Goal: Task Accomplishment & Management: Use online tool/utility

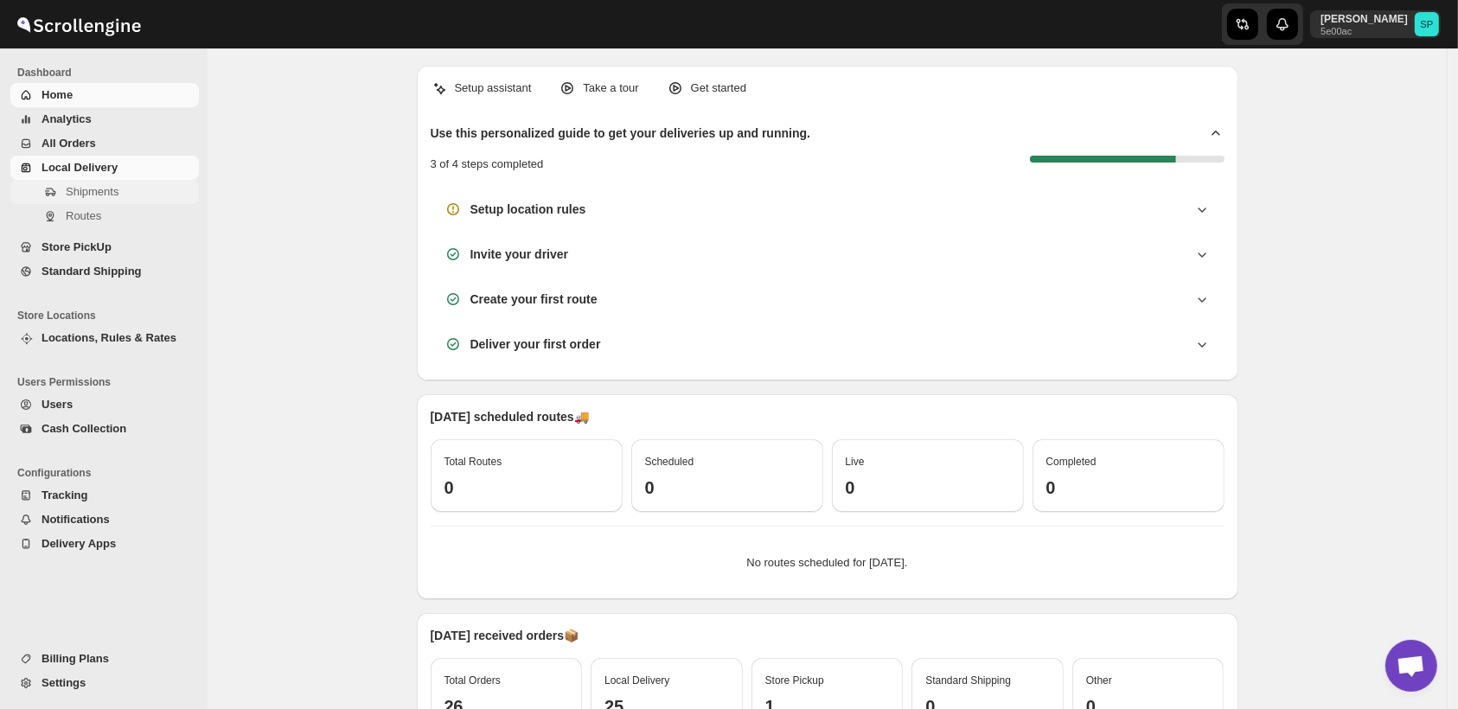
click at [71, 197] on span "Shipments" at bounding box center [92, 191] width 53 height 13
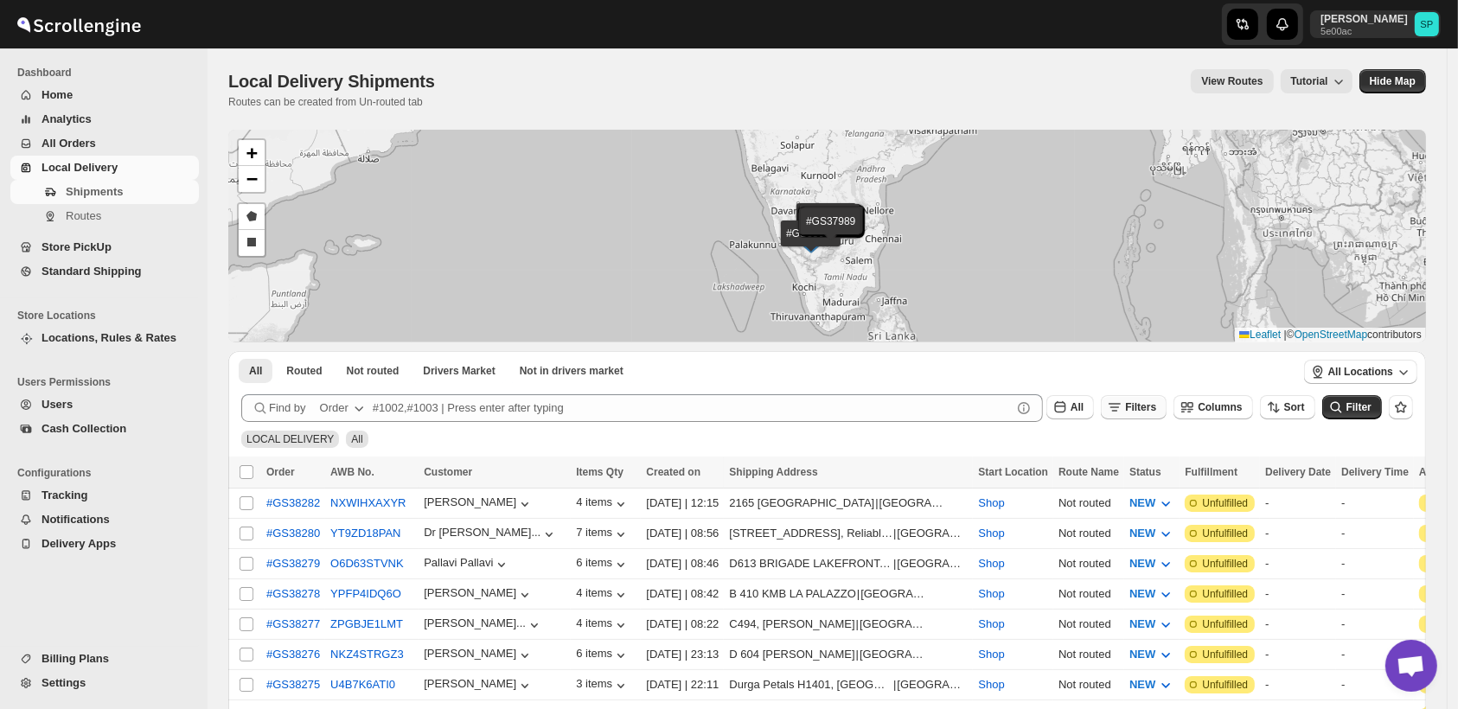
click at [1156, 410] on span "Filters" at bounding box center [1140, 407] width 31 height 12
click at [1166, 473] on span "Add Filter" at bounding box center [1160, 476] width 48 height 14
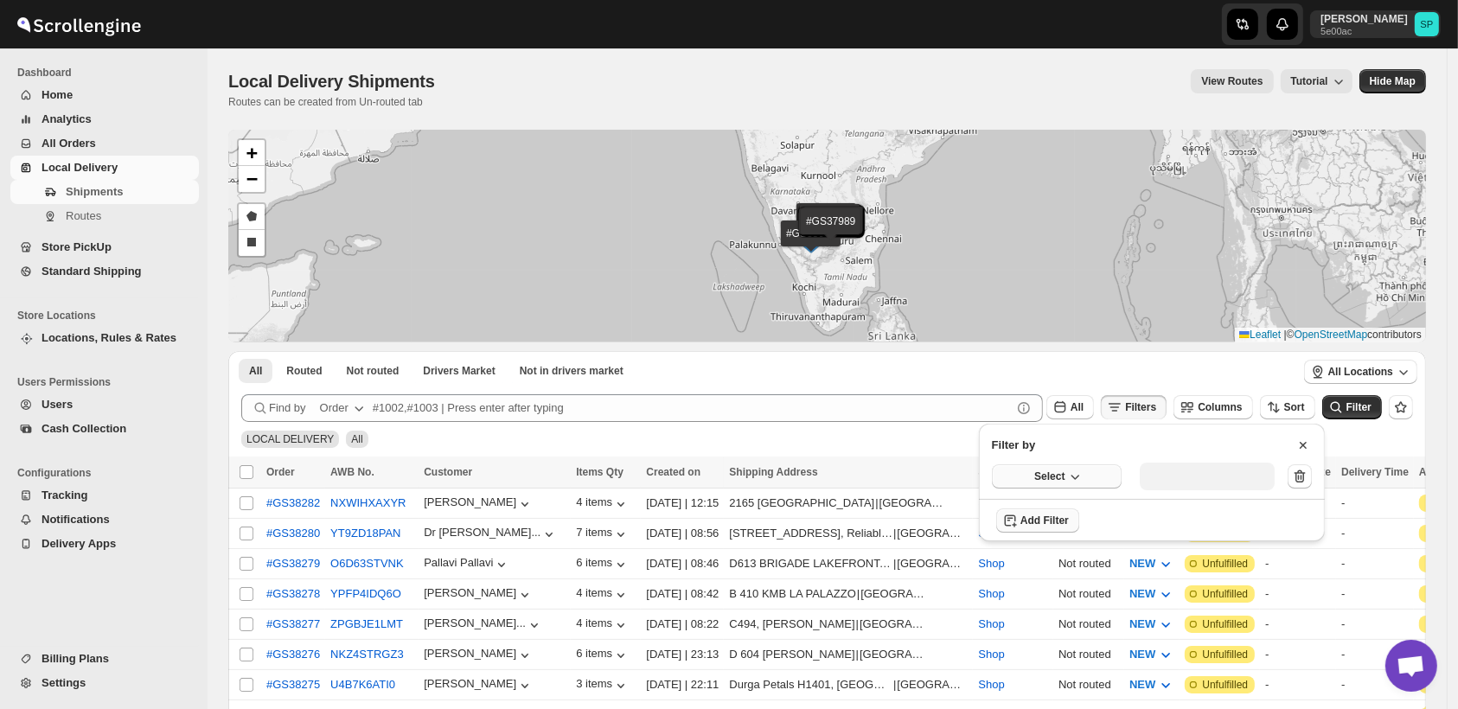
click at [1043, 479] on span "Select" at bounding box center [1049, 477] width 30 height 14
click at [1038, 643] on div "Fulfillment Status" at bounding box center [1045, 636] width 86 height 17
click at [1189, 474] on div "Select value" at bounding box center [1194, 475] width 86 height 14
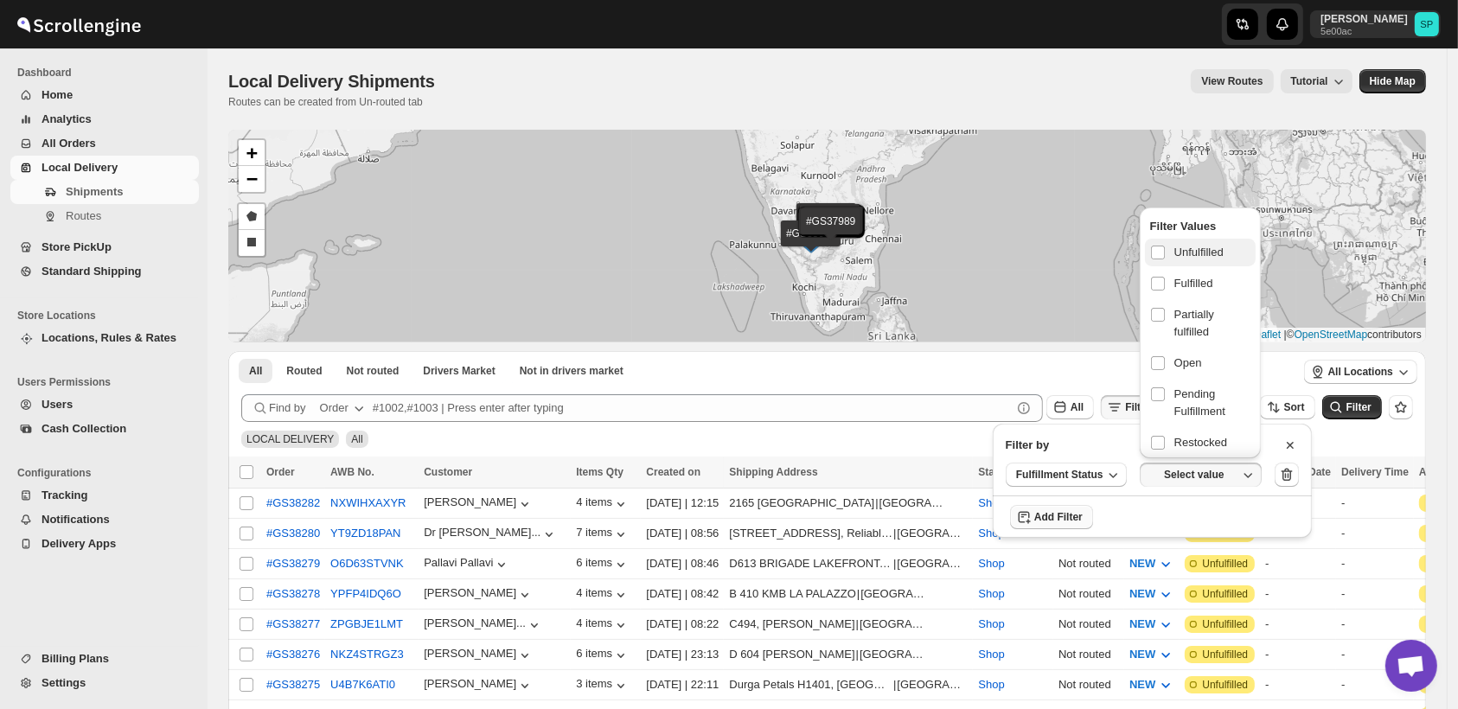
click at [1179, 253] on span "Unfulfilled" at bounding box center [1199, 252] width 49 height 17
click at [1165, 253] on input "checkbox" at bounding box center [1158, 253] width 14 height 14
checkbox input "true"
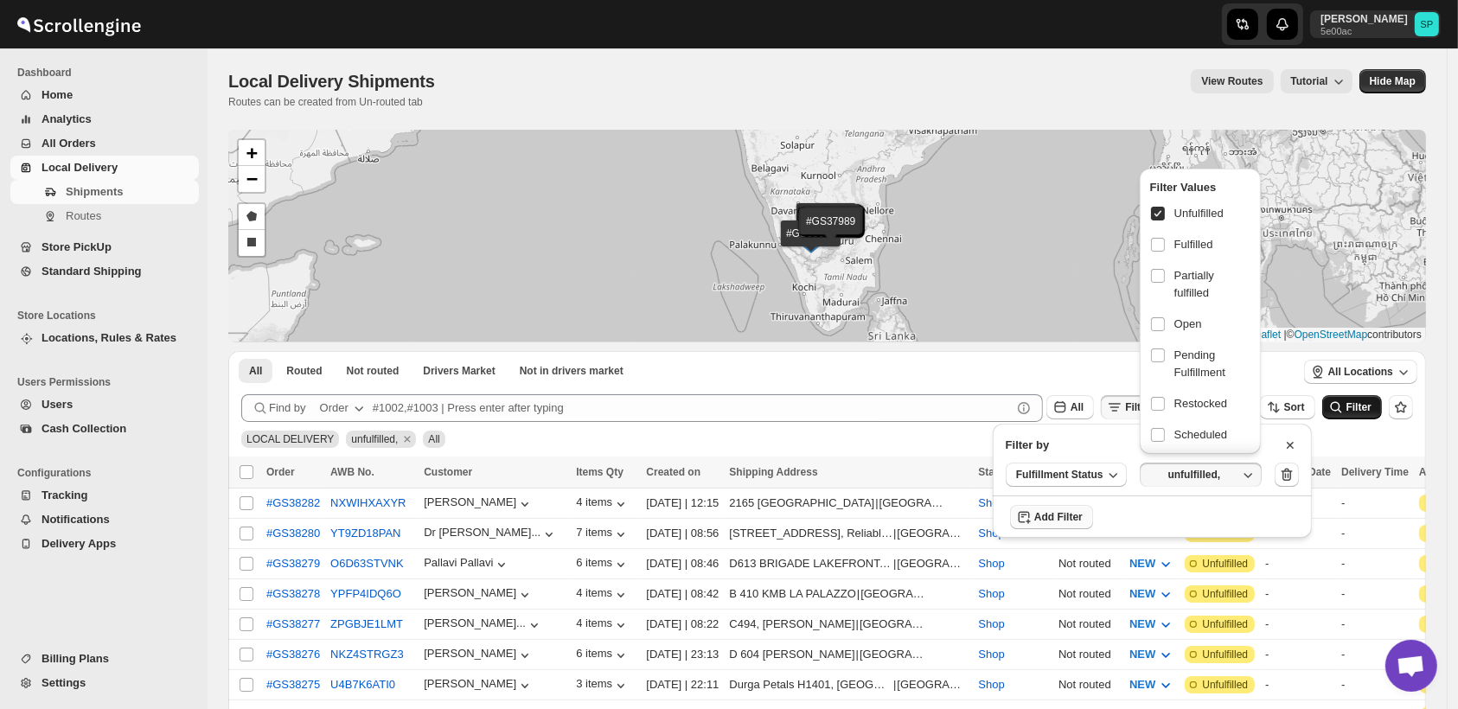
click at [1358, 414] on button "Filter" at bounding box center [1353, 407] width 60 height 24
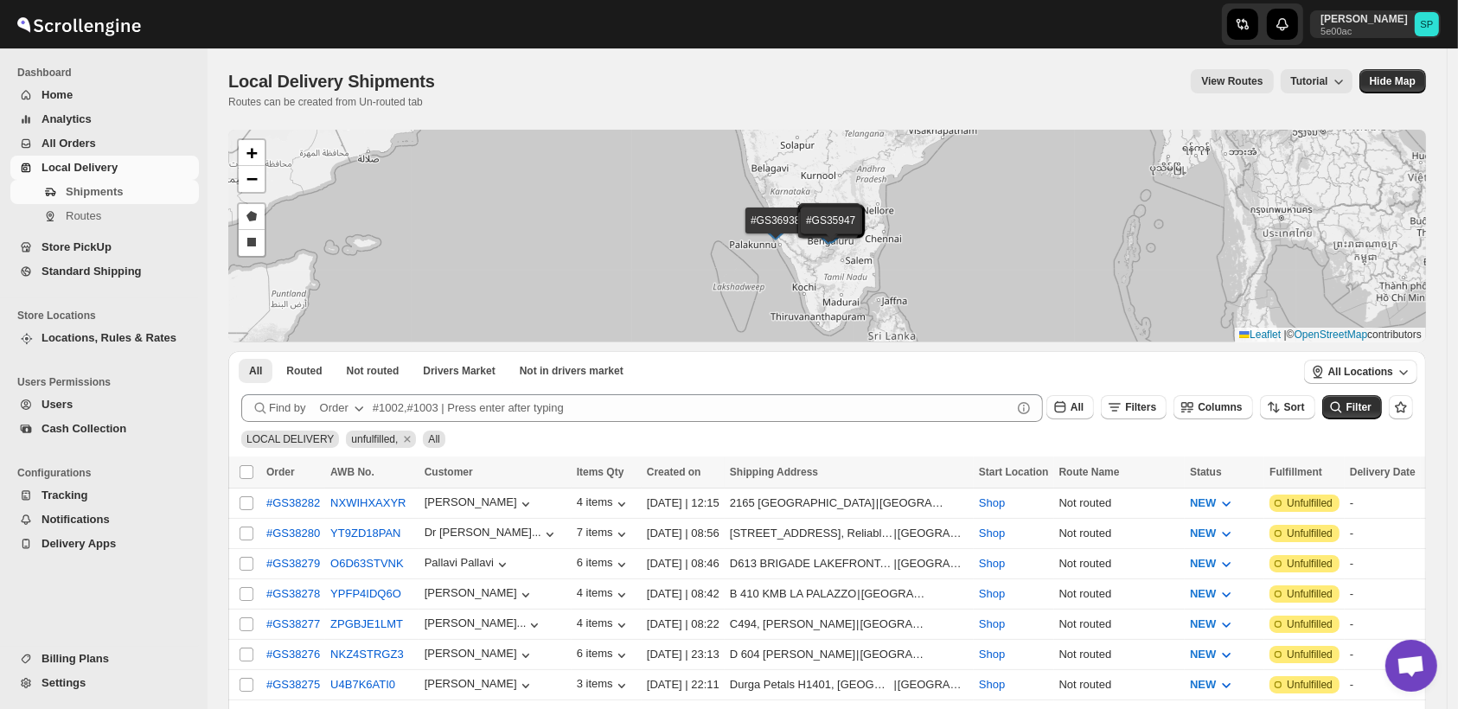
scroll to position [480, 0]
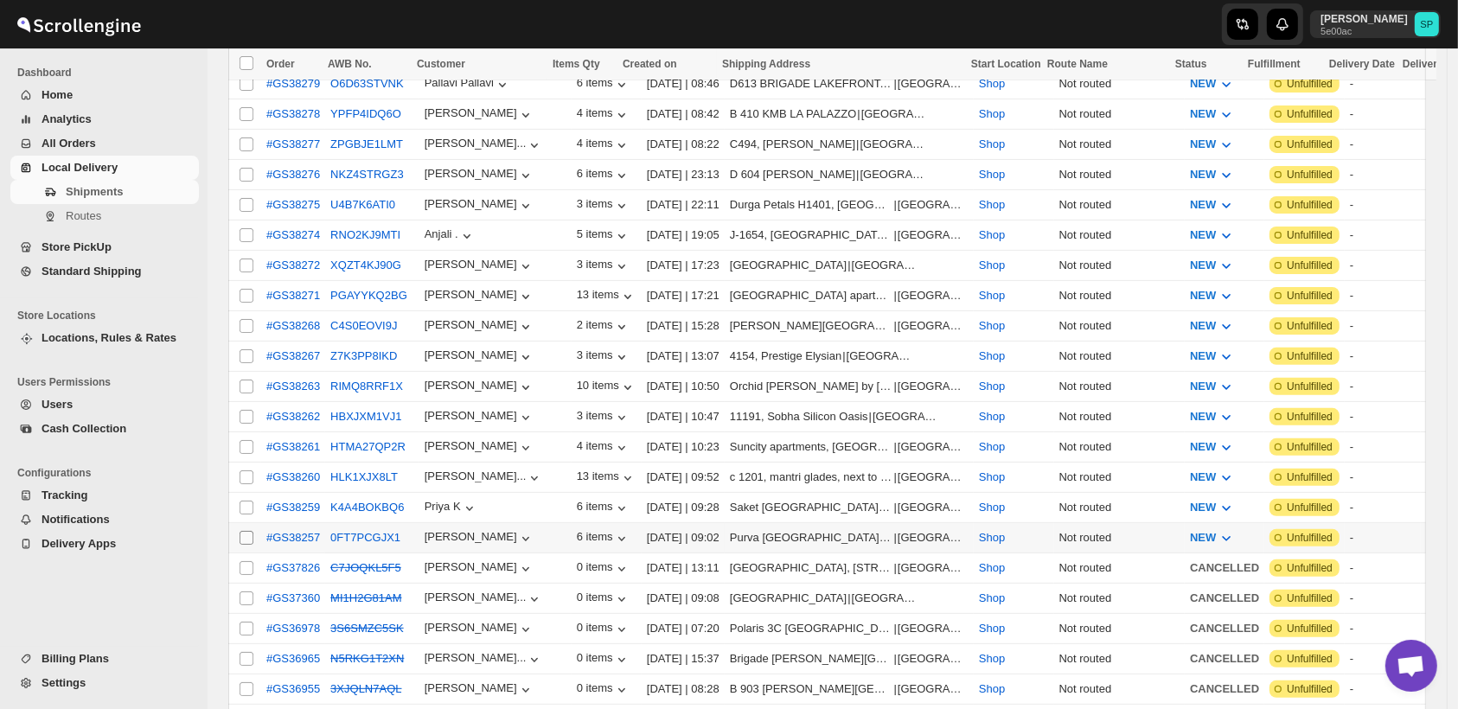
click at [246, 531] on input "Select shipment" at bounding box center [247, 538] width 14 height 14
checkbox input "true"
click at [243, 501] on input "Select shipment" at bounding box center [247, 508] width 14 height 14
checkbox input "true"
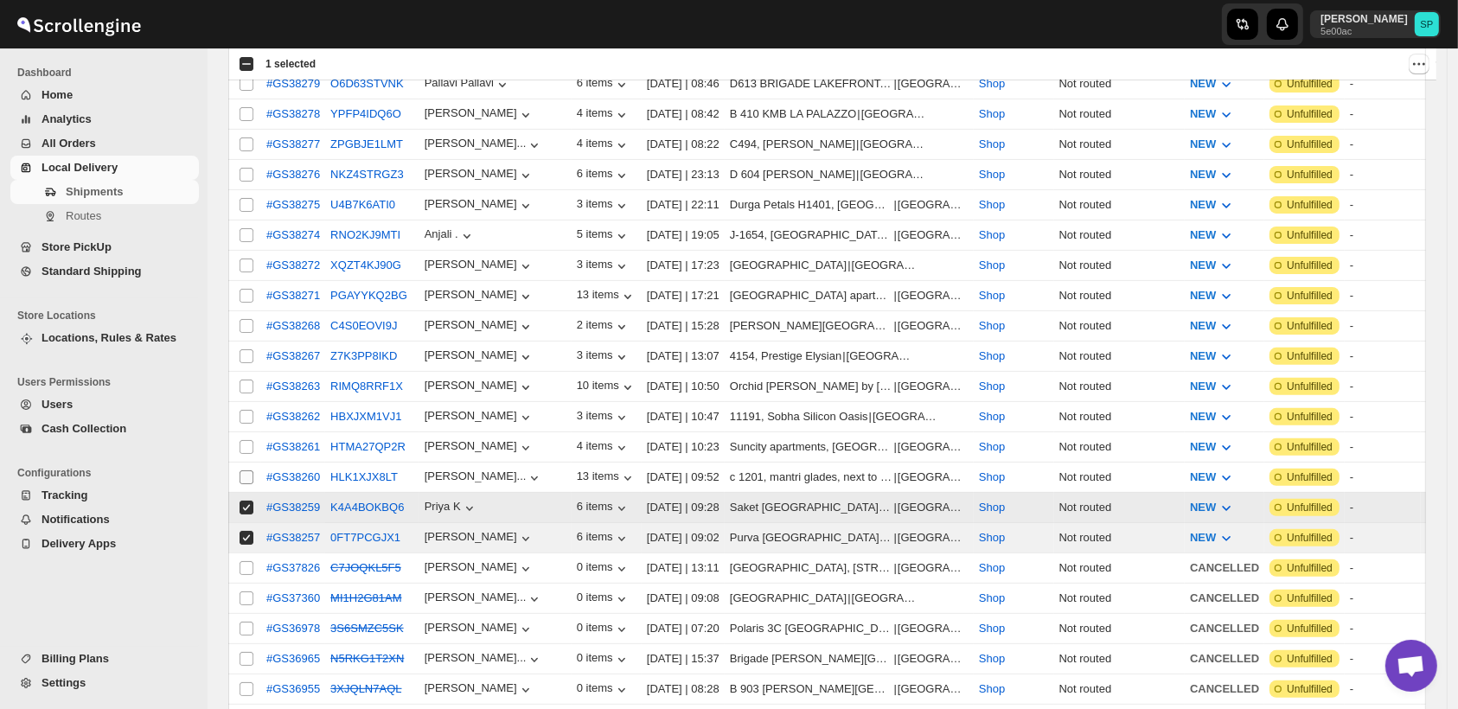
click at [247, 471] on input "Select shipment" at bounding box center [247, 478] width 14 height 14
checkbox input "true"
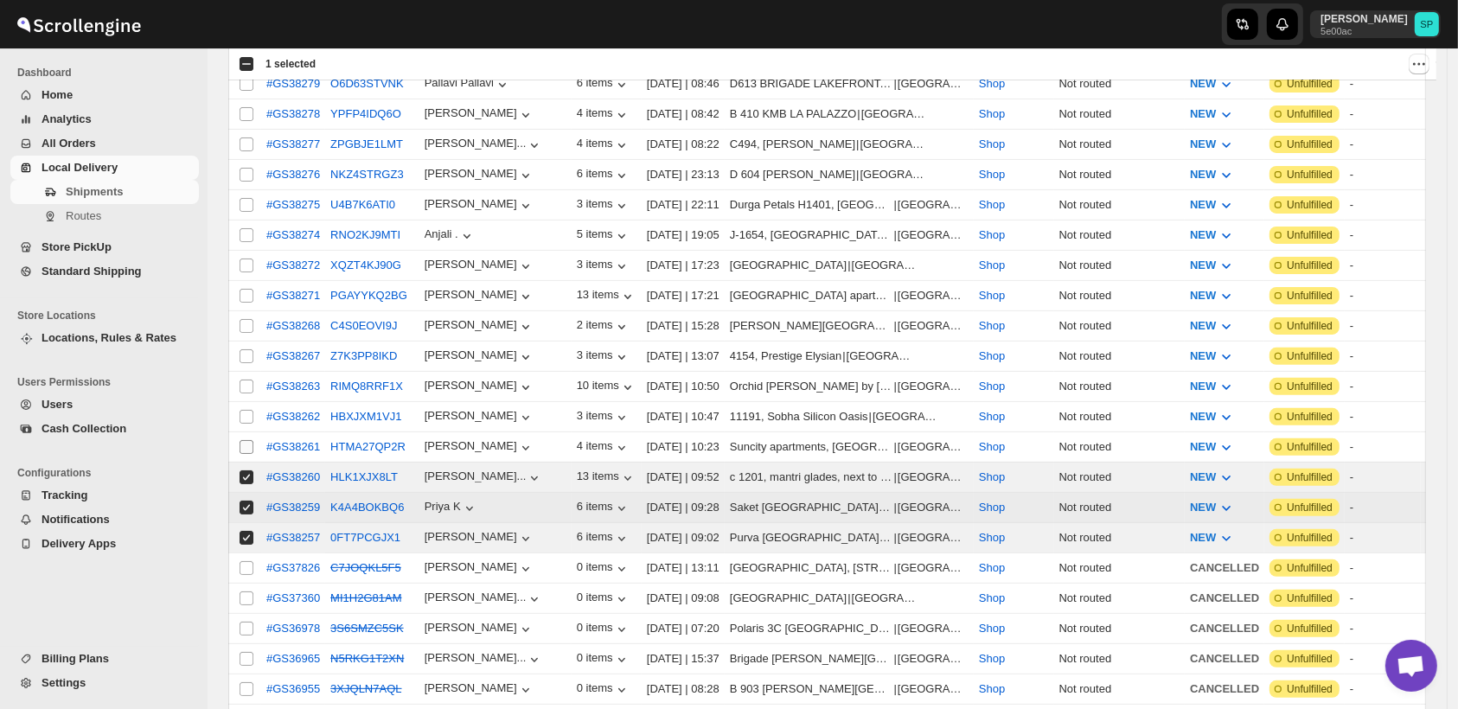
click at [242, 440] on input "Select shipment" at bounding box center [247, 447] width 14 height 14
checkbox input "true"
click at [241, 410] on input "Select shipment" at bounding box center [247, 417] width 14 height 14
checkbox input "true"
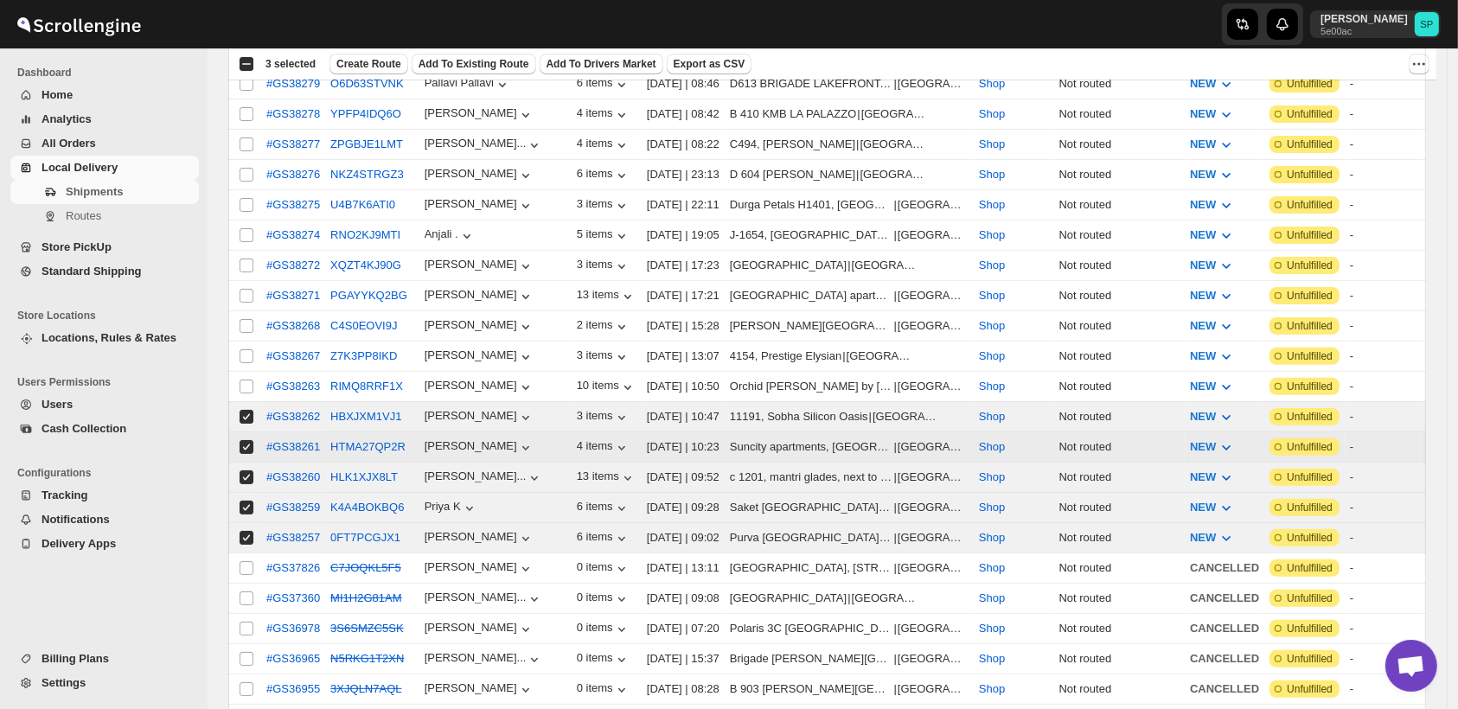
click at [242, 372] on td "Select shipment" at bounding box center [244, 387] width 33 height 30
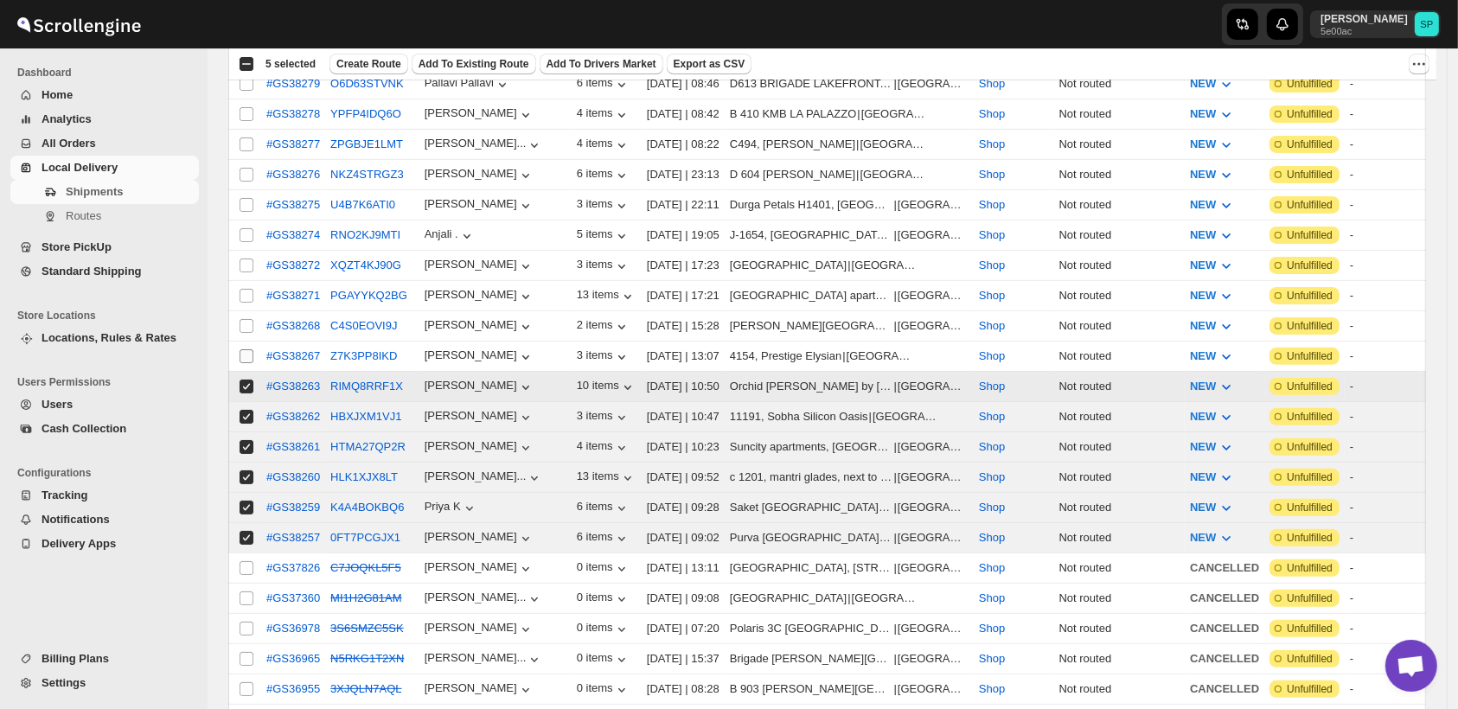
checkbox input "true"
click at [240, 349] on input "Select shipment" at bounding box center [247, 356] width 14 height 14
checkbox input "true"
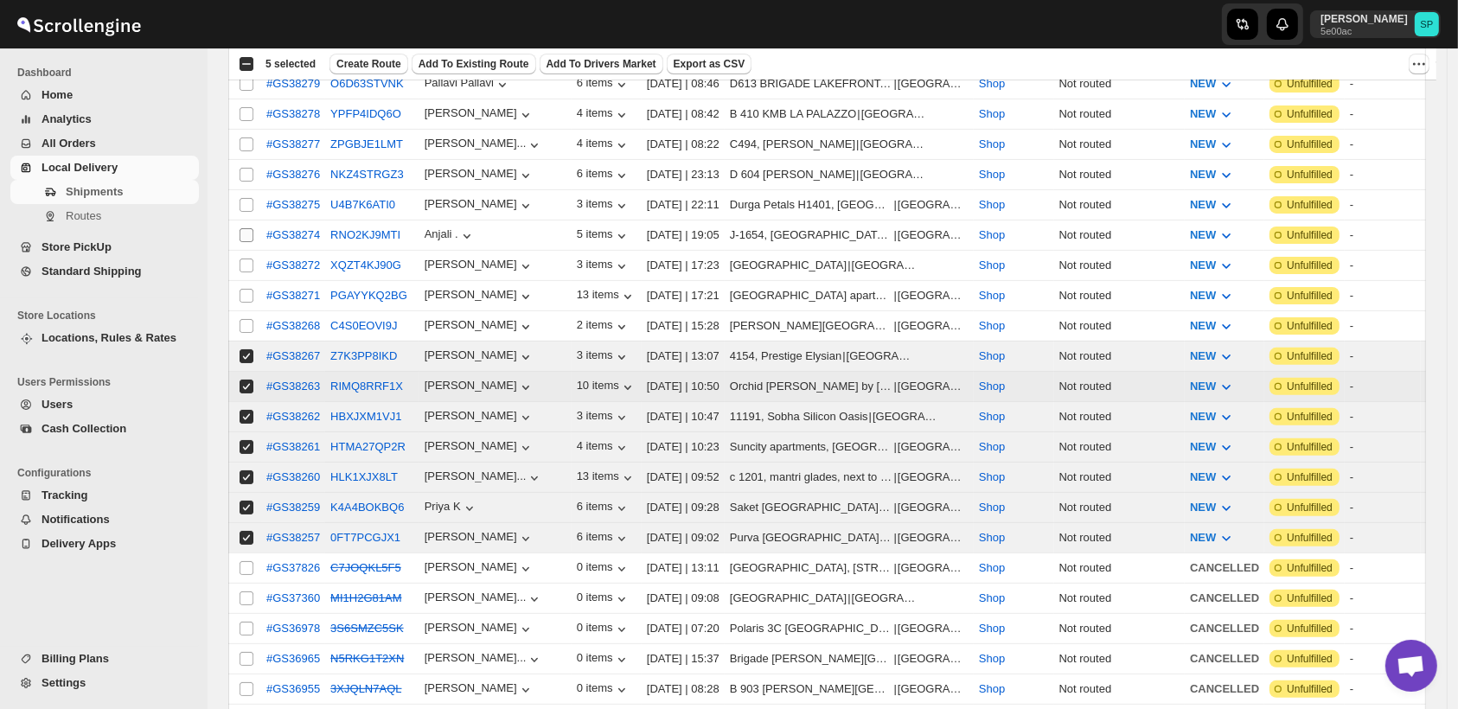
click at [241, 319] on input "Select shipment" at bounding box center [247, 326] width 14 height 14
checkbox input "true"
click at [239, 288] on span at bounding box center [247, 296] width 16 height 16
click at [240, 289] on input "Select shipment" at bounding box center [247, 296] width 14 height 14
checkbox input "false"
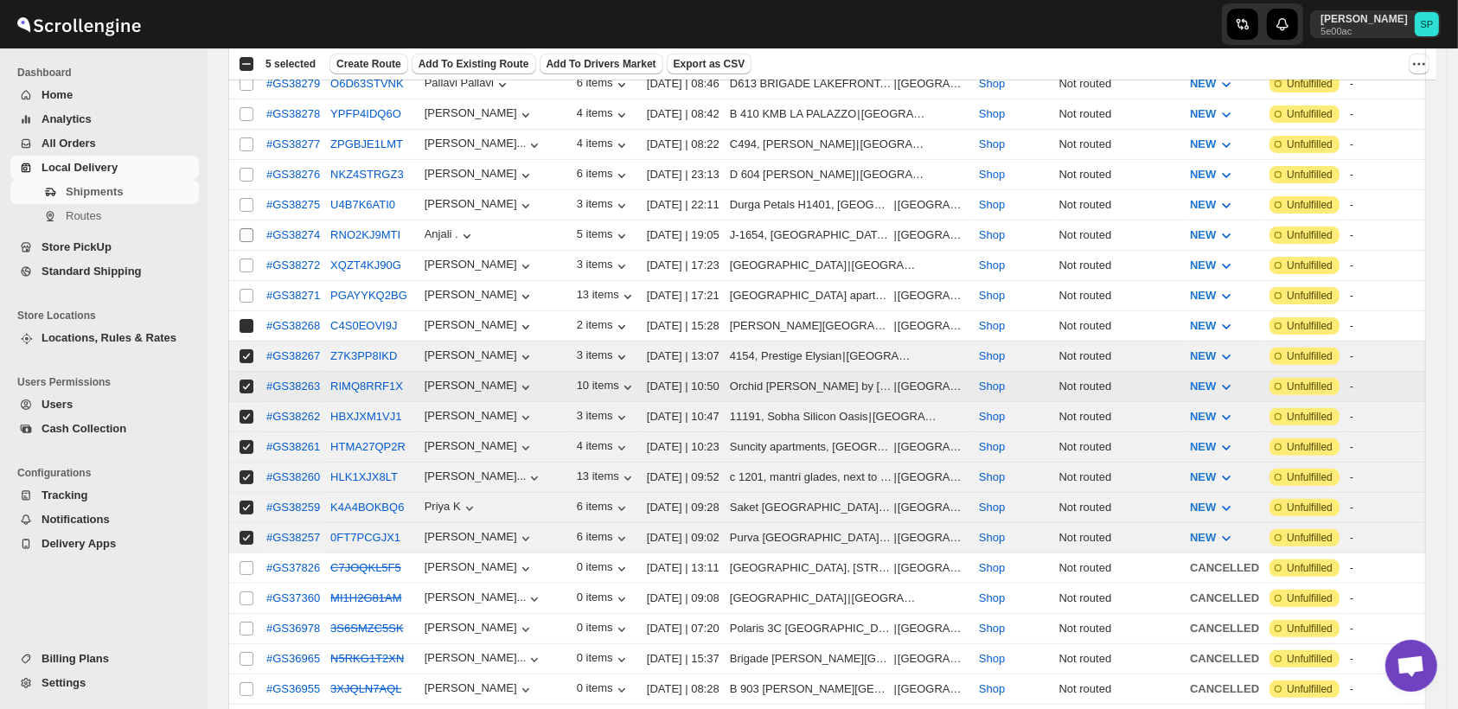
click at [248, 259] on input "Select shipment" at bounding box center [247, 266] width 14 height 14
checkbox input "true"
click at [242, 228] on input "Select shipment" at bounding box center [247, 235] width 14 height 14
checkbox input "true"
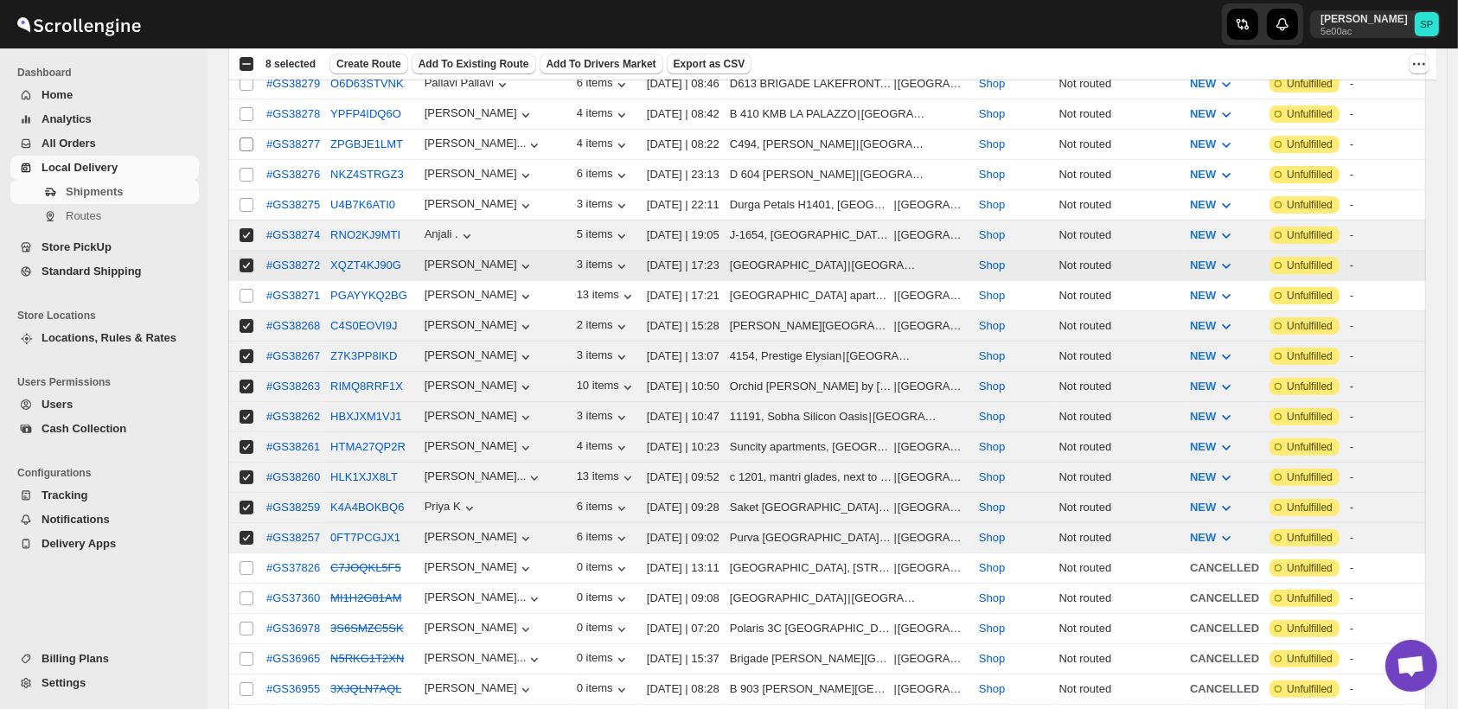
click at [242, 198] on input "Select shipment" at bounding box center [247, 205] width 14 height 14
checkbox input "true"
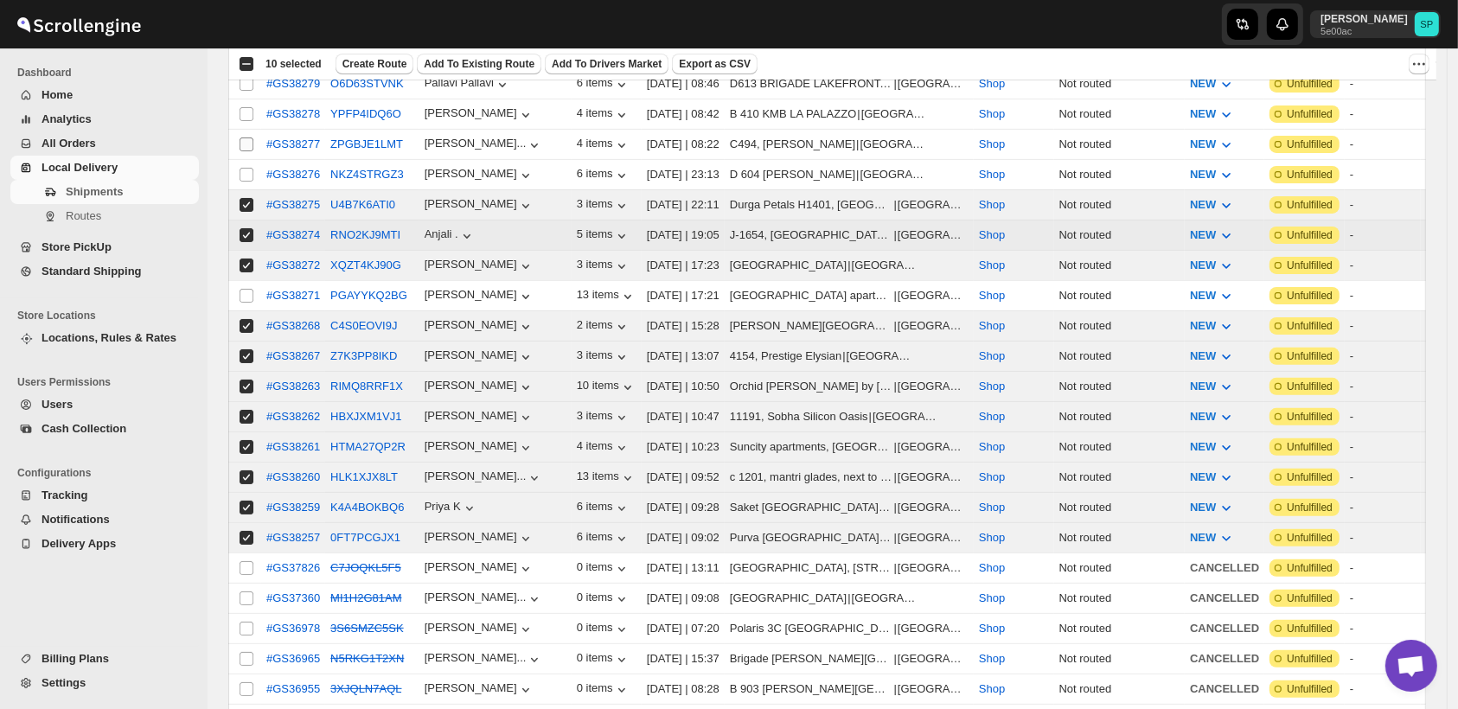
click at [246, 139] on input "Select shipment" at bounding box center [247, 145] width 14 height 14
checkbox input "true"
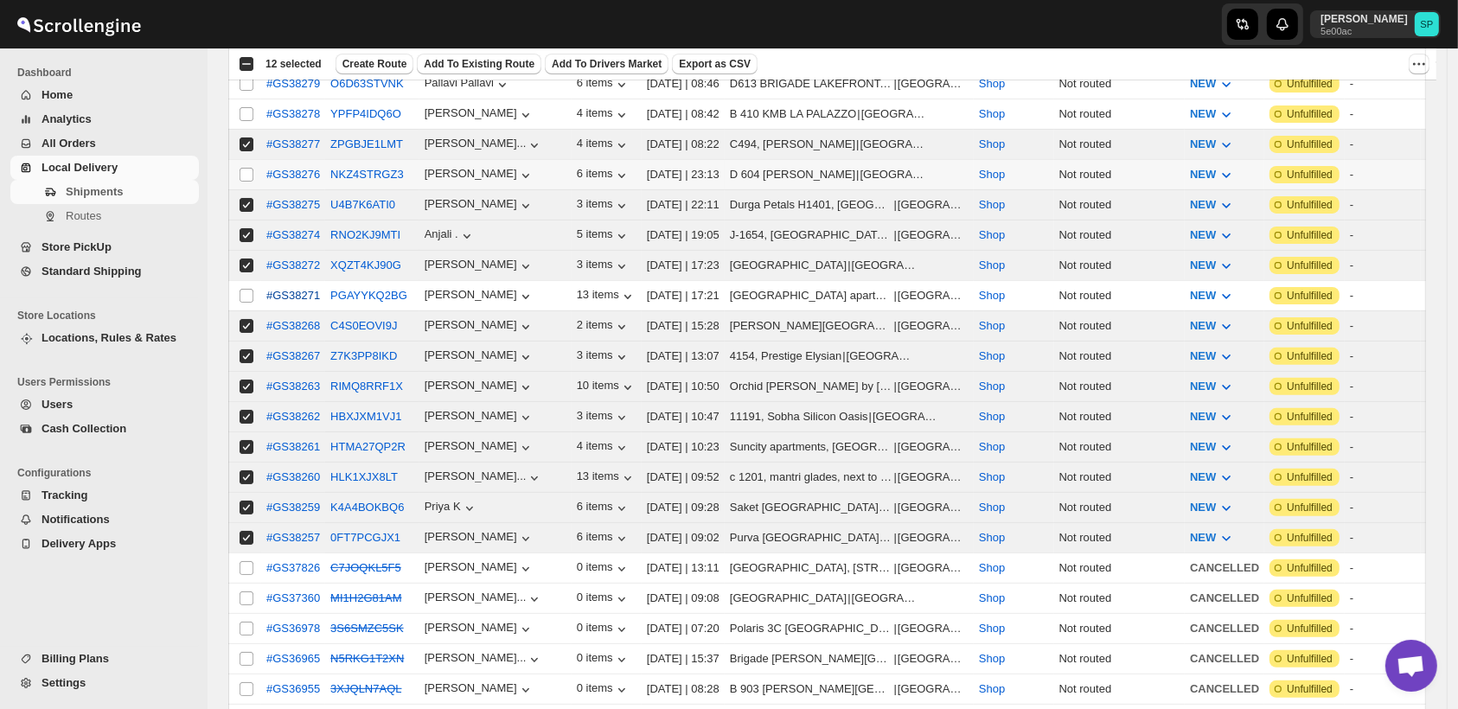
click at [247, 289] on input "Select shipment" at bounding box center [247, 296] width 14 height 14
checkbox input "true"
click at [247, 170] on input "Select shipment" at bounding box center [247, 175] width 14 height 14
checkbox input "true"
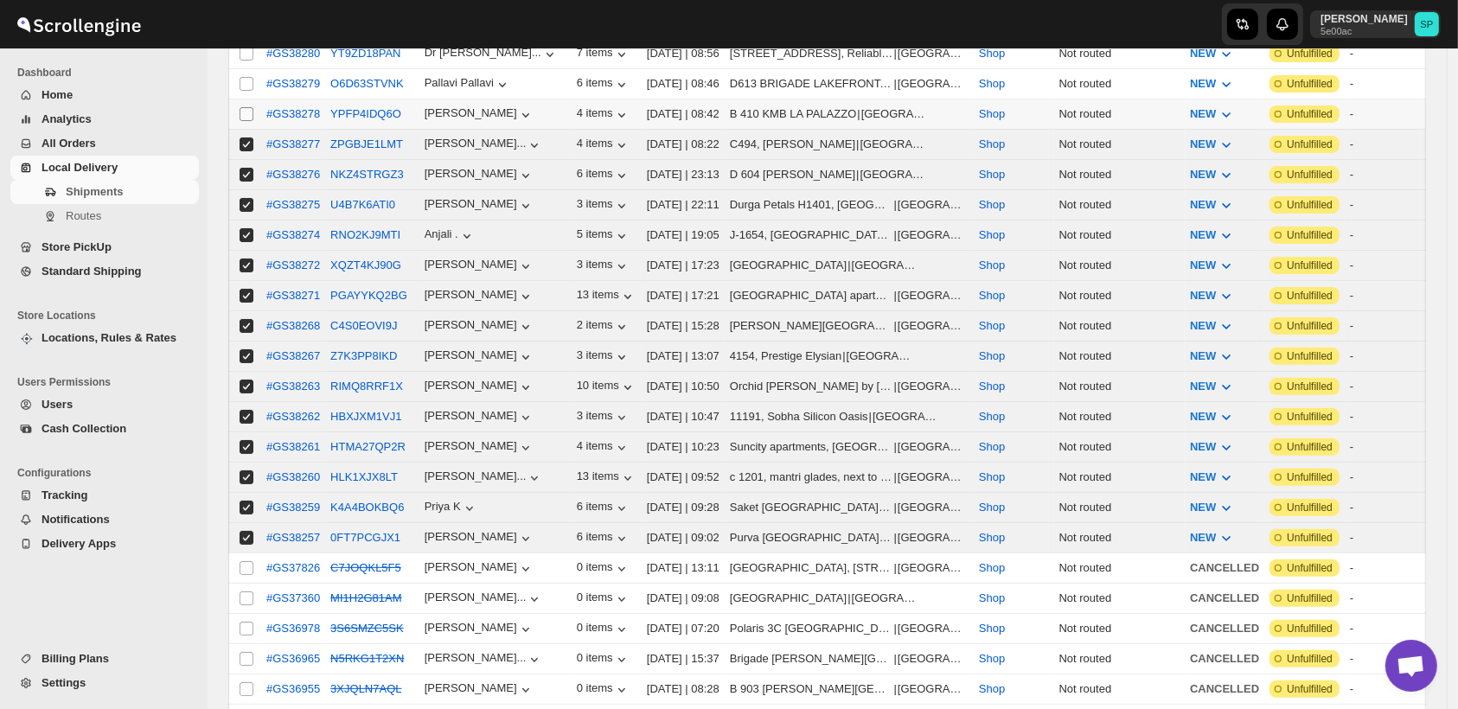
click at [246, 121] on input "Select shipment" at bounding box center [247, 114] width 14 height 14
checkbox input "true"
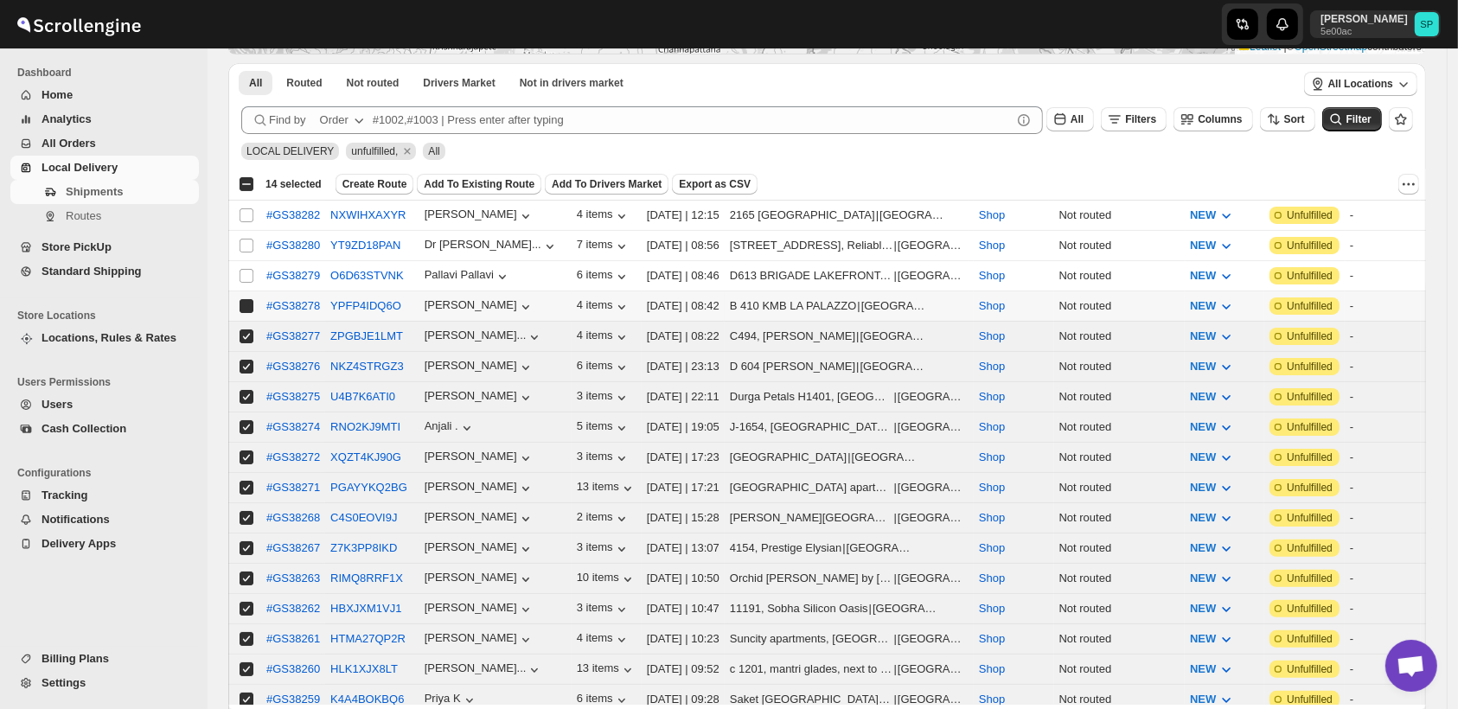
click at [246, 269] on input "Select shipment" at bounding box center [247, 276] width 14 height 14
checkbox input "true"
click at [245, 252] on td "Select shipment" at bounding box center [244, 246] width 33 height 30
checkbox input "true"
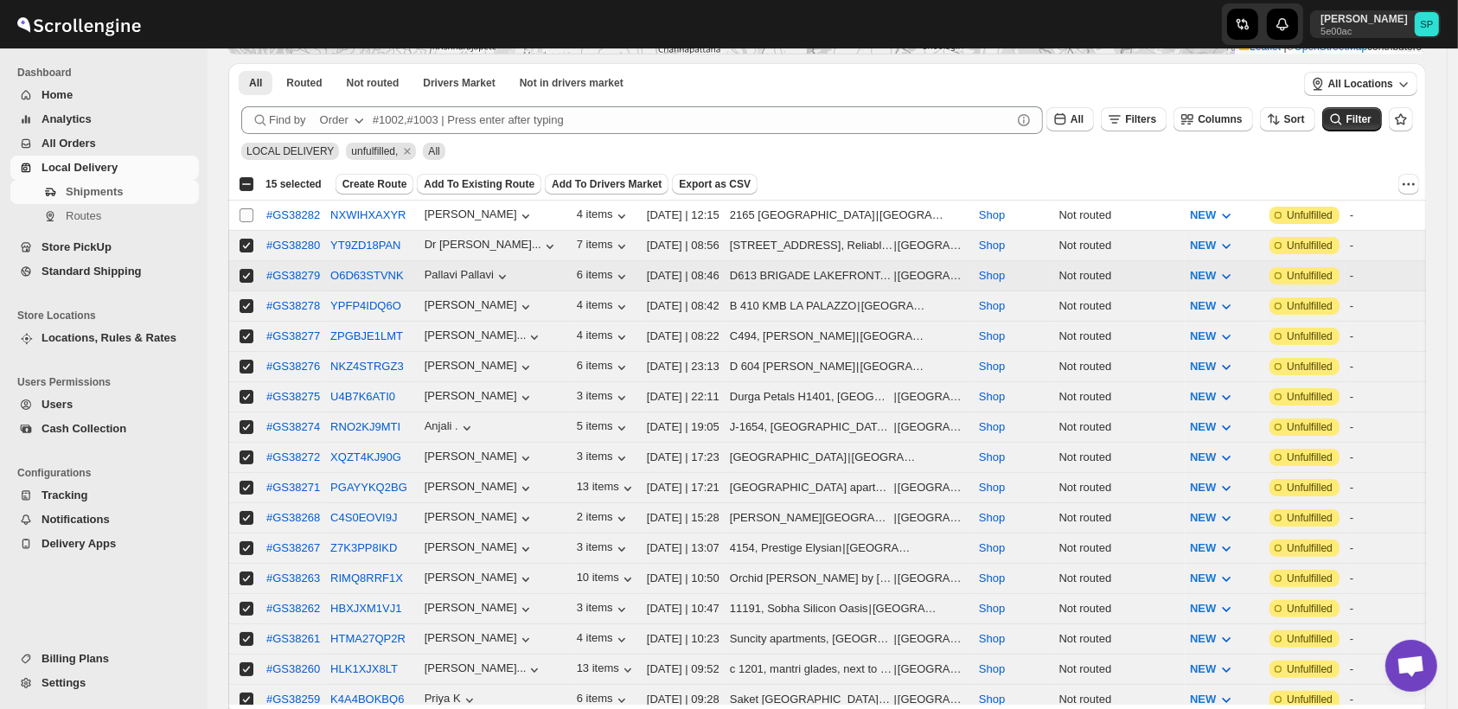
click at [244, 221] on span at bounding box center [247, 216] width 16 height 16
click at [244, 221] on input "Select shipment" at bounding box center [247, 215] width 14 height 14
click at [242, 213] on input "Select shipment" at bounding box center [247, 215] width 14 height 14
checkbox input "true"
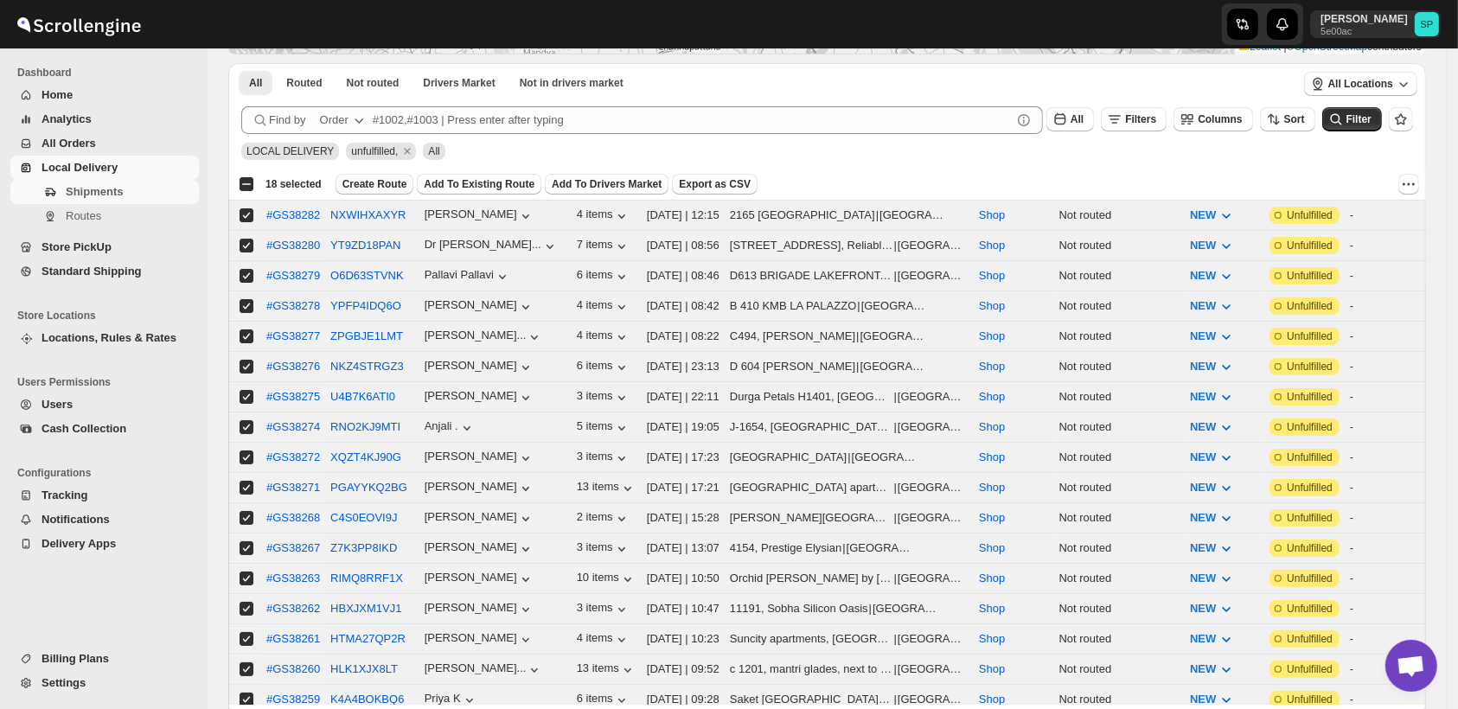
click at [374, 184] on span "Create Route" at bounding box center [375, 184] width 65 height 14
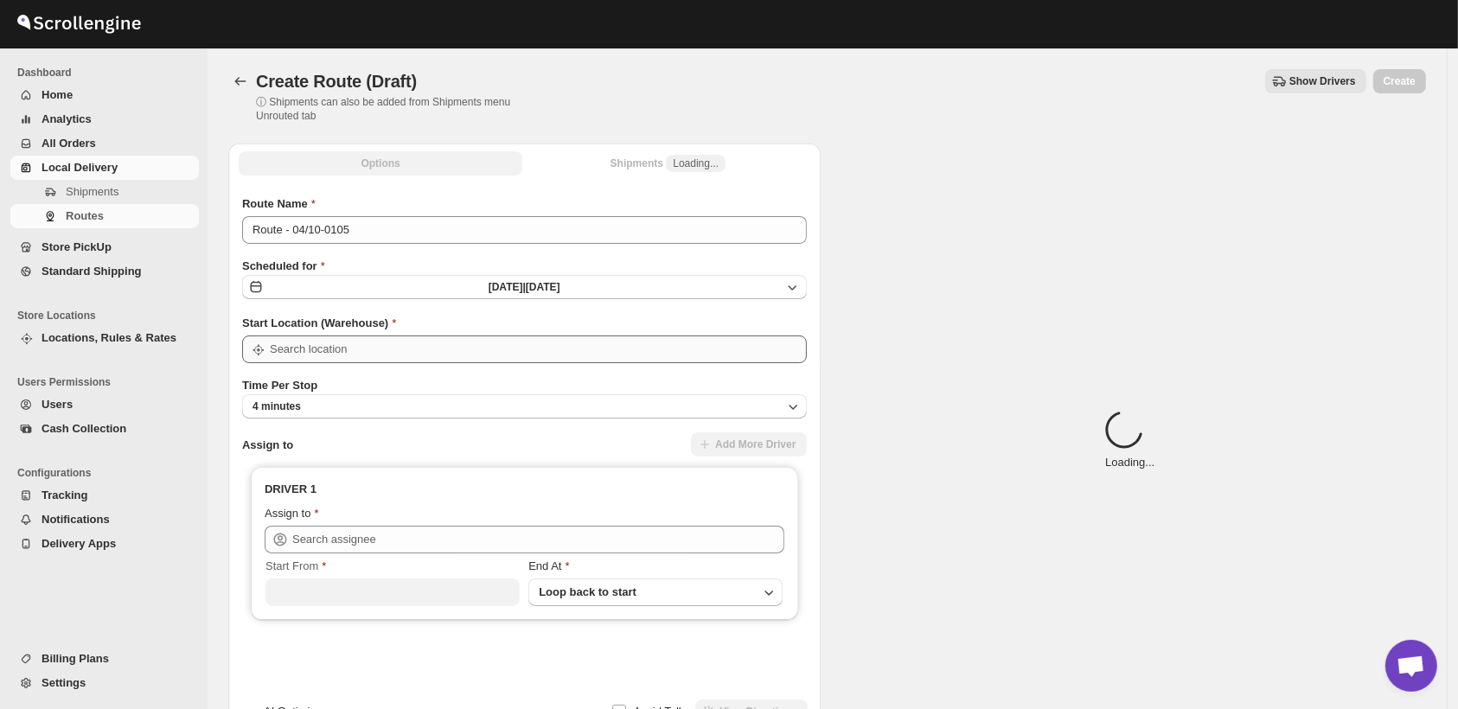
type input "Shop"
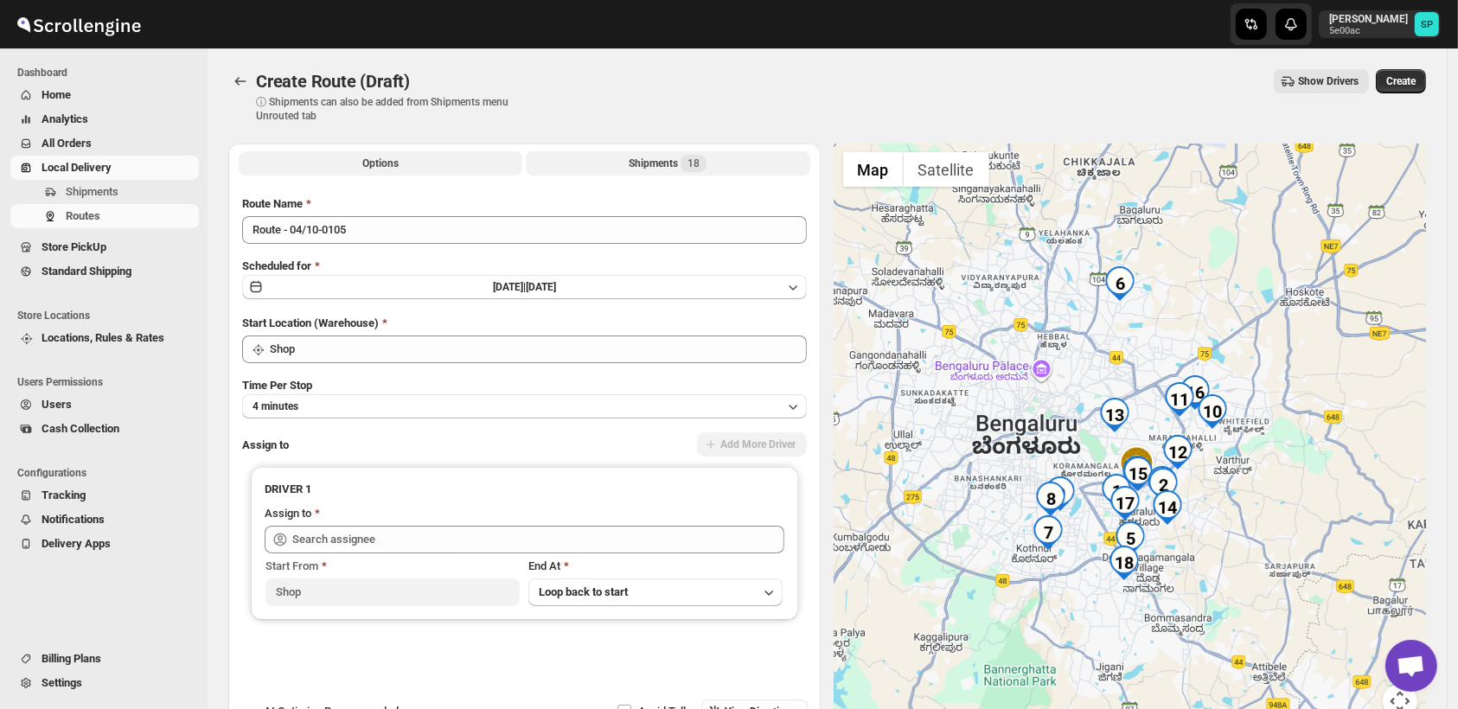
click at [653, 164] on div "Shipments 18" at bounding box center [668, 163] width 78 height 17
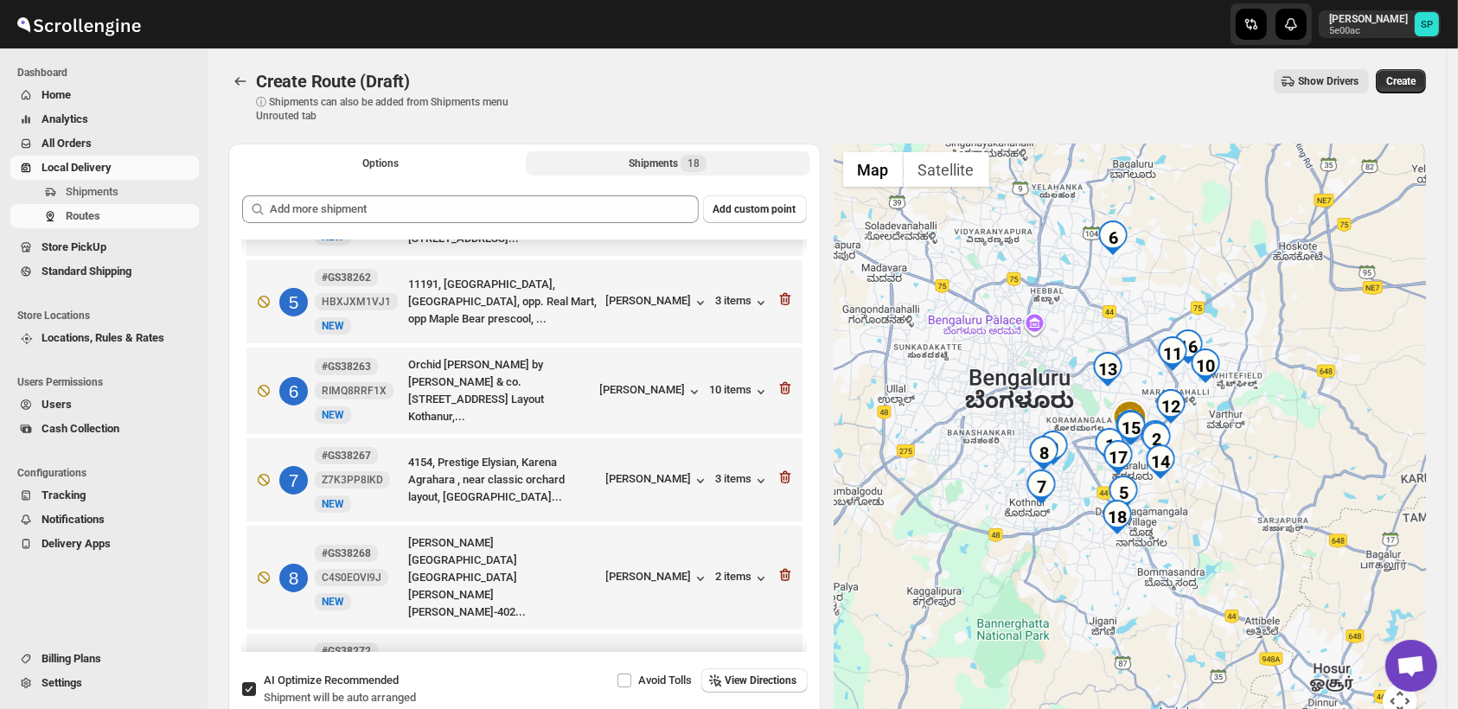
scroll to position [192, 0]
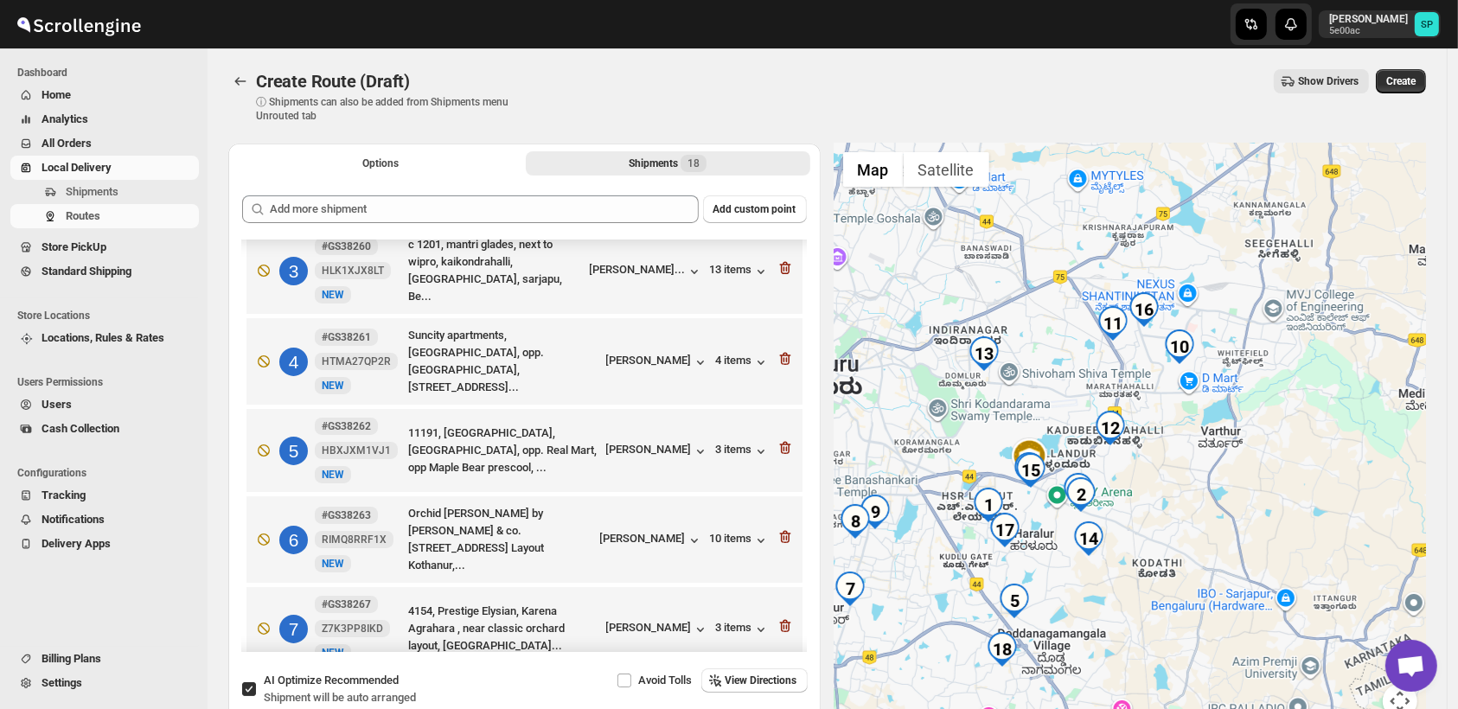
drag, startPoint x: 1220, startPoint y: 414, endPoint x: 1231, endPoint y: 479, distance: 65.7
click at [1231, 479] on div at bounding box center [1131, 442] width 592 height 596
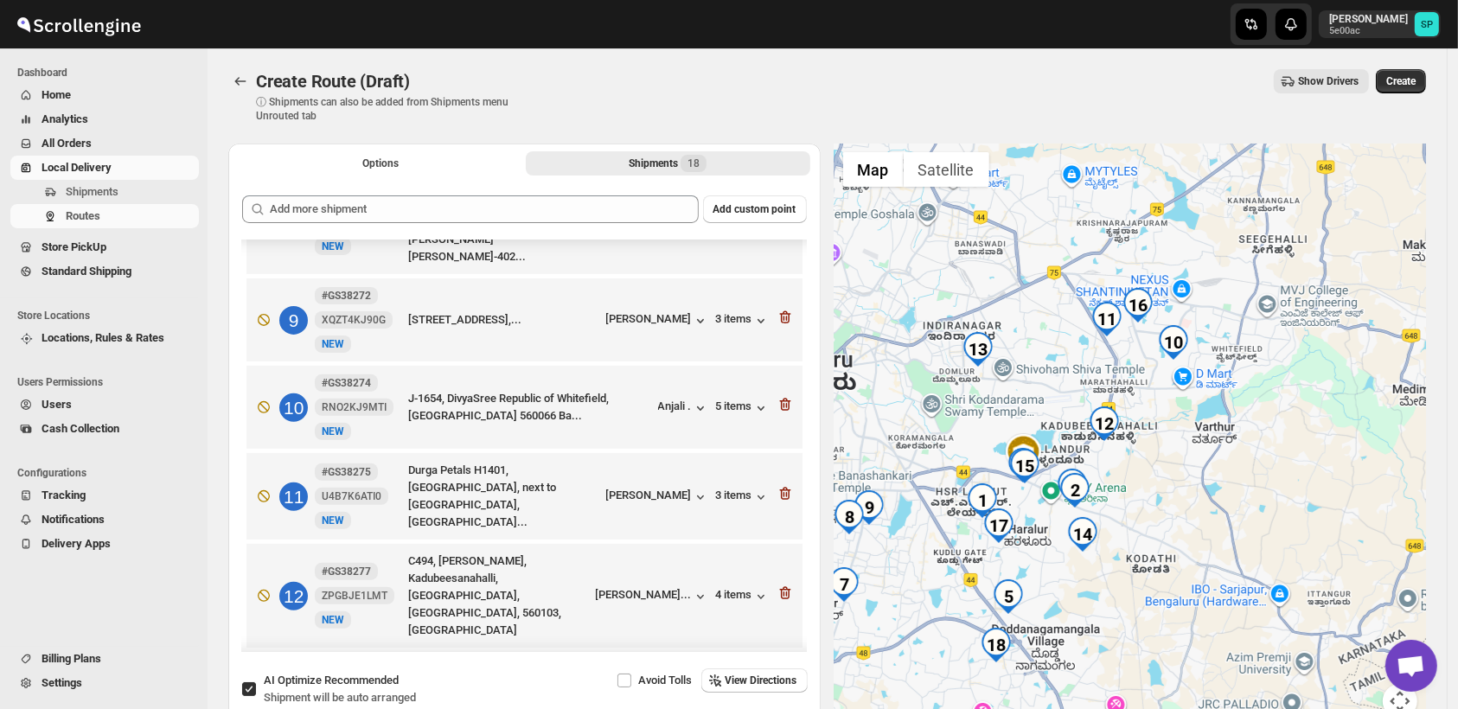
scroll to position [768, 0]
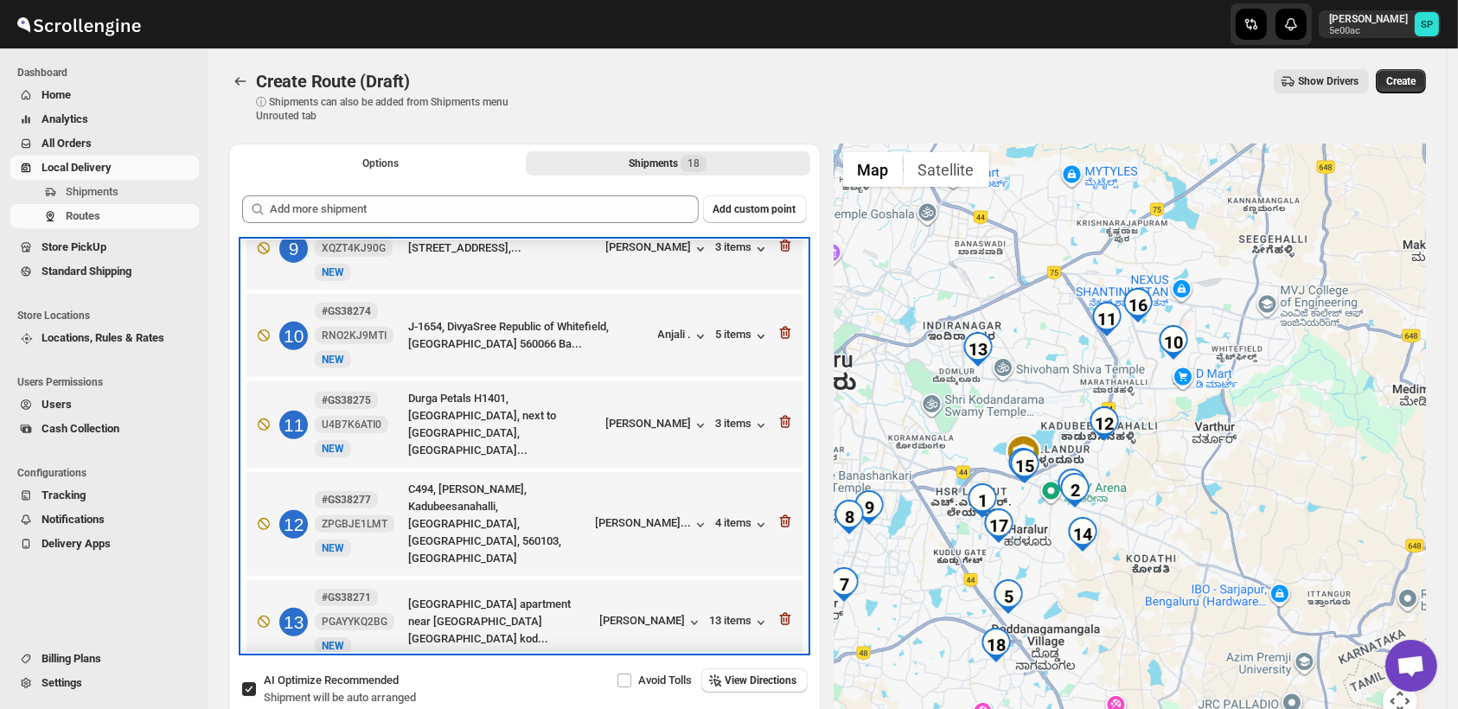
click at [732, 406] on div "11 #GS38275 U4B7K6ATI0 New NEW Durga Petals H1401, [GEOGRAPHIC_DATA], next to […" at bounding box center [521, 421] width 546 height 76
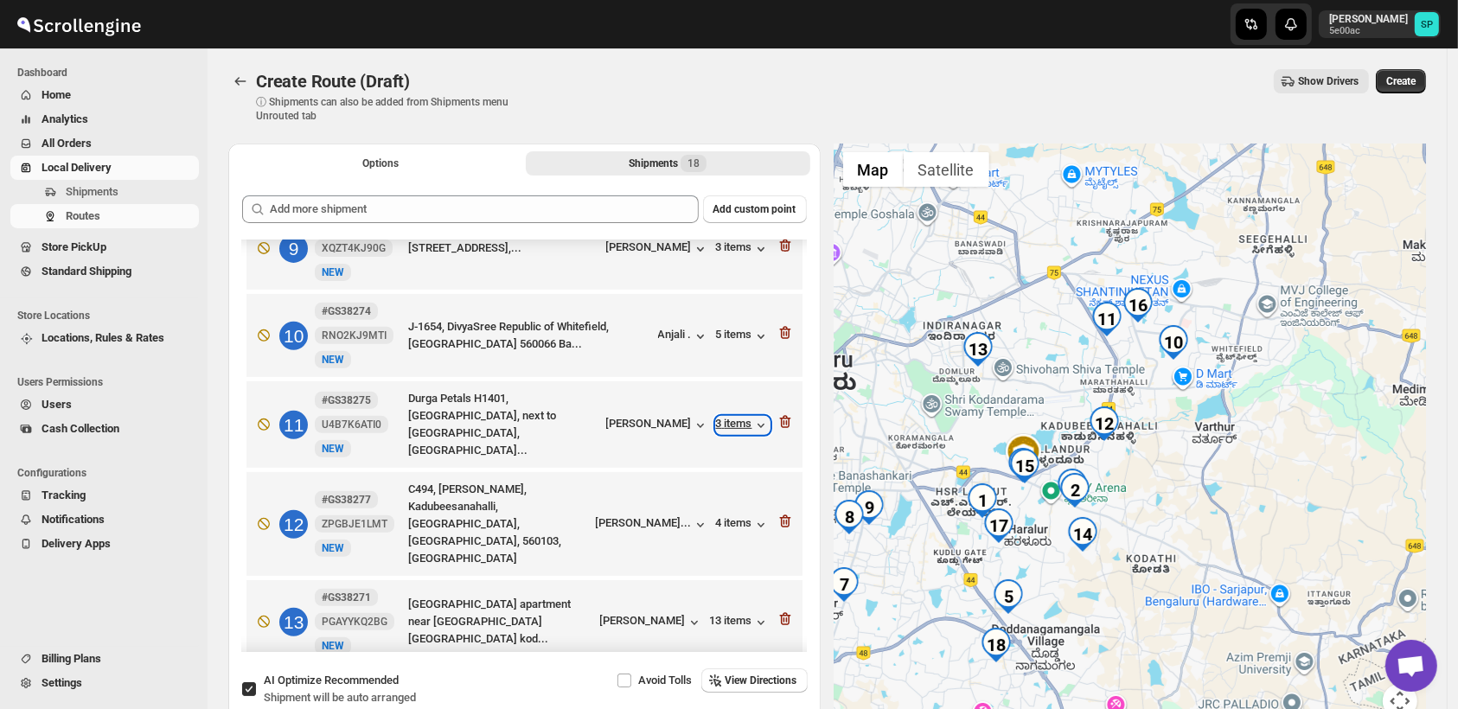
click at [733, 417] on div "3 items" at bounding box center [743, 425] width 54 height 17
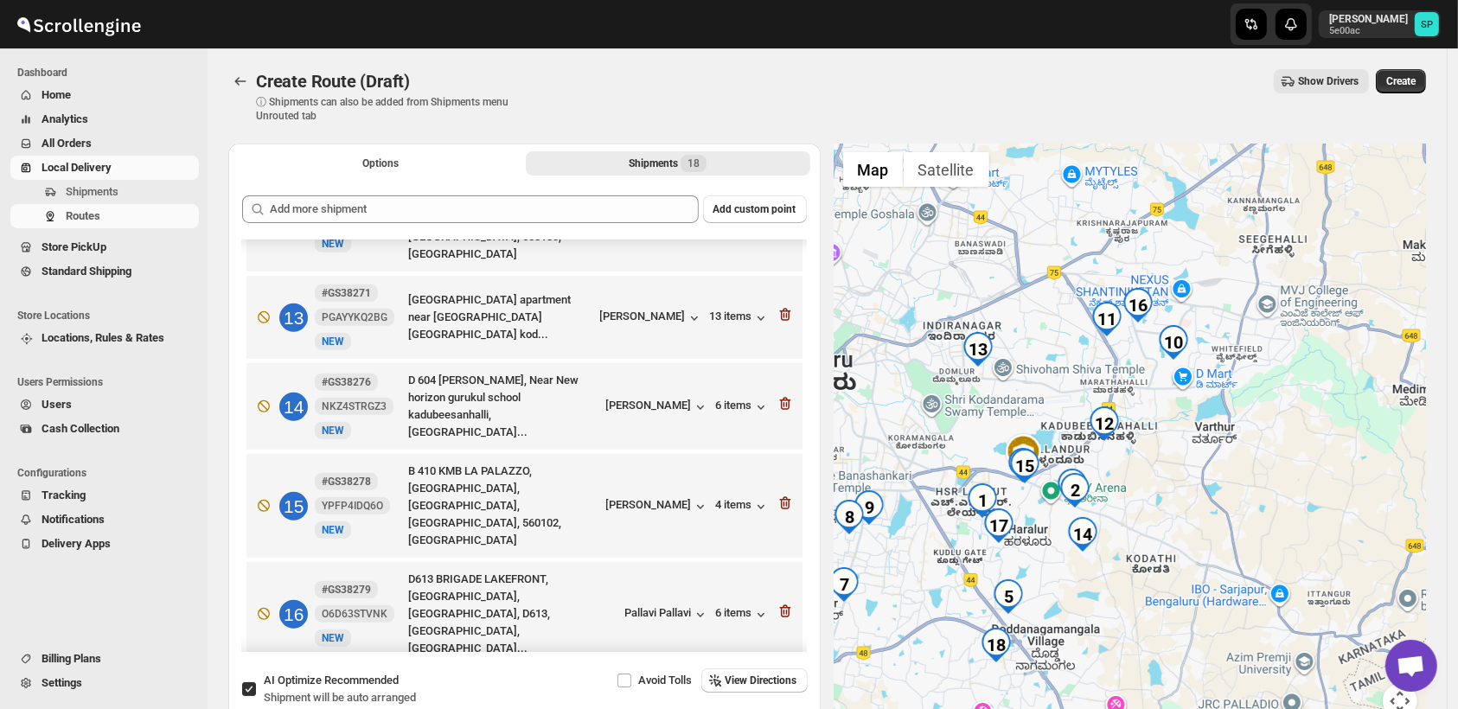
scroll to position [1153, 0]
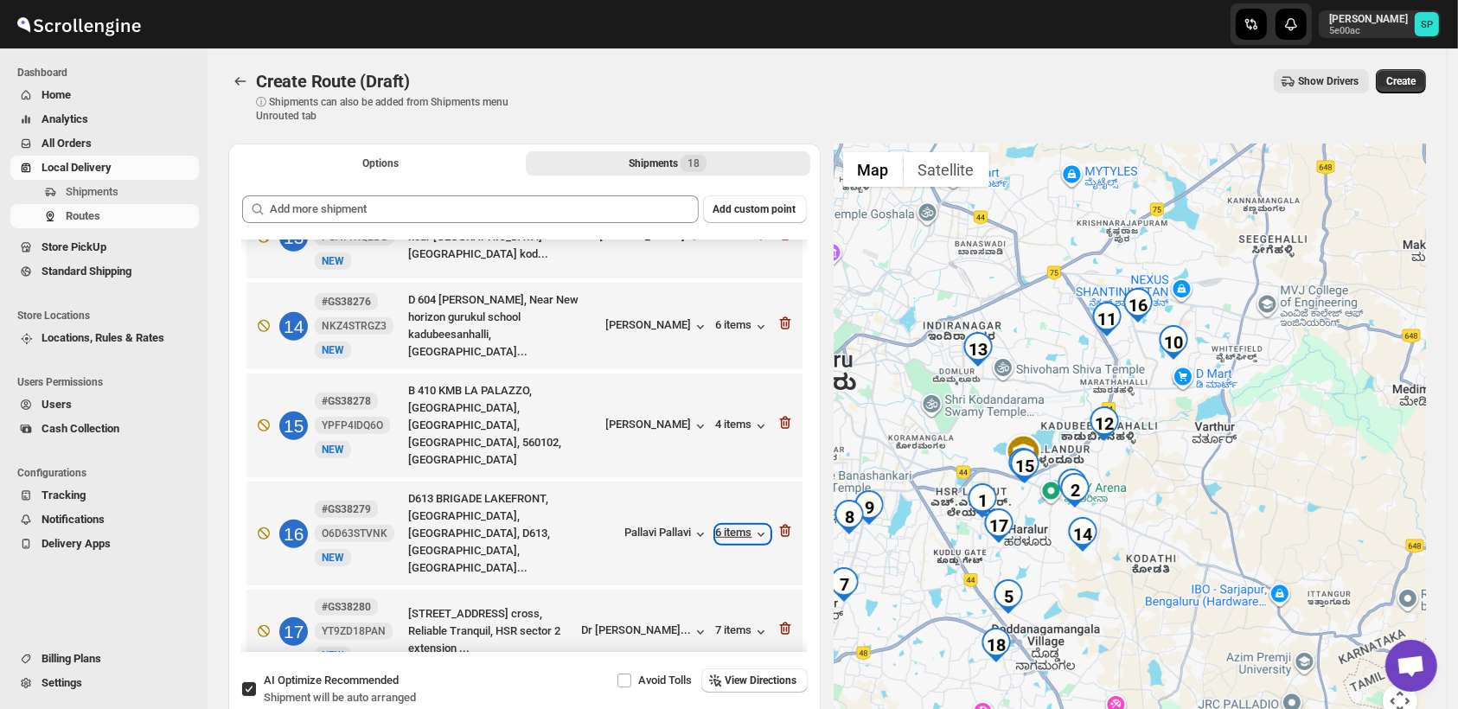
click at [739, 526] on div "6 items" at bounding box center [743, 534] width 54 height 17
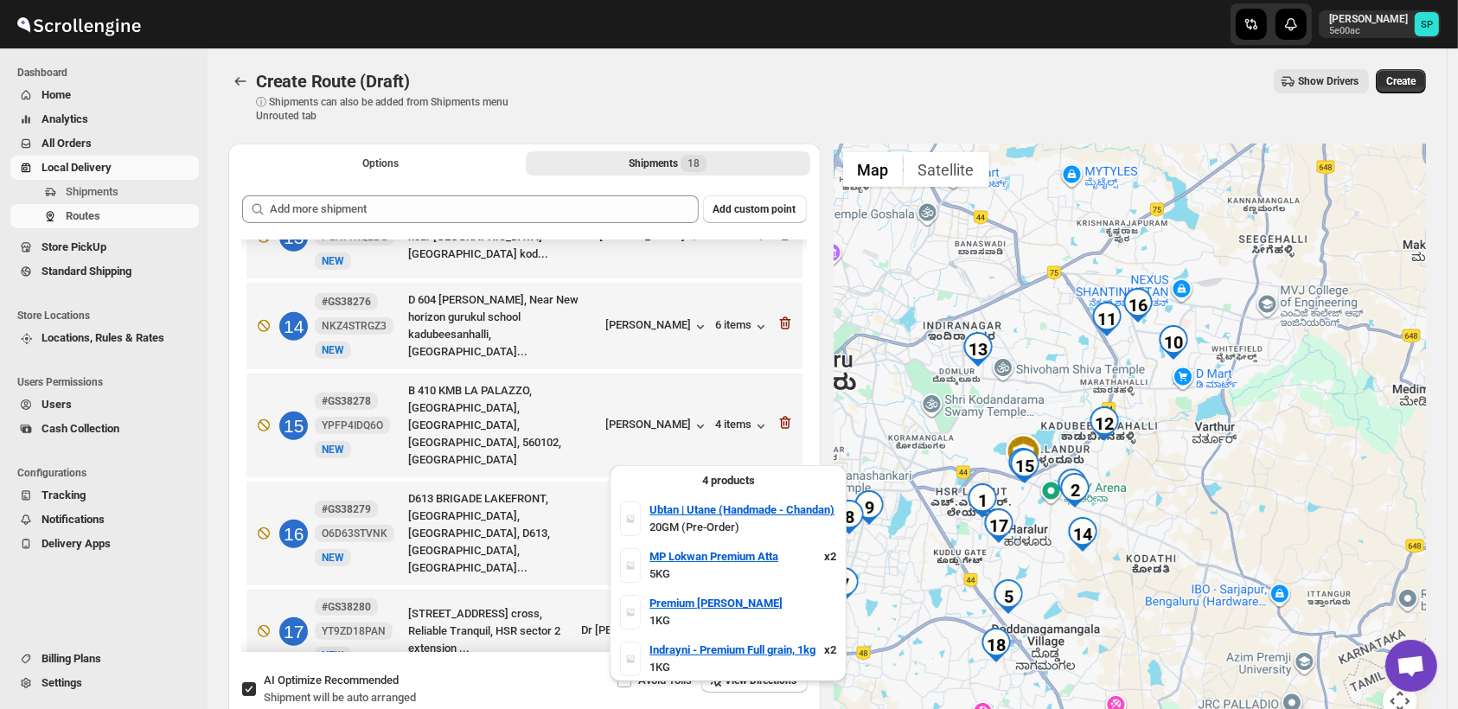
click at [739, 526] on div "6 items" at bounding box center [743, 534] width 54 height 17
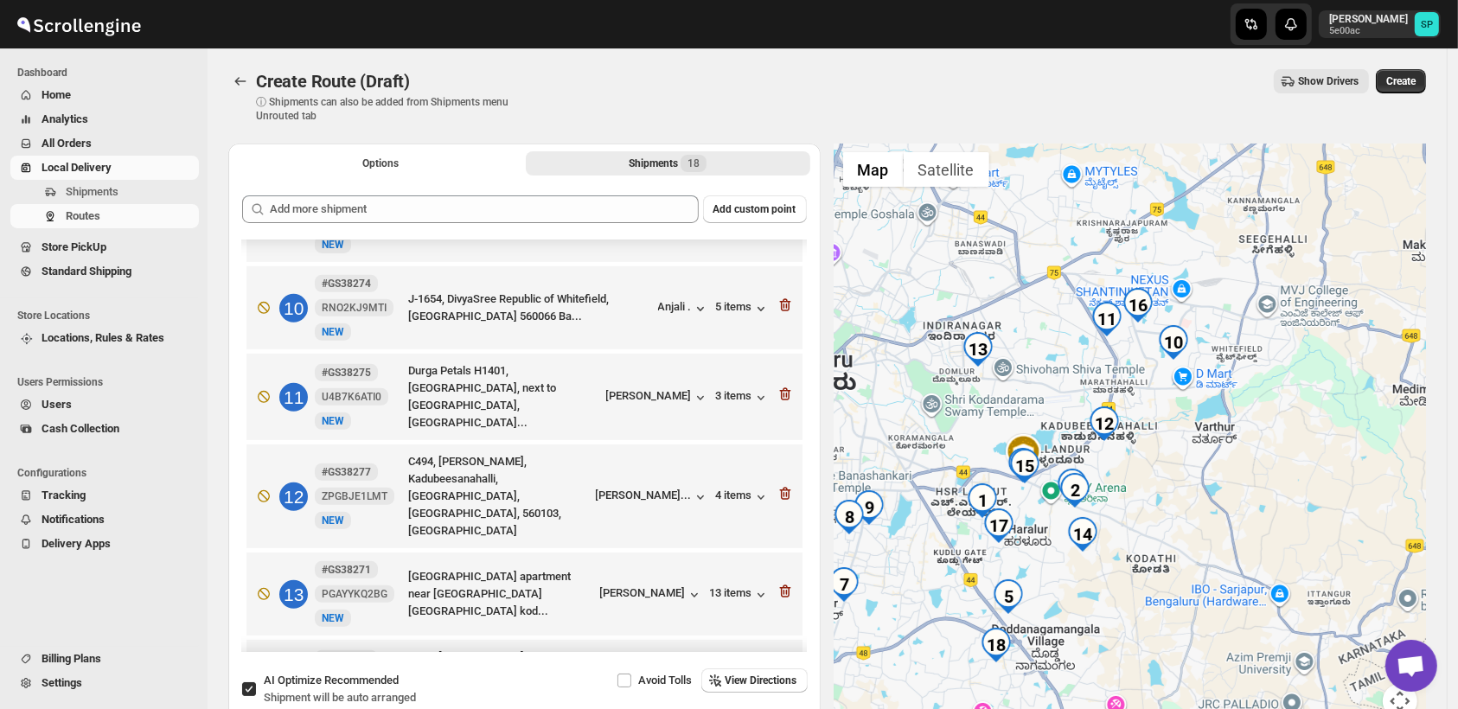
scroll to position [699, 0]
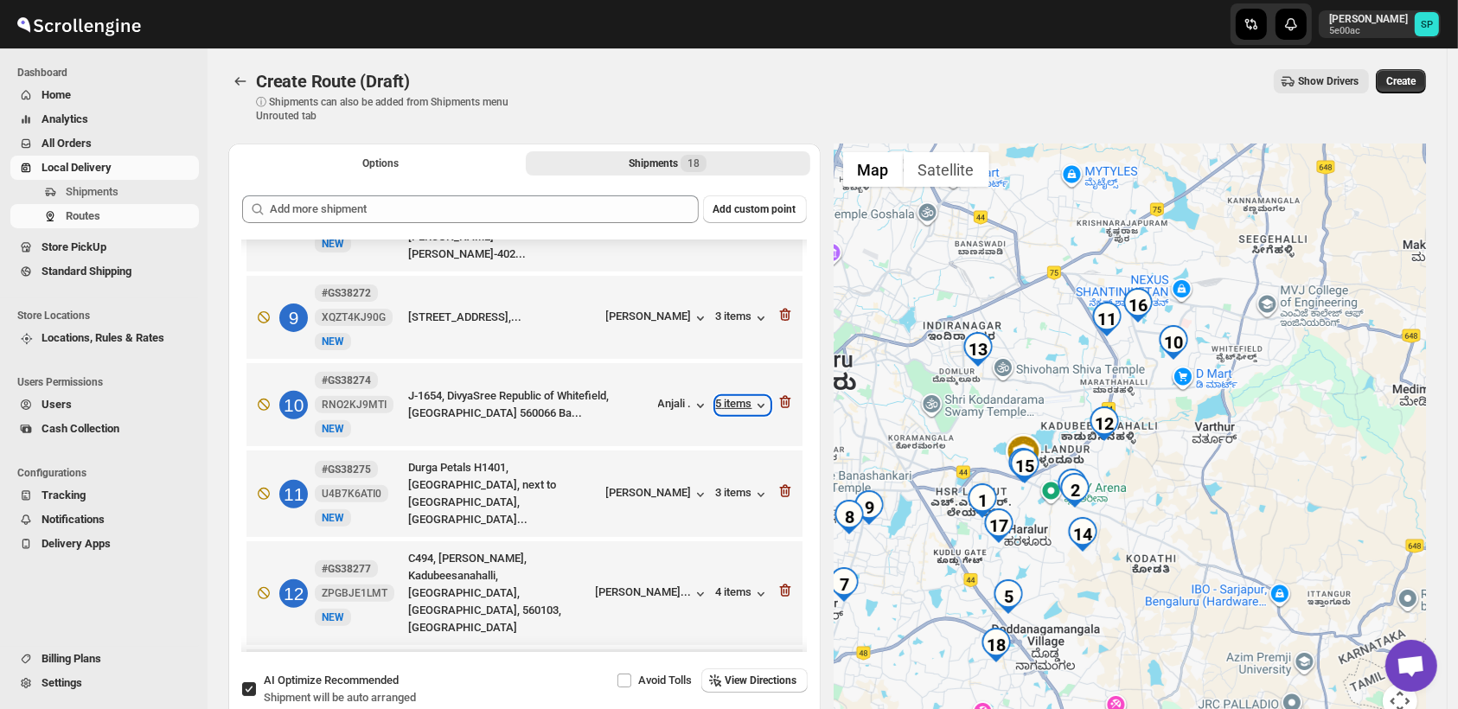
click at [737, 397] on div "5 items" at bounding box center [743, 405] width 54 height 17
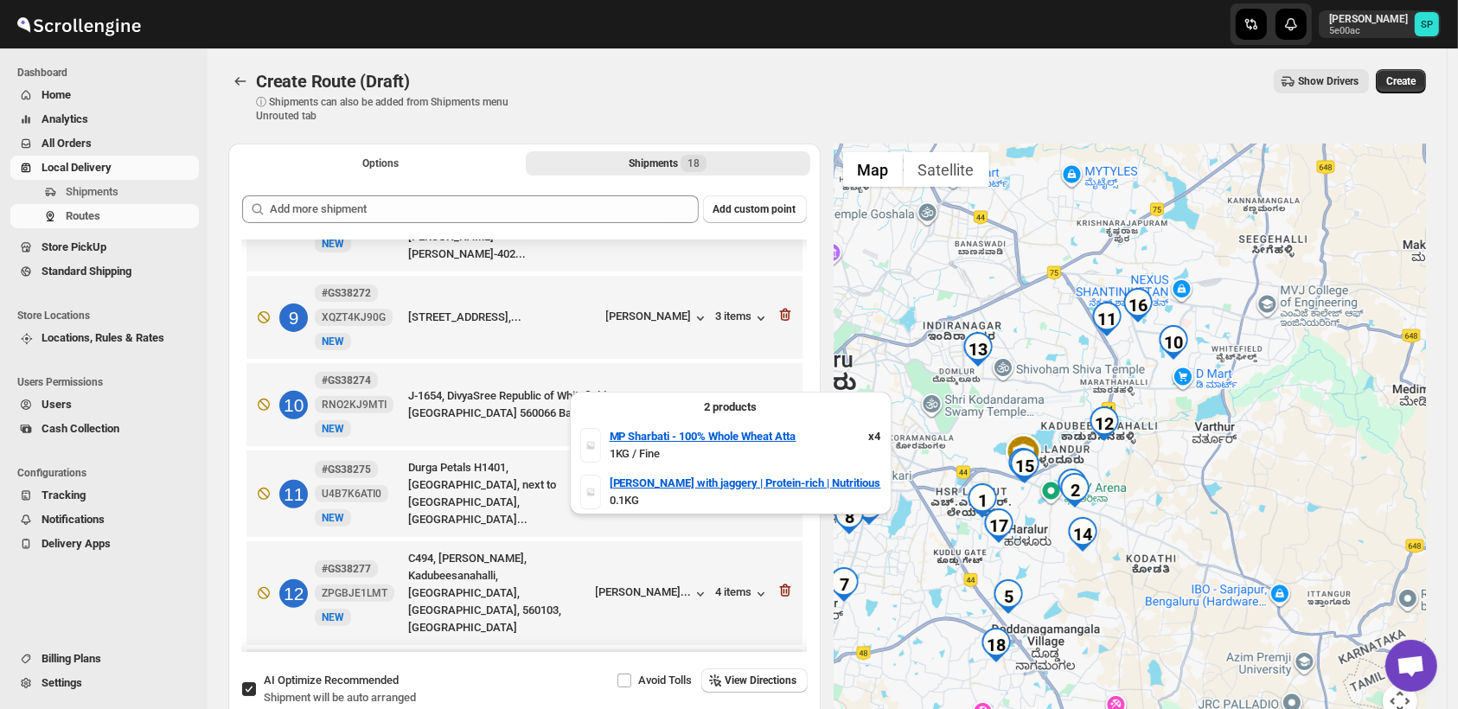
click at [737, 397] on div "5 items" at bounding box center [743, 405] width 54 height 17
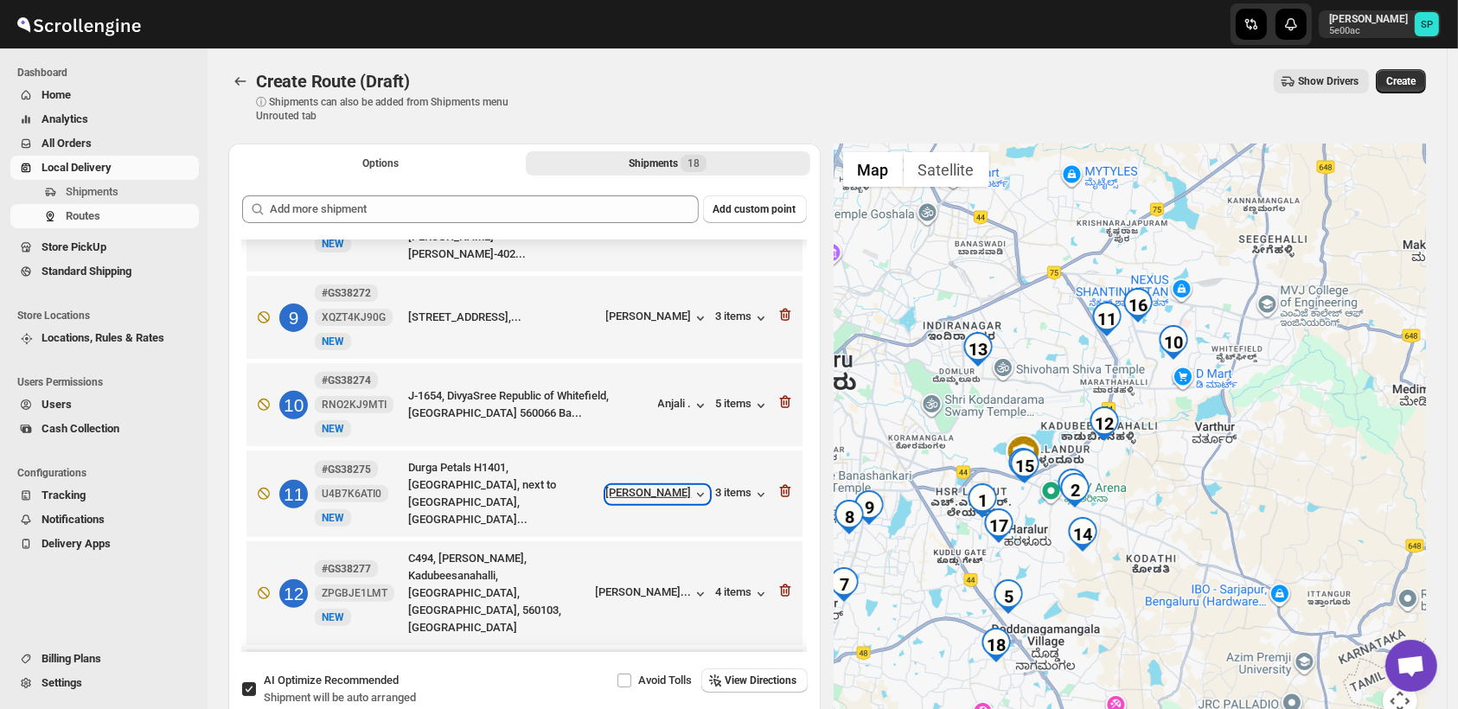
click at [663, 486] on div "[PERSON_NAME]" at bounding box center [657, 494] width 103 height 17
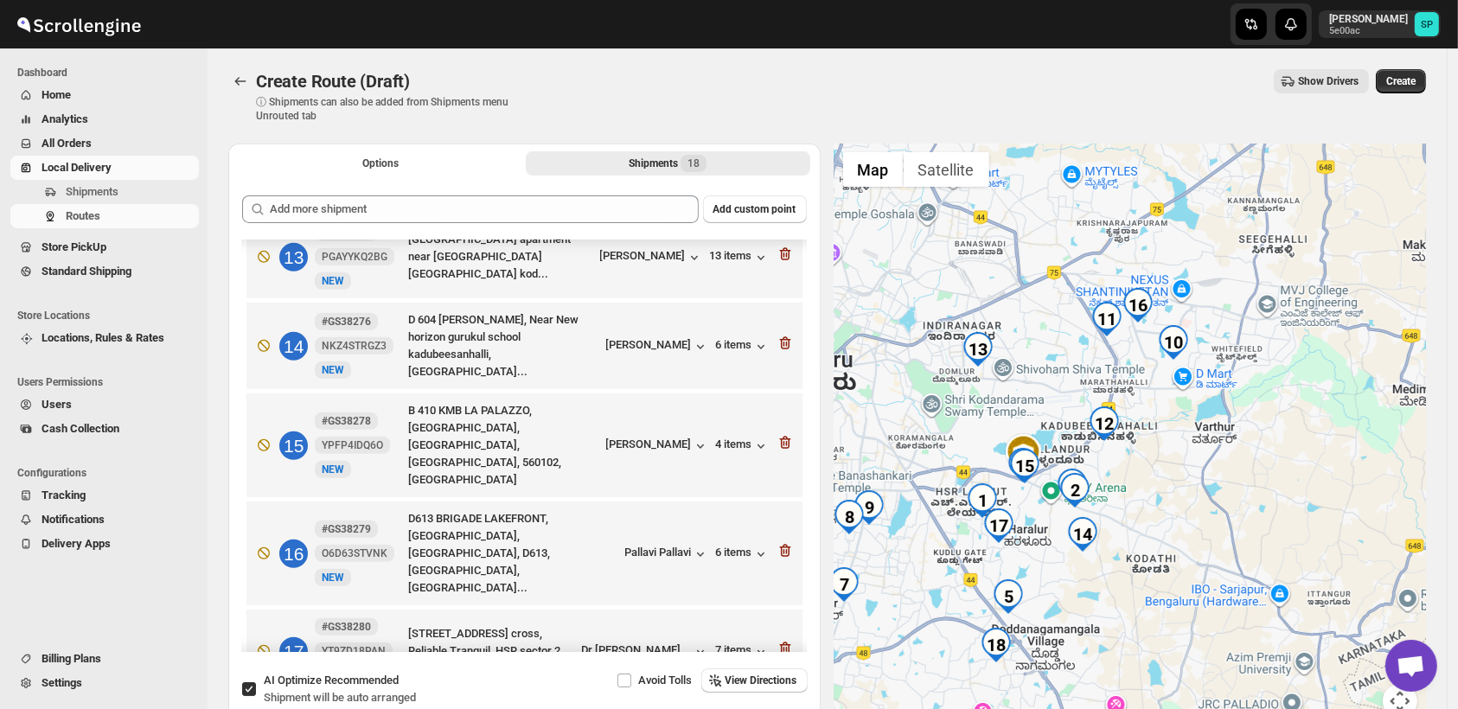
scroll to position [1180, 0]
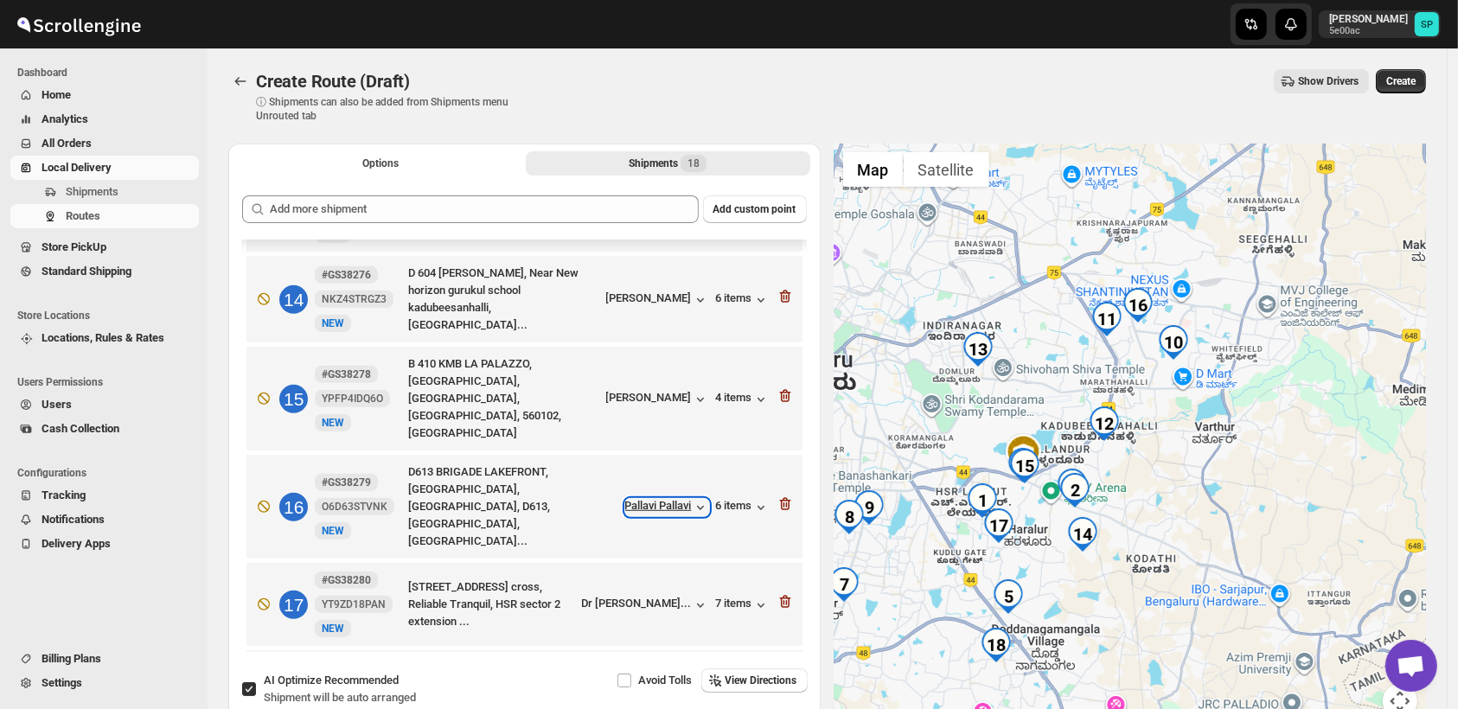
click at [674, 499] on div "Pallavi Pallavi" at bounding box center [667, 507] width 84 height 17
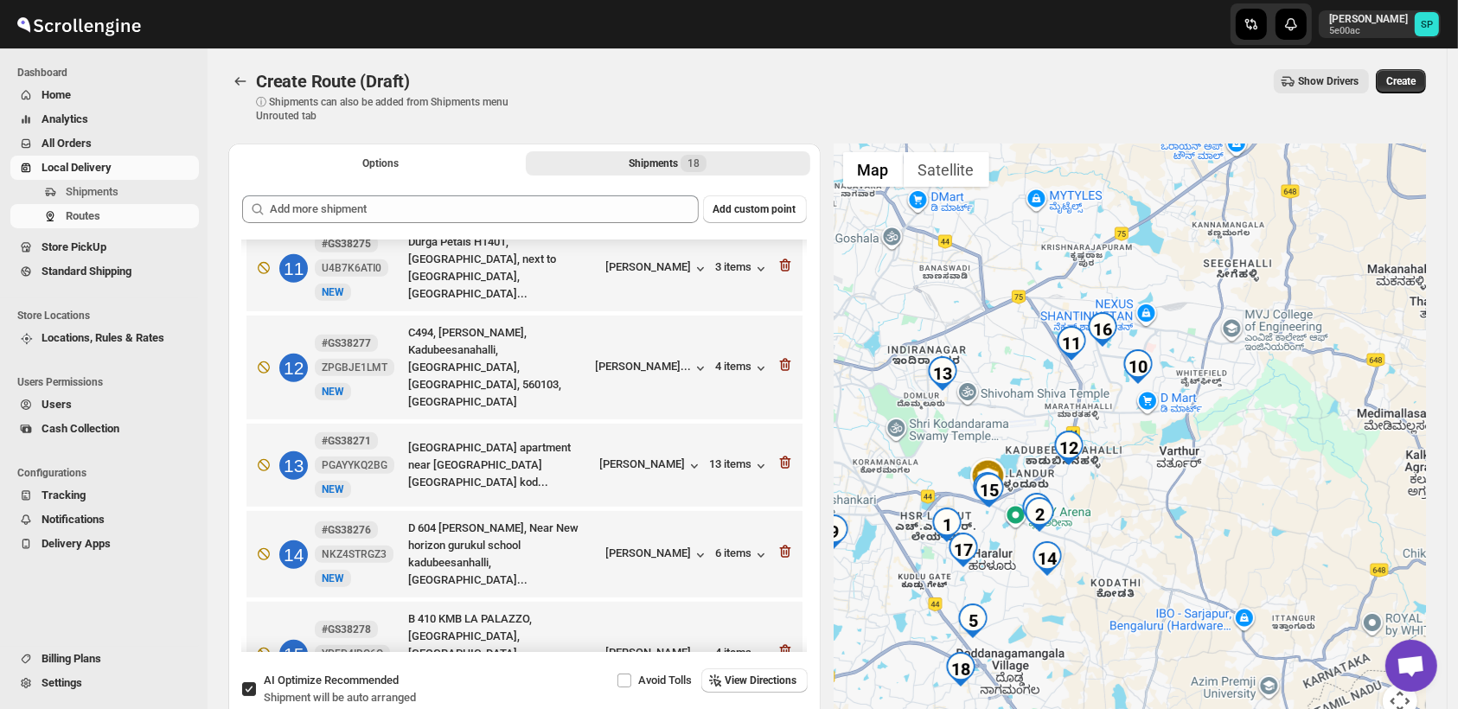
scroll to position [892, 0]
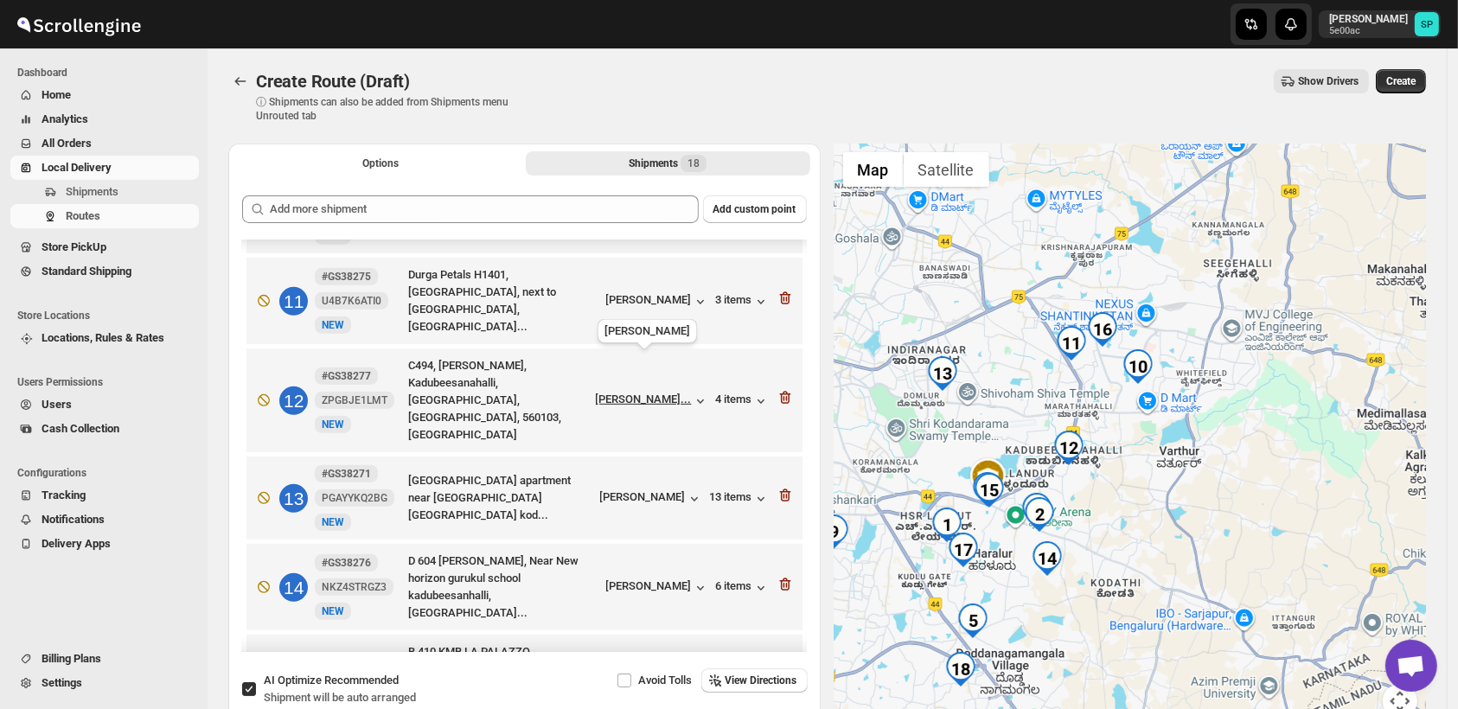
click at [666, 393] on div "[PERSON_NAME]..." at bounding box center [644, 399] width 96 height 13
click at [692, 580] on icon "button" at bounding box center [700, 588] width 17 height 17
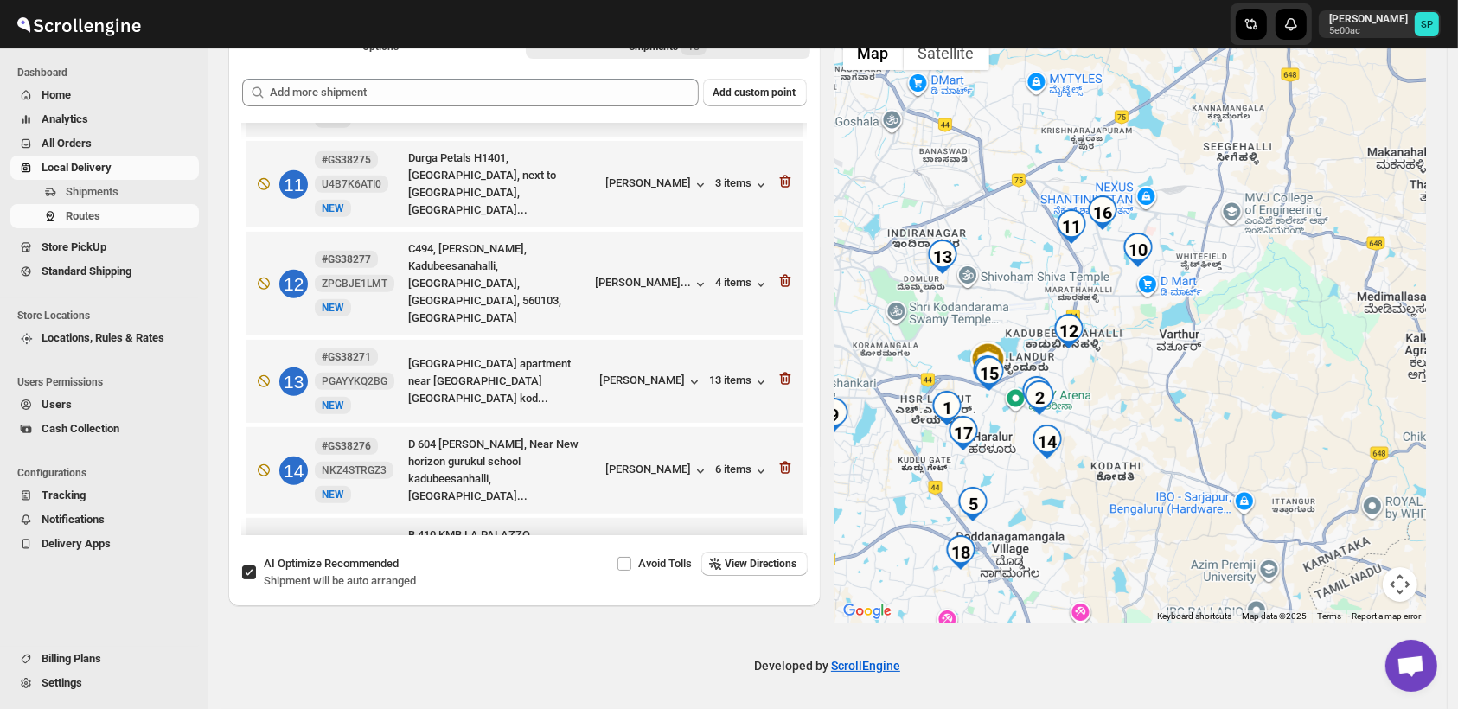
scroll to position [796, 0]
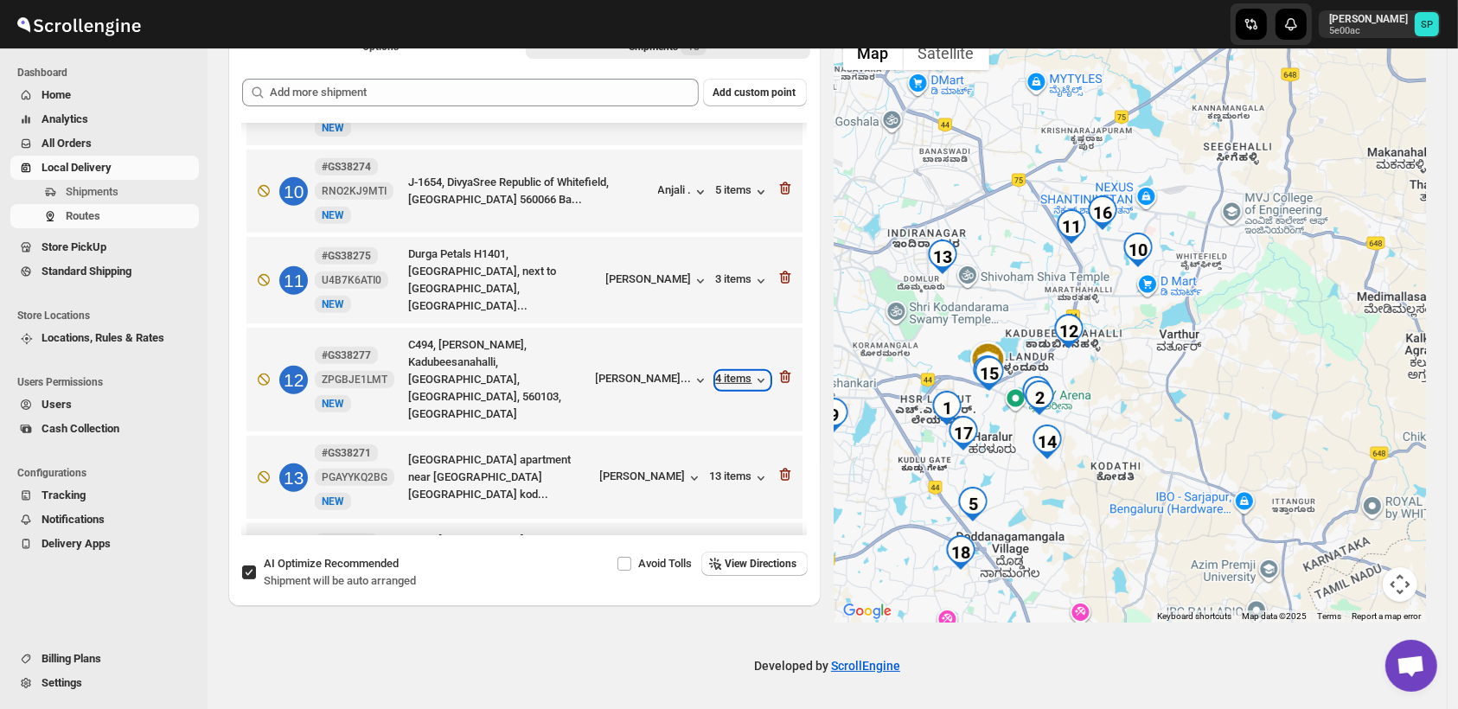
click at [728, 372] on div "4 items" at bounding box center [743, 380] width 54 height 17
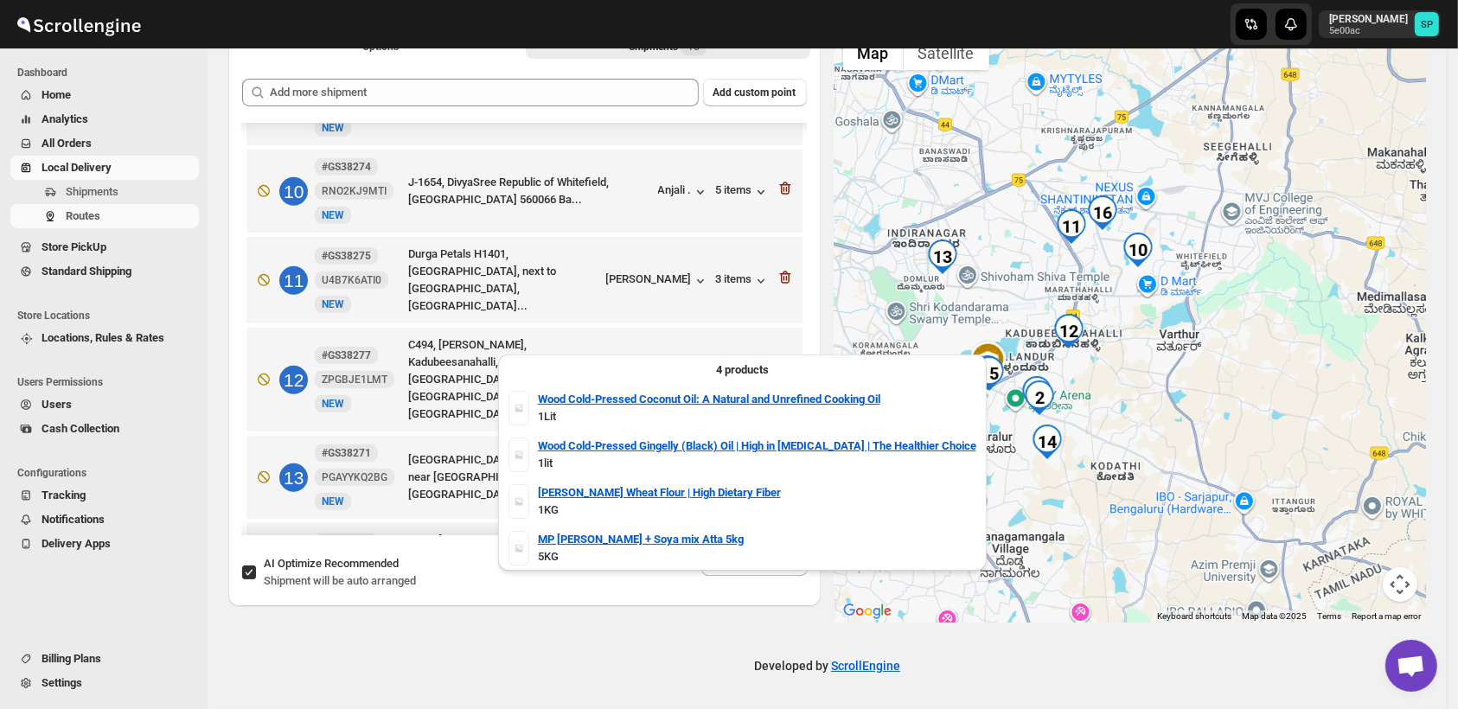
click at [728, 372] on div "4 items" at bounding box center [743, 380] width 54 height 17
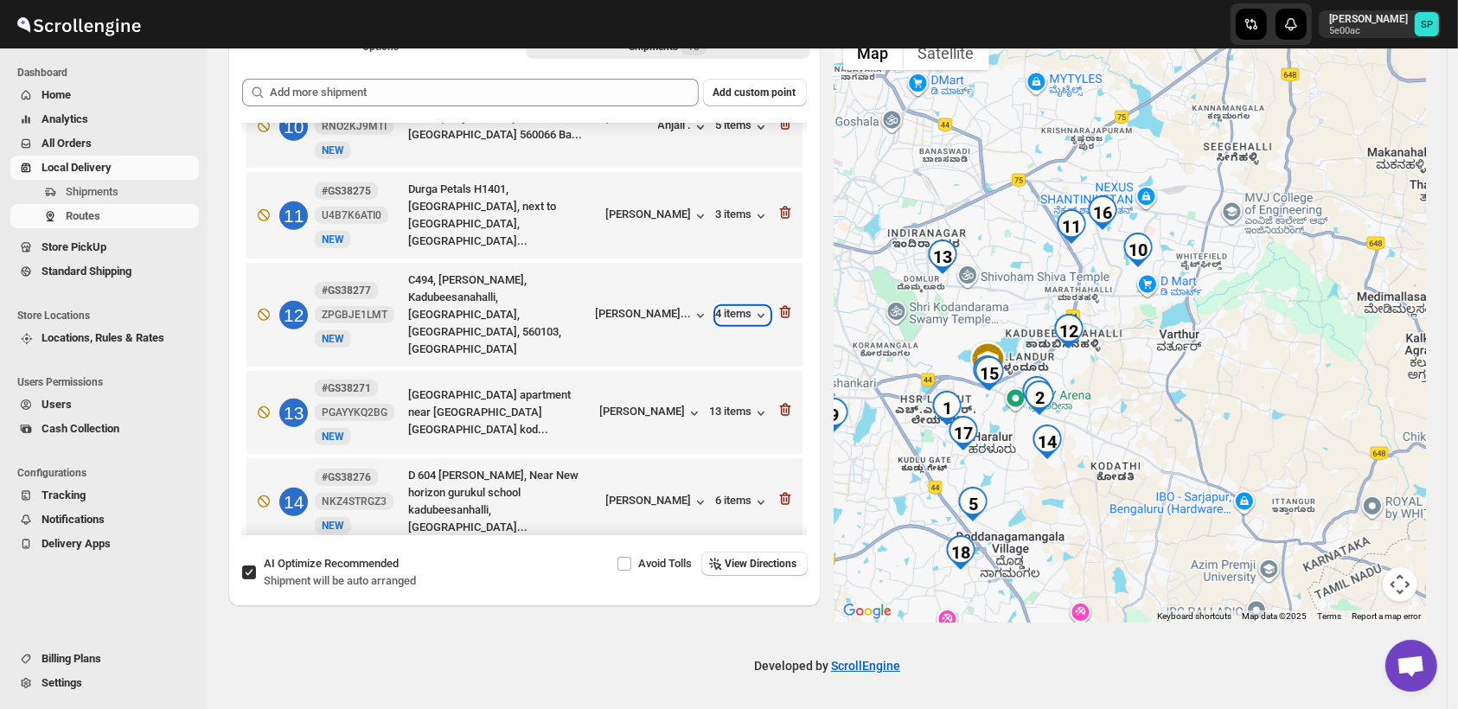
scroll to position [988, 0]
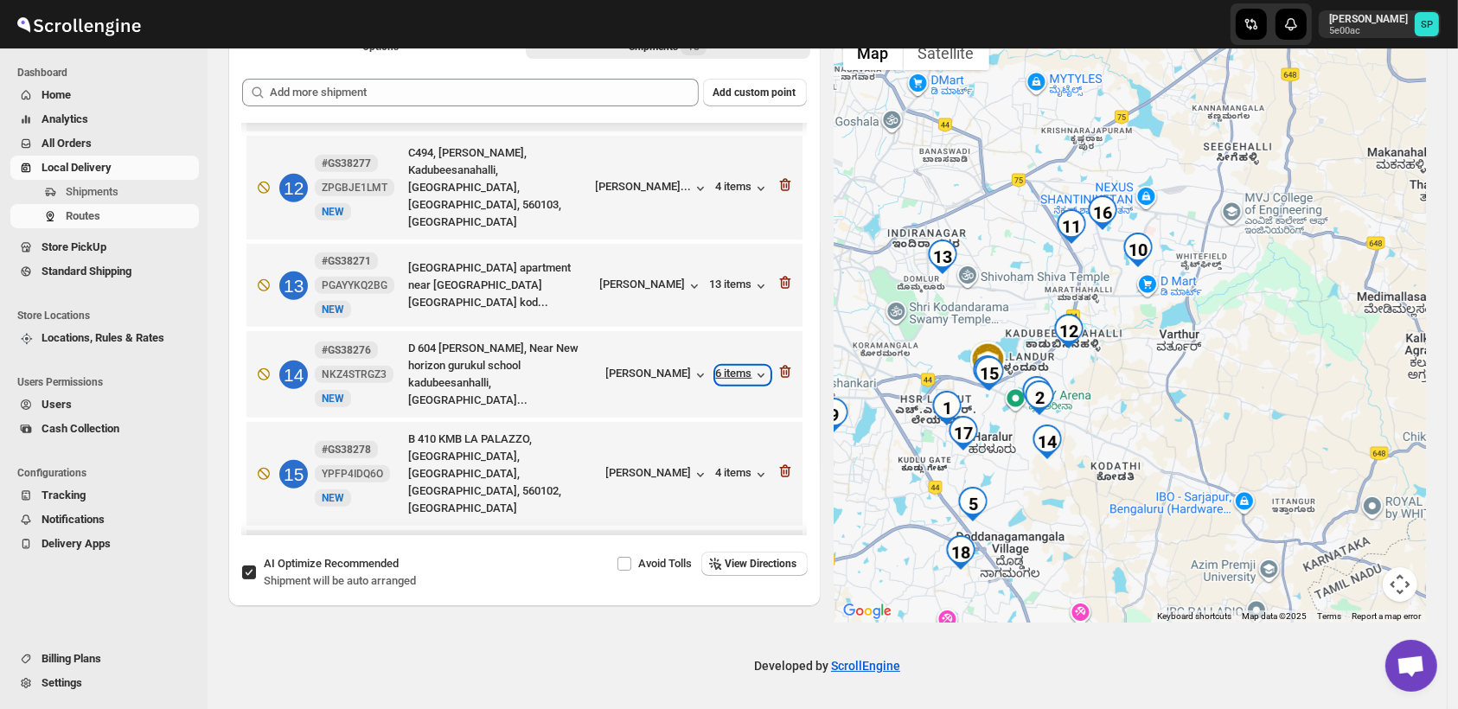
click at [733, 367] on div "6 items" at bounding box center [743, 375] width 54 height 17
click at [779, 366] on icon "button" at bounding box center [784, 372] width 11 height 13
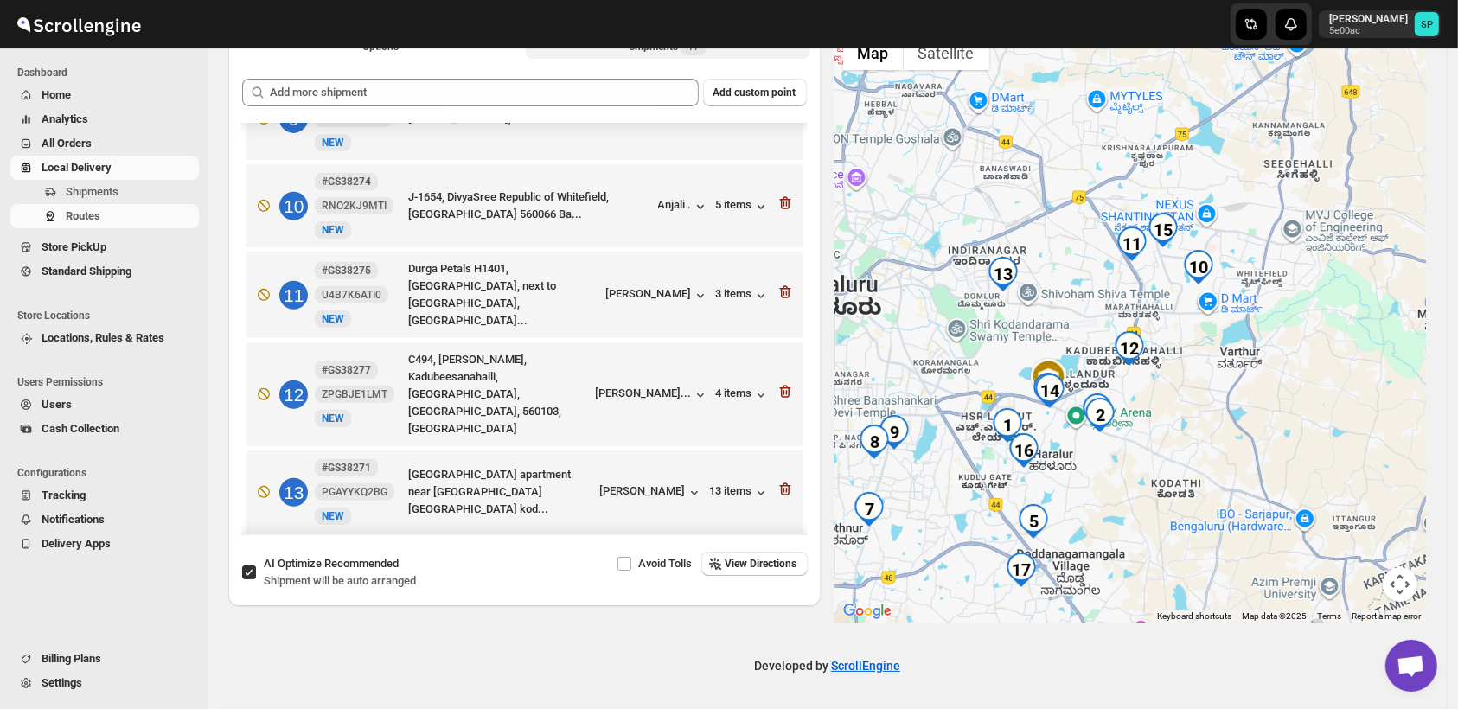
scroll to position [699, 0]
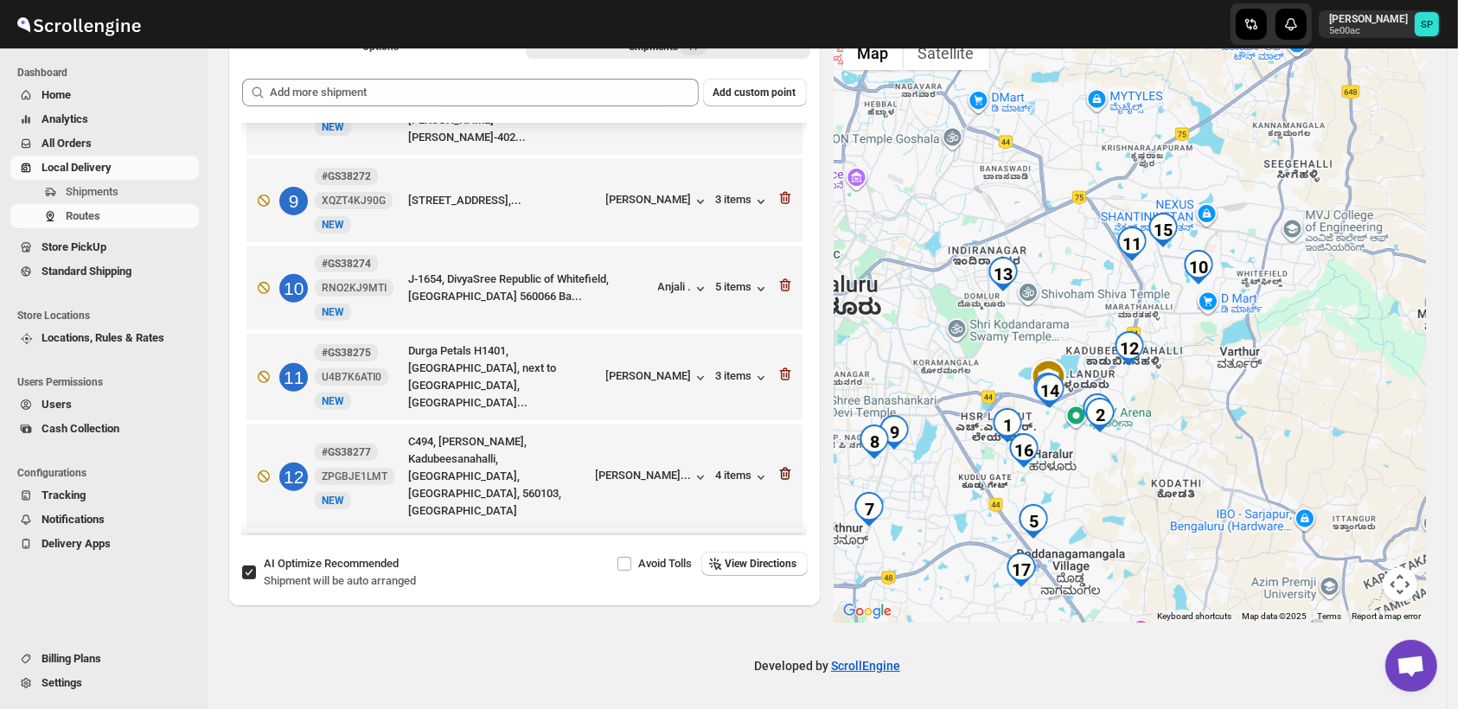
click at [785, 472] on icon "button" at bounding box center [786, 474] width 2 height 5
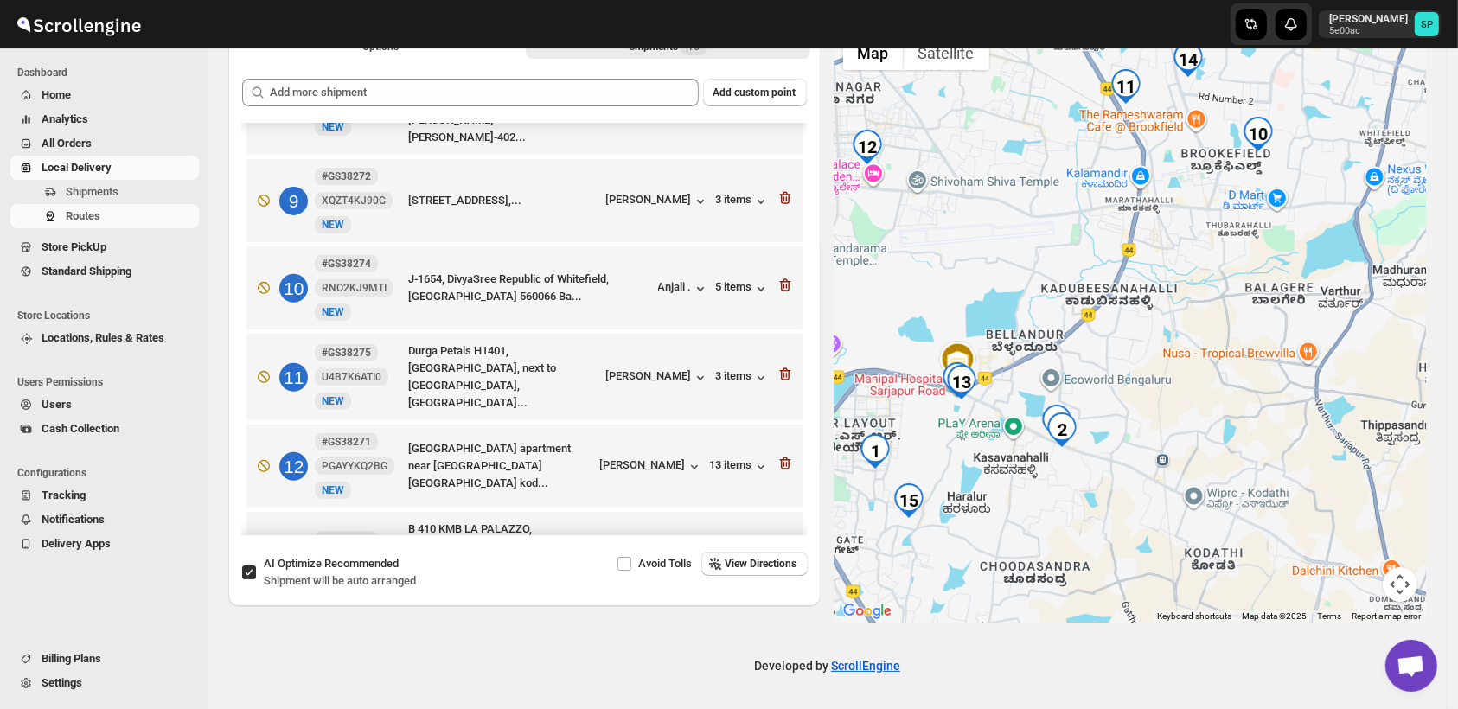
drag, startPoint x: 1143, startPoint y: 382, endPoint x: 1269, endPoint y: 441, distance: 139.3
click at [1269, 441] on div at bounding box center [1131, 325] width 592 height 596
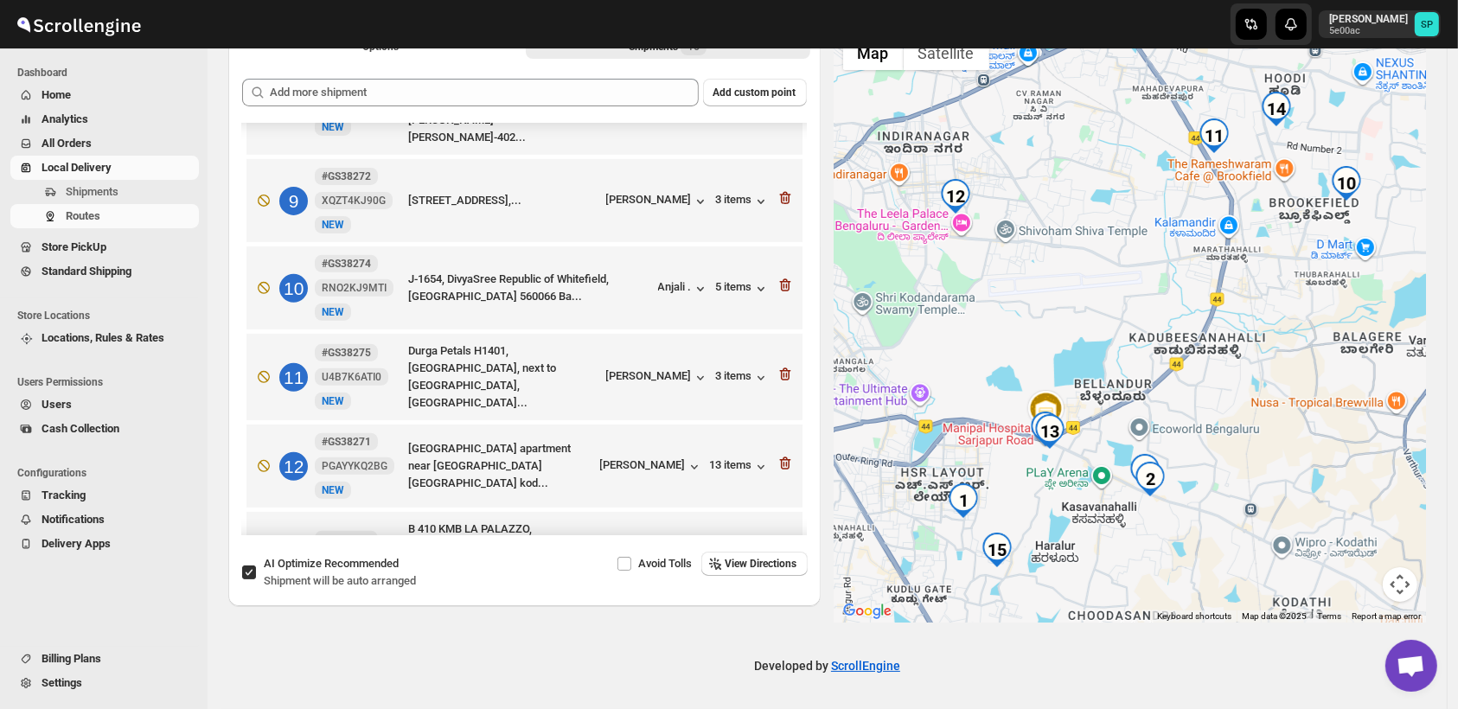
drag, startPoint x: 1117, startPoint y: 395, endPoint x: 1207, endPoint y: 446, distance: 103.4
click at [1207, 446] on div at bounding box center [1131, 325] width 592 height 596
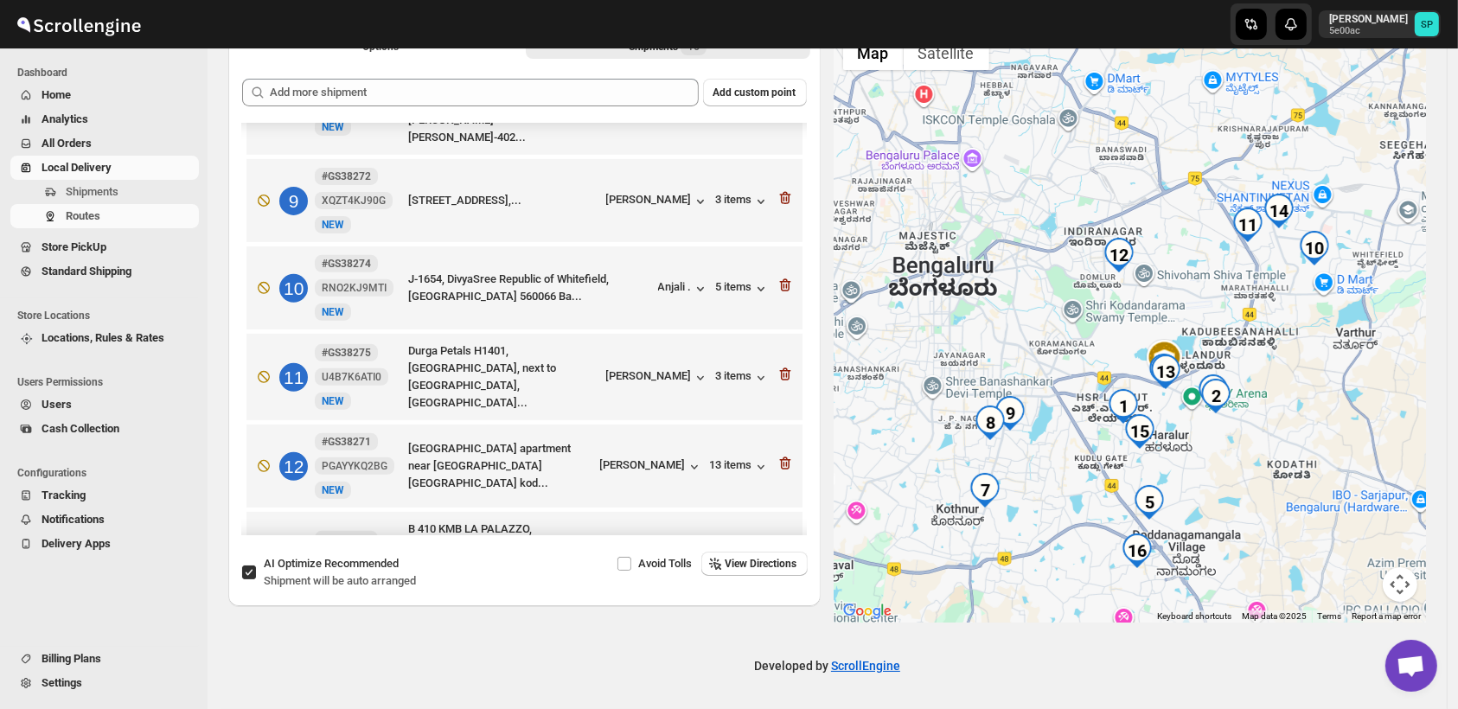
drag, startPoint x: 1183, startPoint y: 521, endPoint x: 1252, endPoint y: 429, distance: 114.3
click at [1252, 429] on div at bounding box center [1131, 325] width 592 height 596
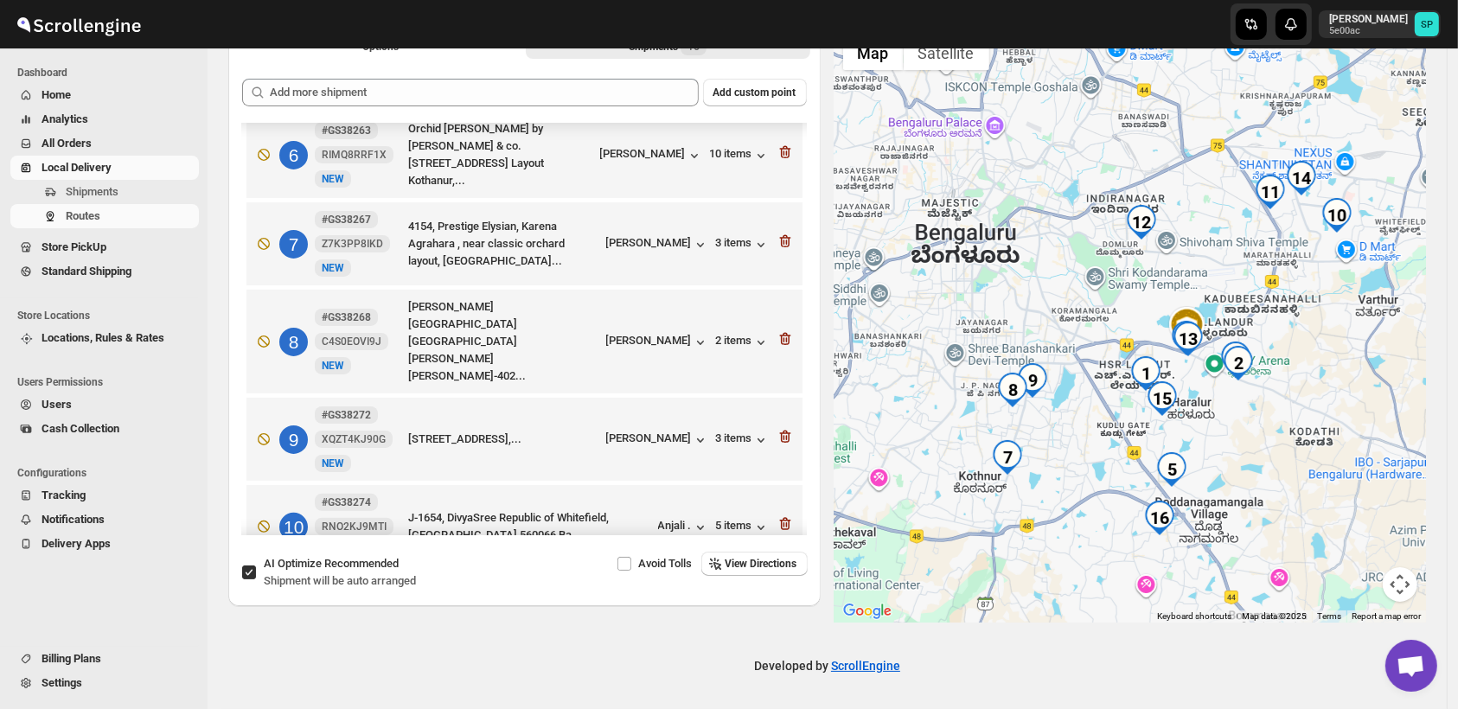
scroll to position [427, 0]
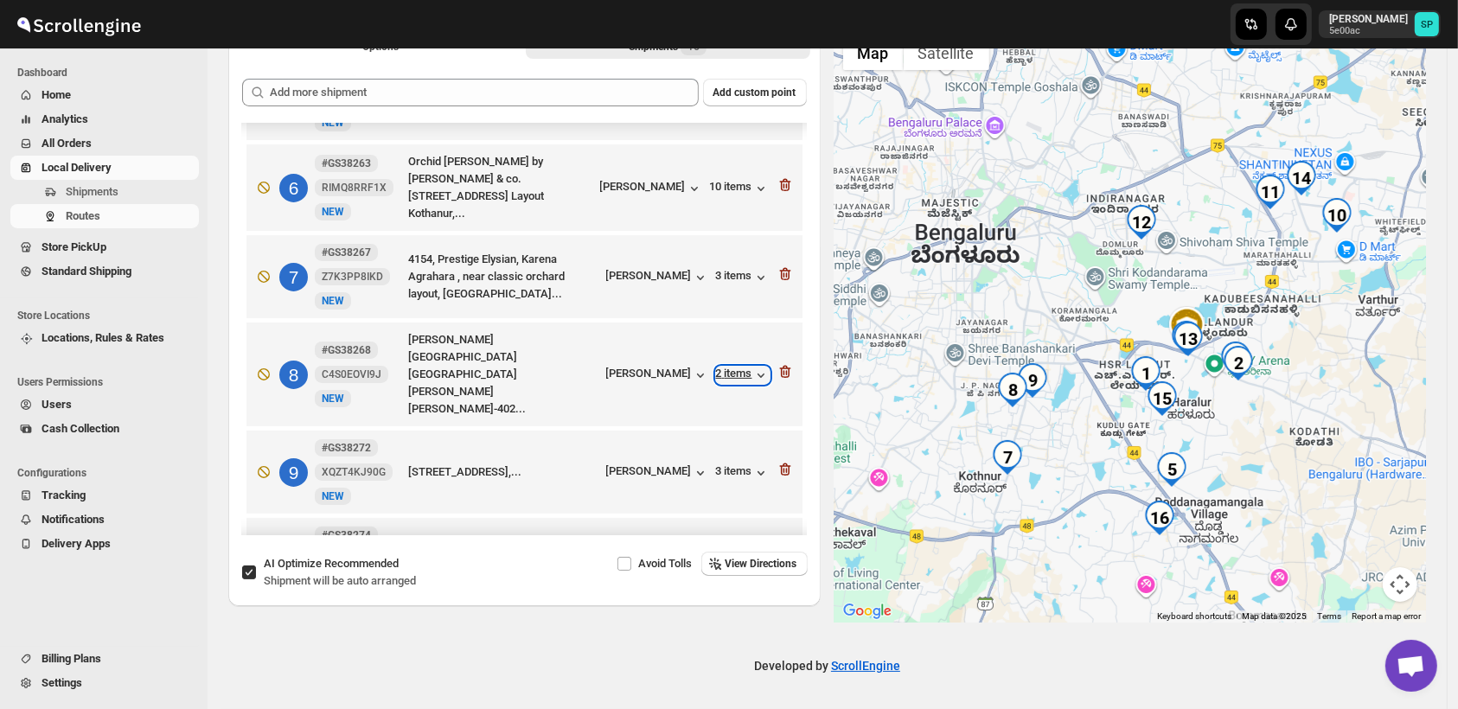
click at [730, 367] on div "2 items" at bounding box center [743, 375] width 54 height 17
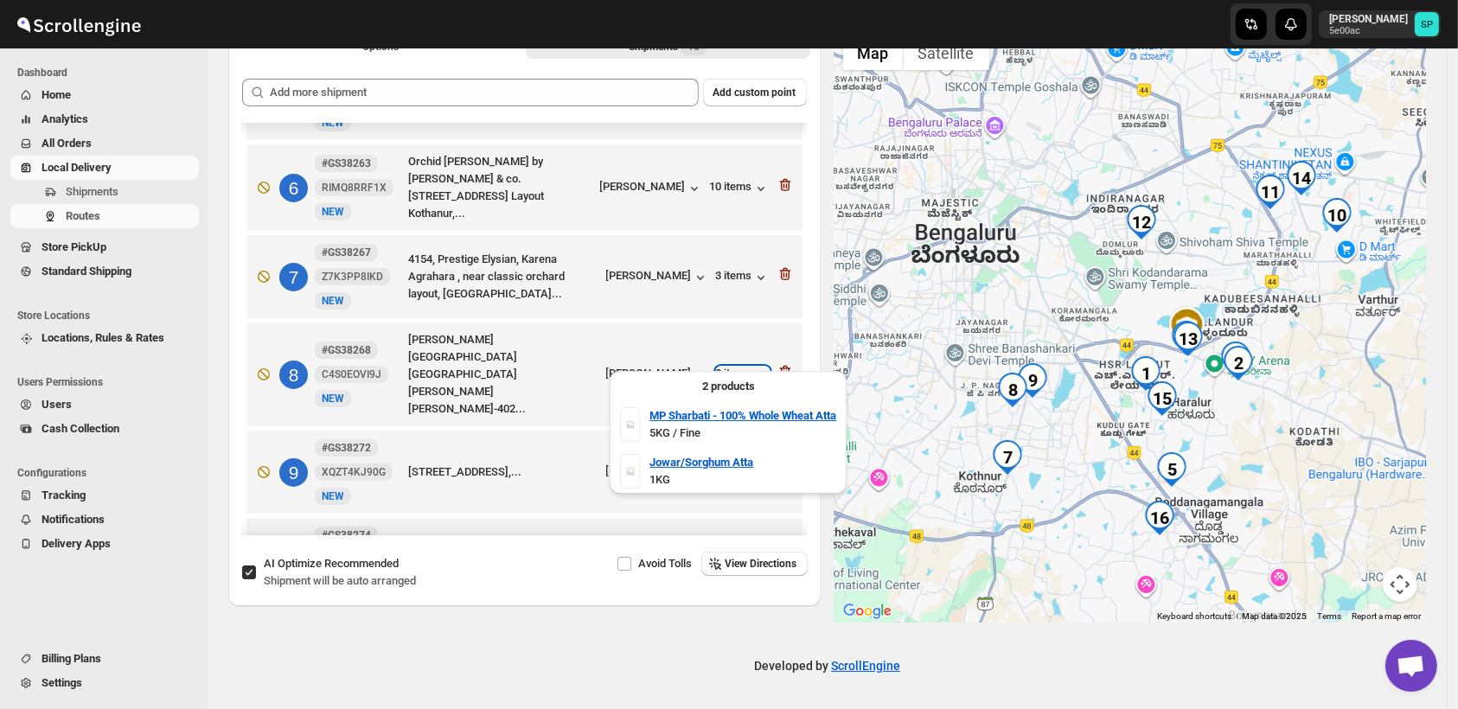
click at [730, 367] on div "2 items" at bounding box center [743, 375] width 54 height 17
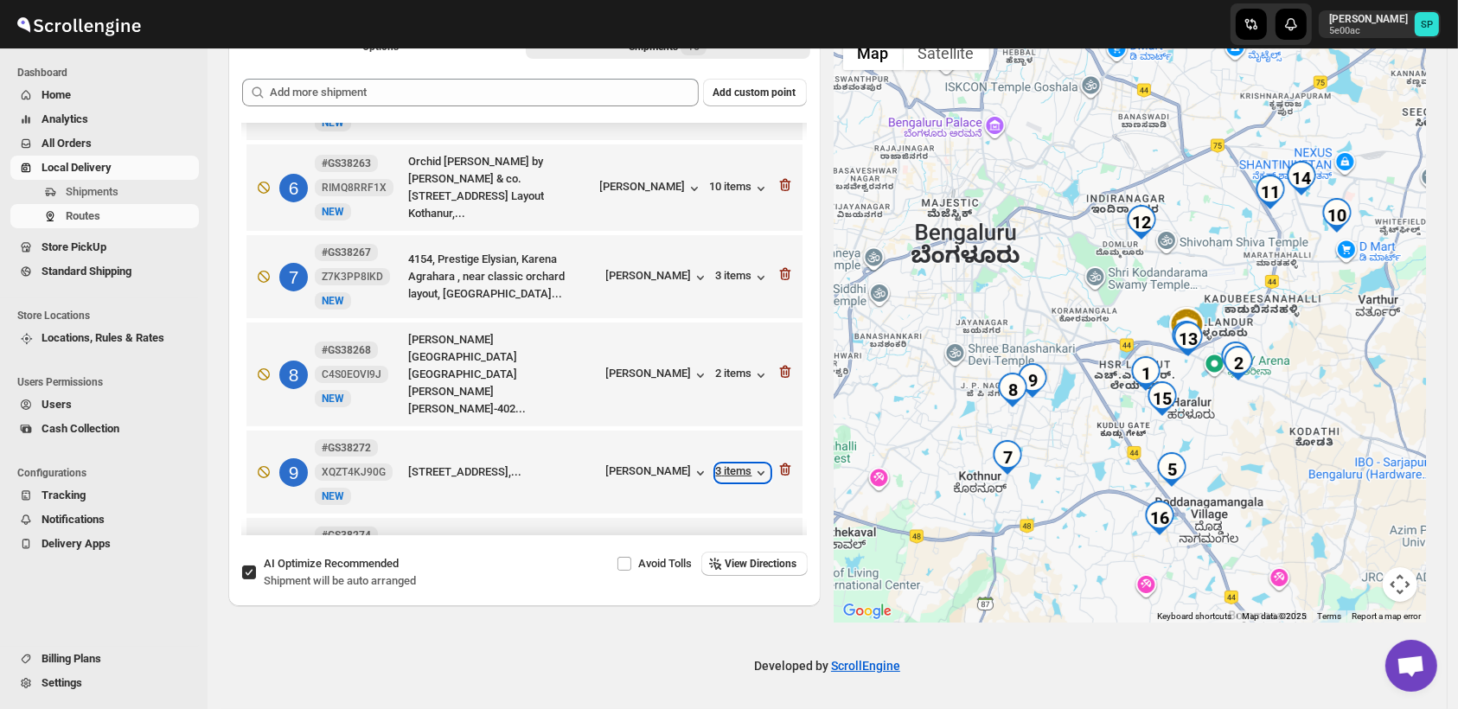
click at [727, 464] on div "3 items" at bounding box center [743, 472] width 54 height 17
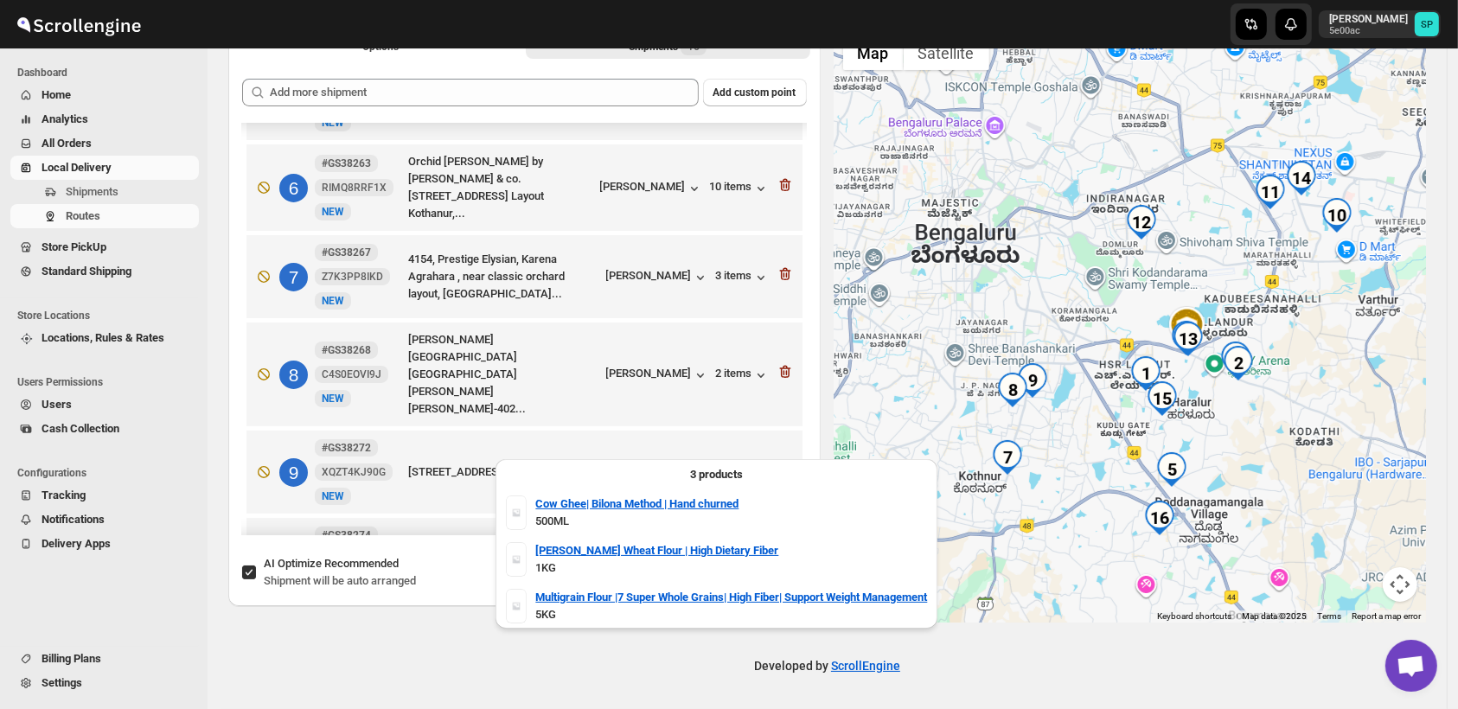
click at [728, 464] on div "3 items" at bounding box center [743, 472] width 54 height 17
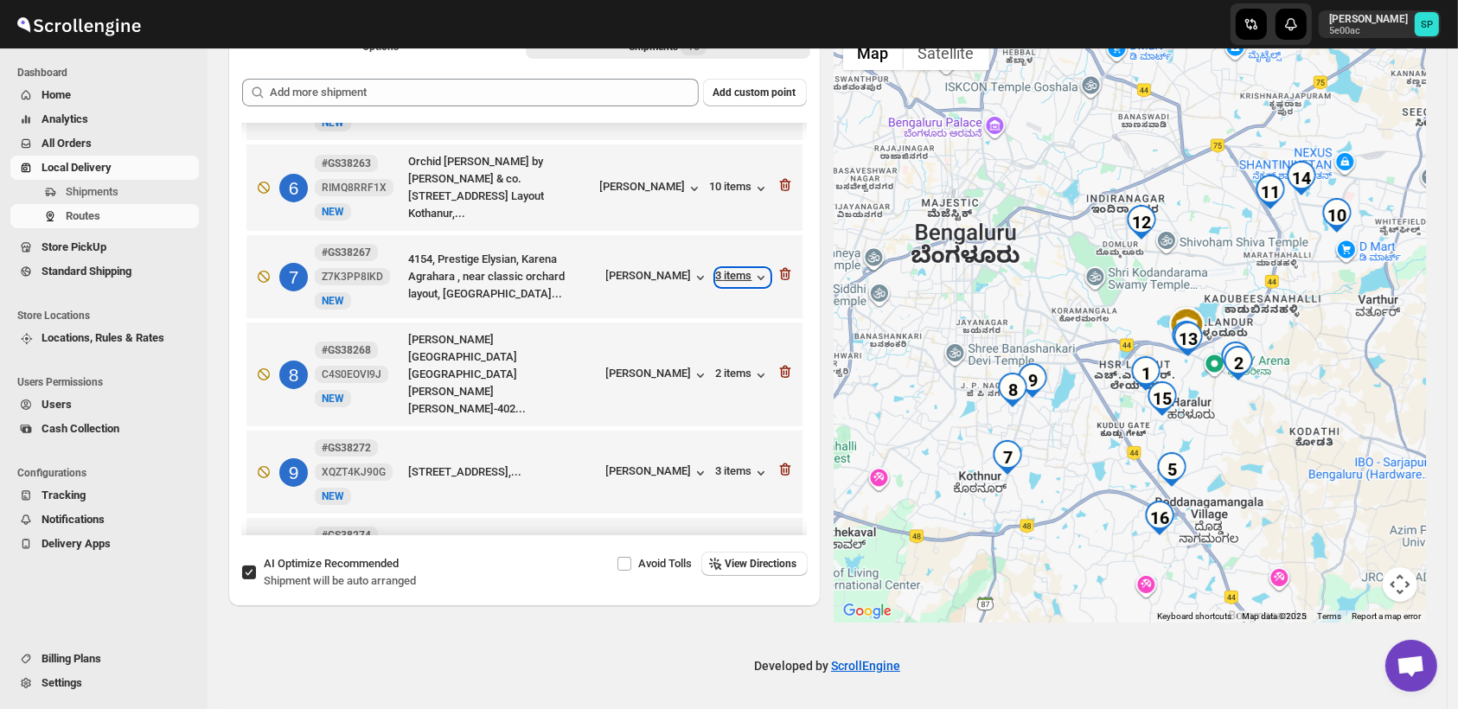
click at [733, 272] on div "3 items" at bounding box center [743, 277] width 54 height 17
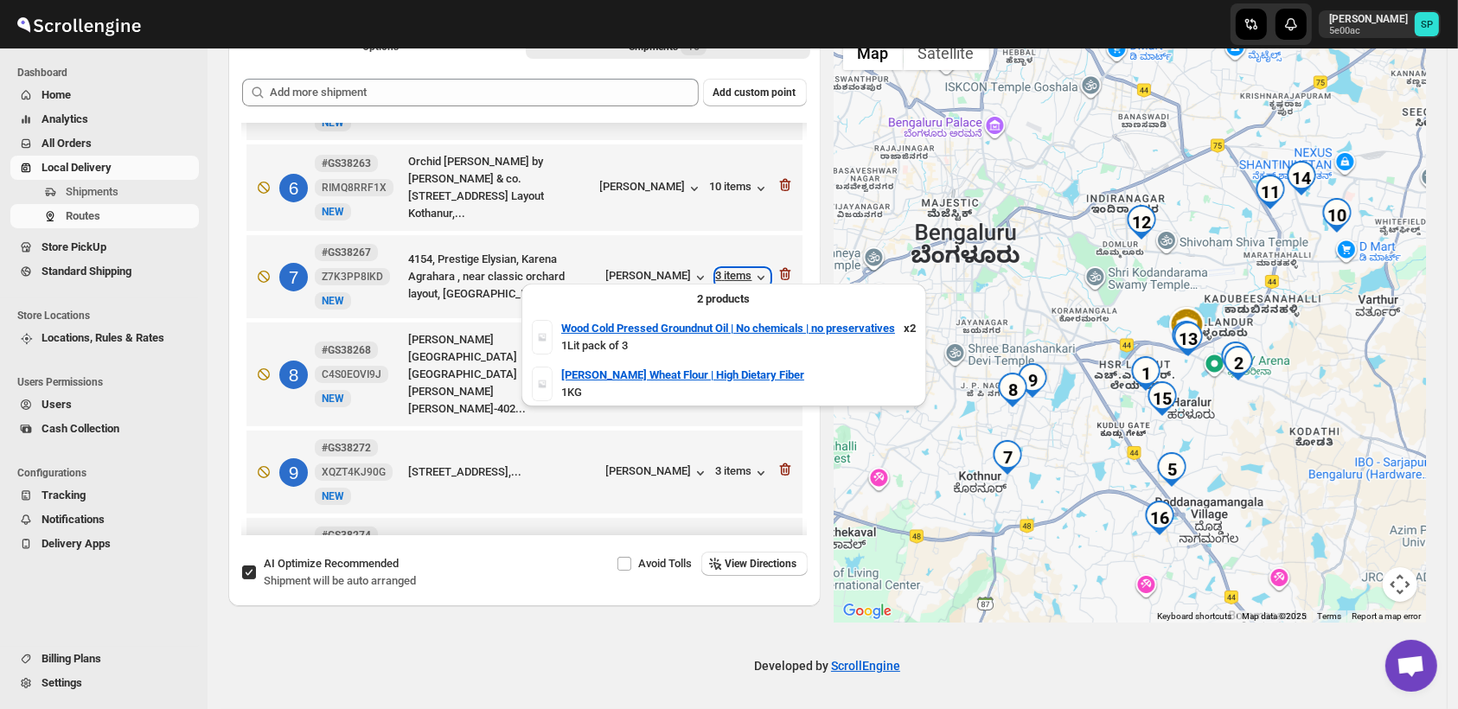
click at [733, 272] on div "3 items" at bounding box center [743, 277] width 54 height 17
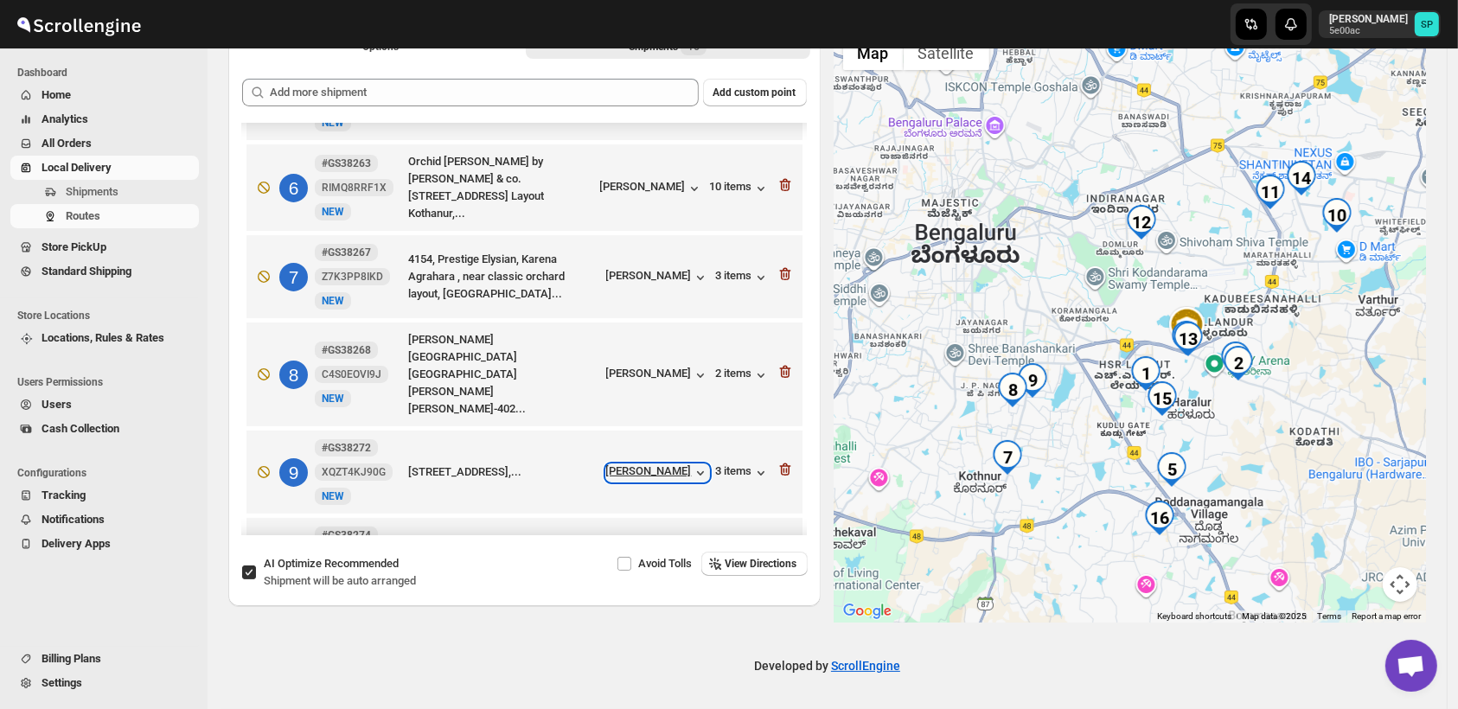
click at [682, 464] on div "[PERSON_NAME]" at bounding box center [657, 472] width 103 height 17
click at [679, 464] on div "[PERSON_NAME]" at bounding box center [657, 472] width 103 height 17
click at [667, 367] on div "[PERSON_NAME]" at bounding box center [657, 375] width 103 height 17
click at [659, 274] on div "[PERSON_NAME]" at bounding box center [657, 277] width 103 height 17
click at [664, 272] on div "[PERSON_NAME]" at bounding box center [657, 277] width 103 height 17
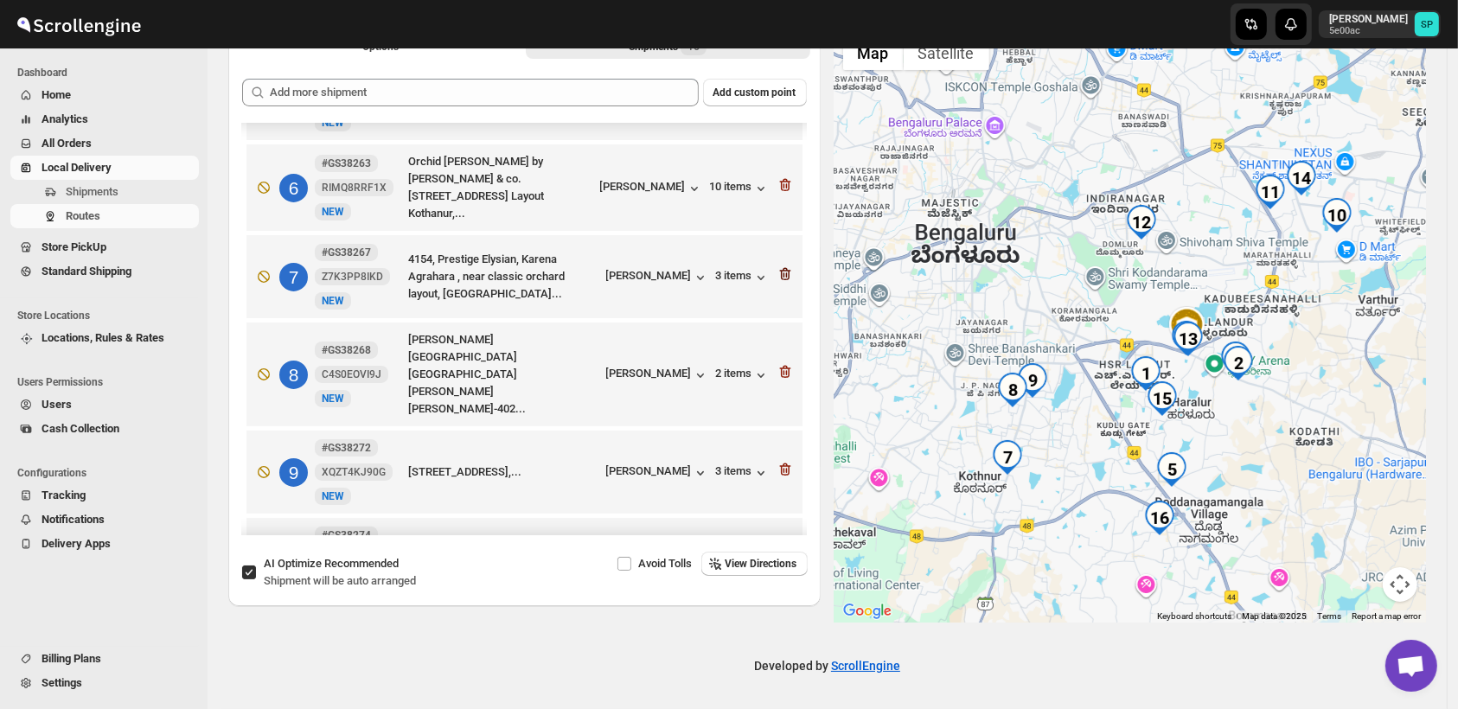
click at [779, 266] on icon "button" at bounding box center [785, 274] width 17 height 17
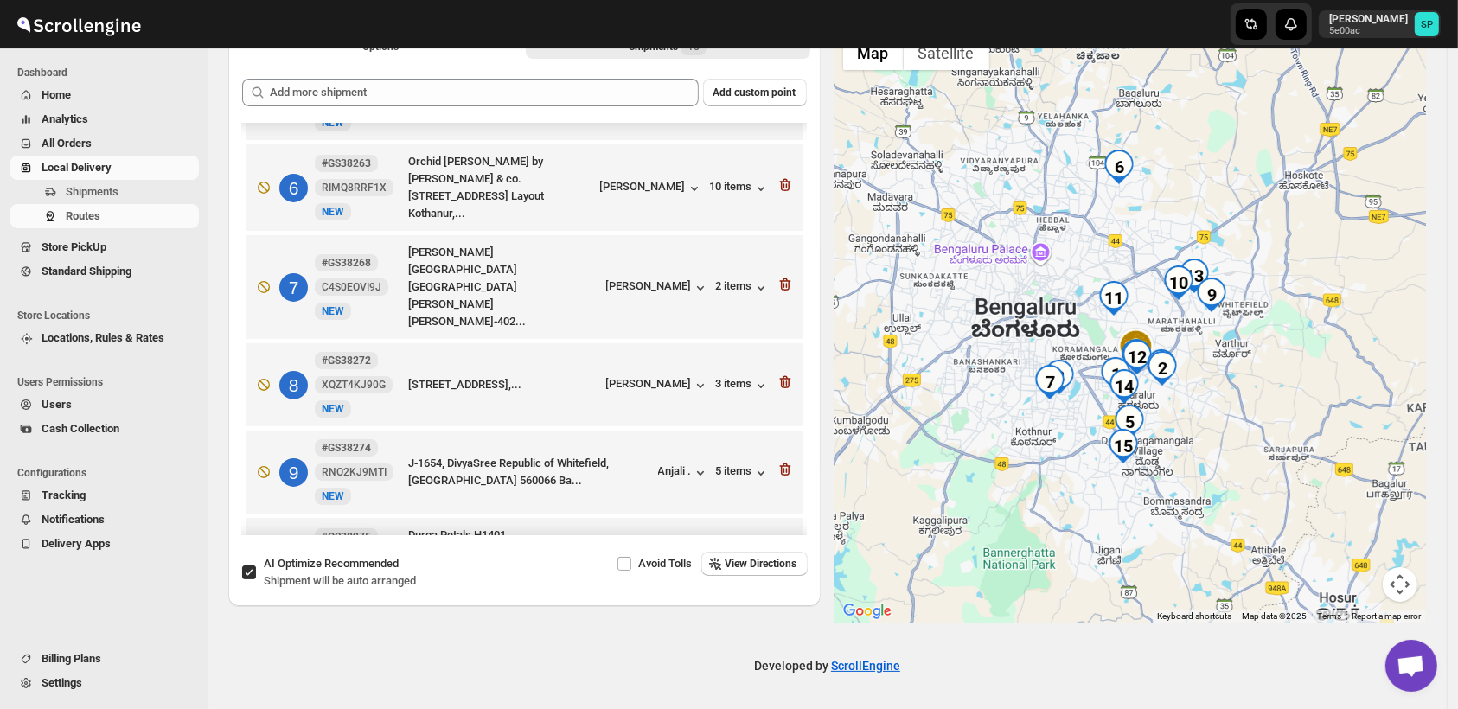
click at [779, 276] on icon "button" at bounding box center [785, 284] width 17 height 17
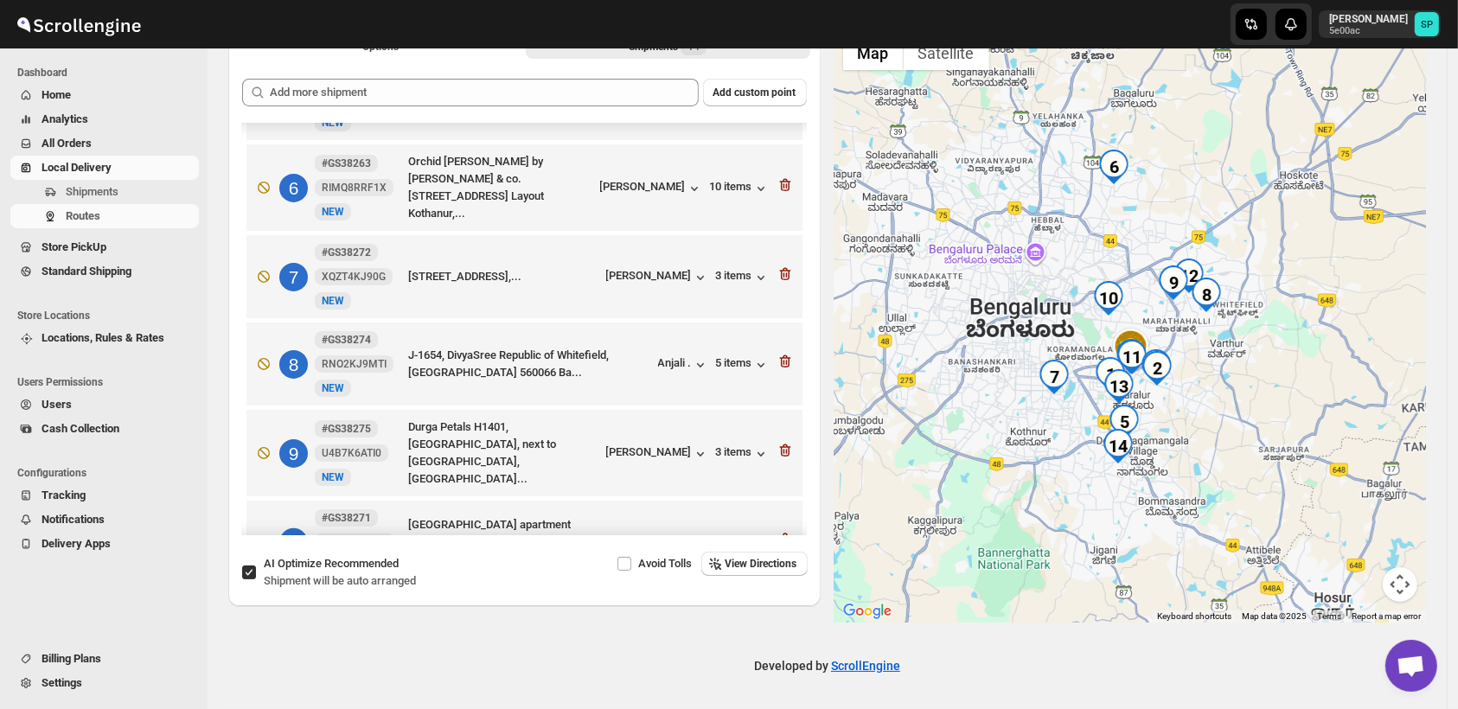
click at [779, 266] on icon "button" at bounding box center [785, 274] width 17 height 17
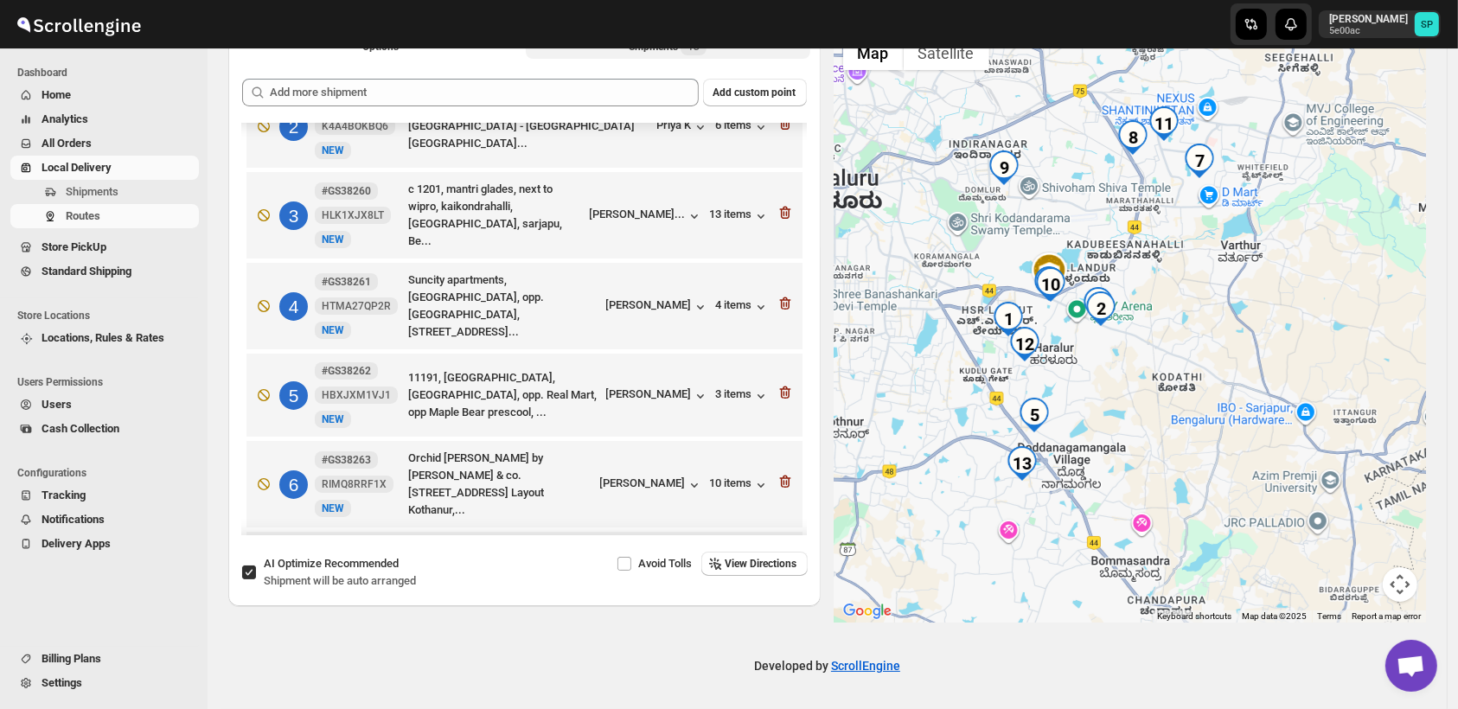
scroll to position [163, 0]
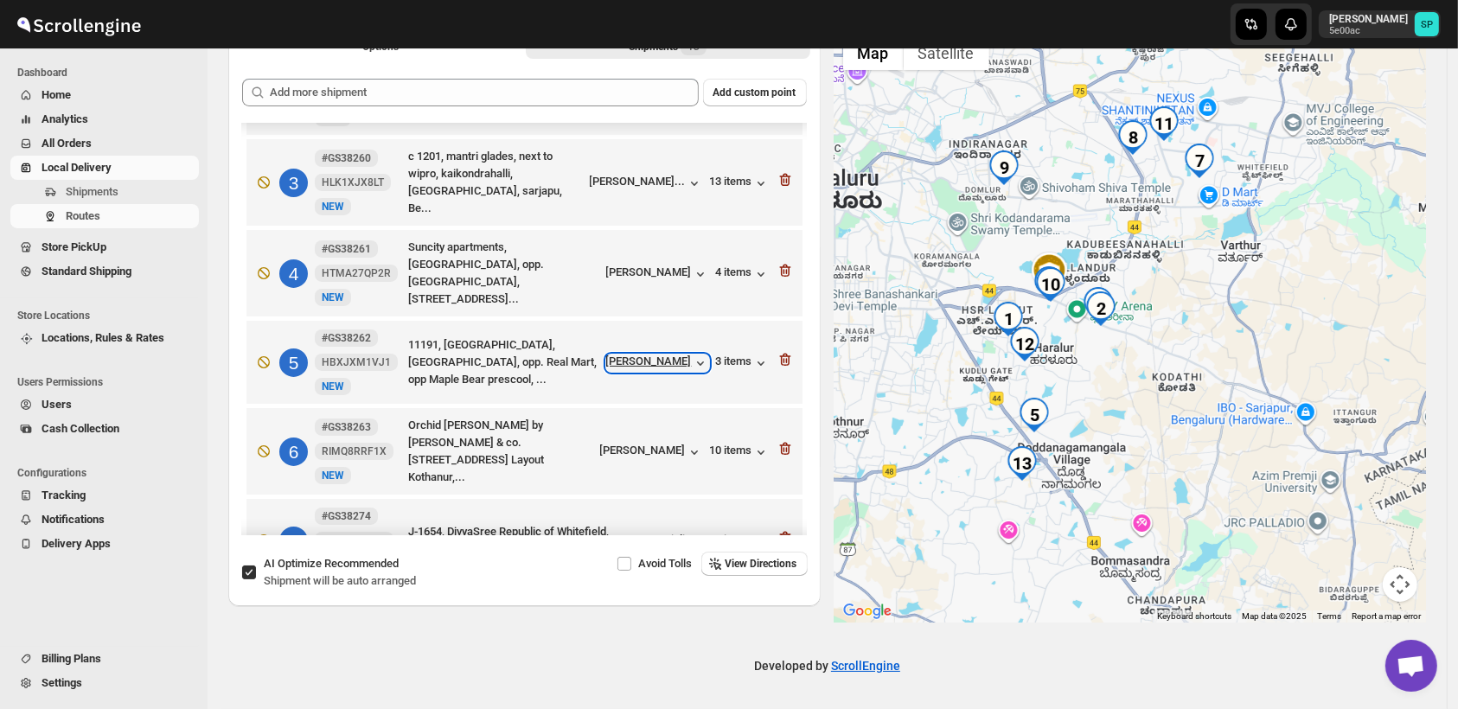
click at [667, 355] on div "[PERSON_NAME]" at bounding box center [657, 363] width 103 height 17
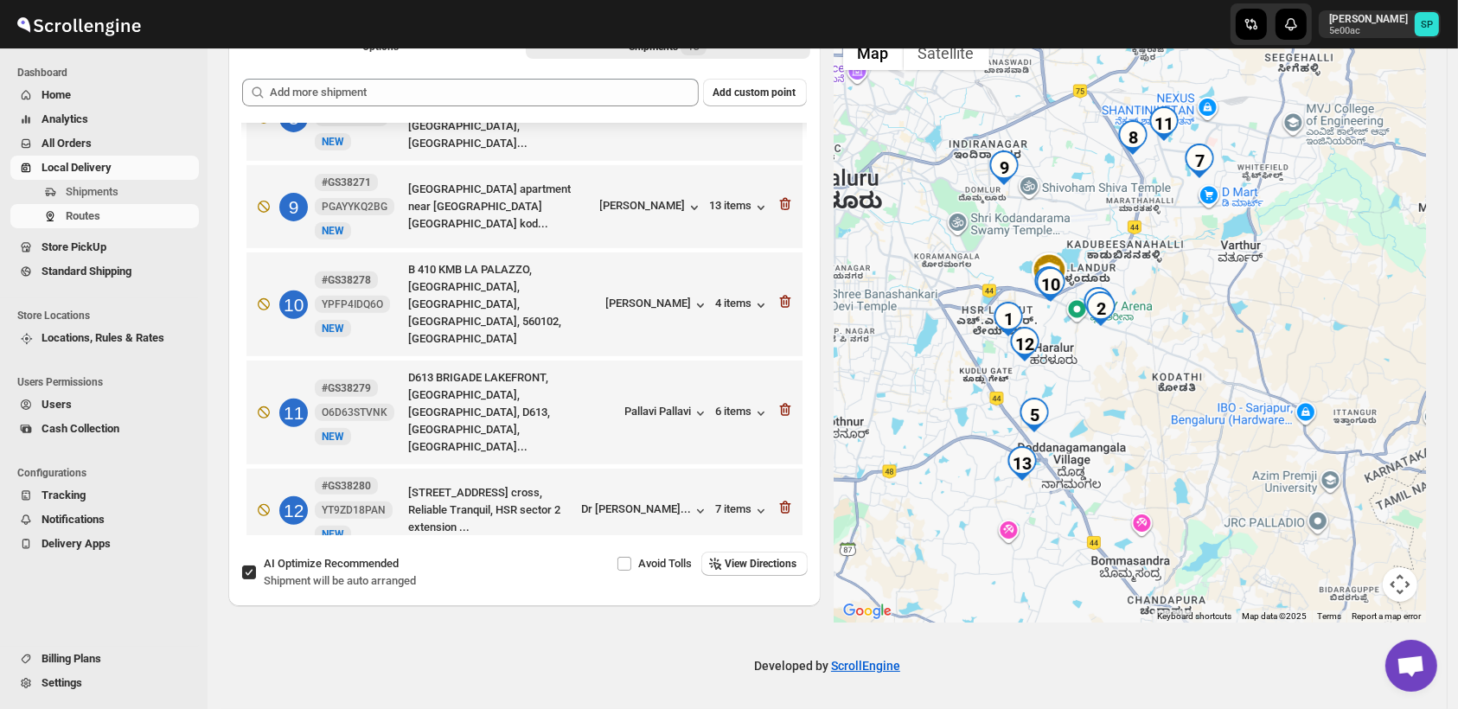
scroll to position [740, 0]
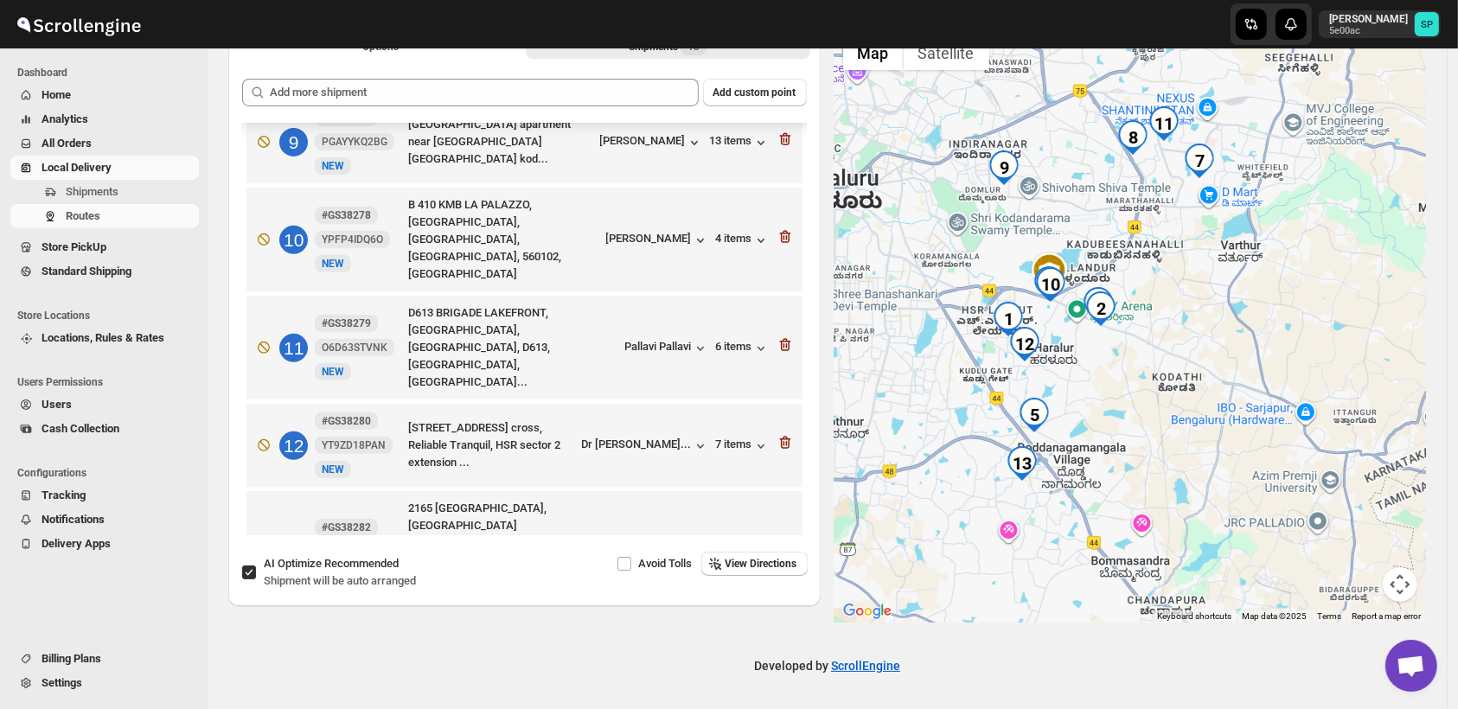
click at [650, 544] on div "[PERSON_NAME]" at bounding box center [657, 552] width 103 height 17
click at [677, 544] on div "[PERSON_NAME]" at bounding box center [657, 552] width 103 height 17
click at [753, 544] on icon "button" at bounding box center [761, 552] width 17 height 17
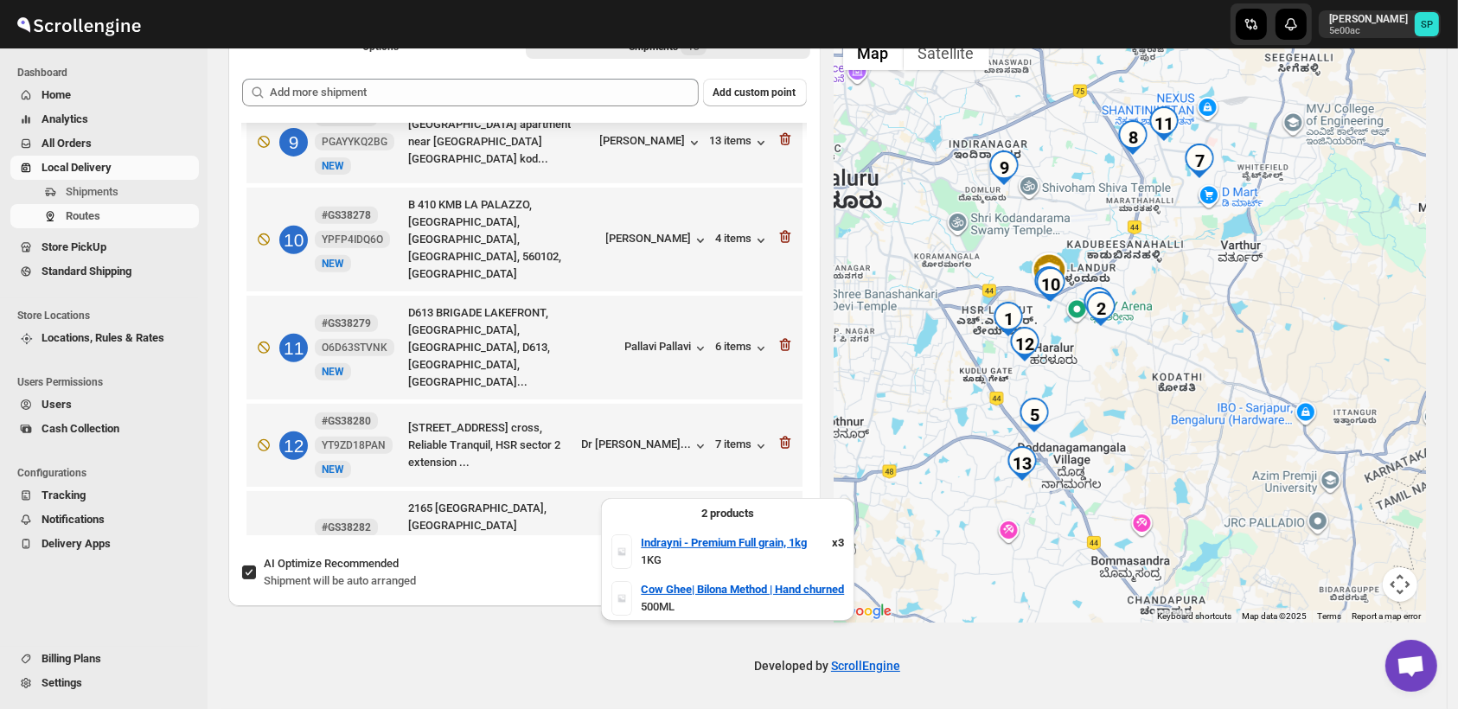
click at [744, 544] on div "4 items" at bounding box center [743, 552] width 54 height 17
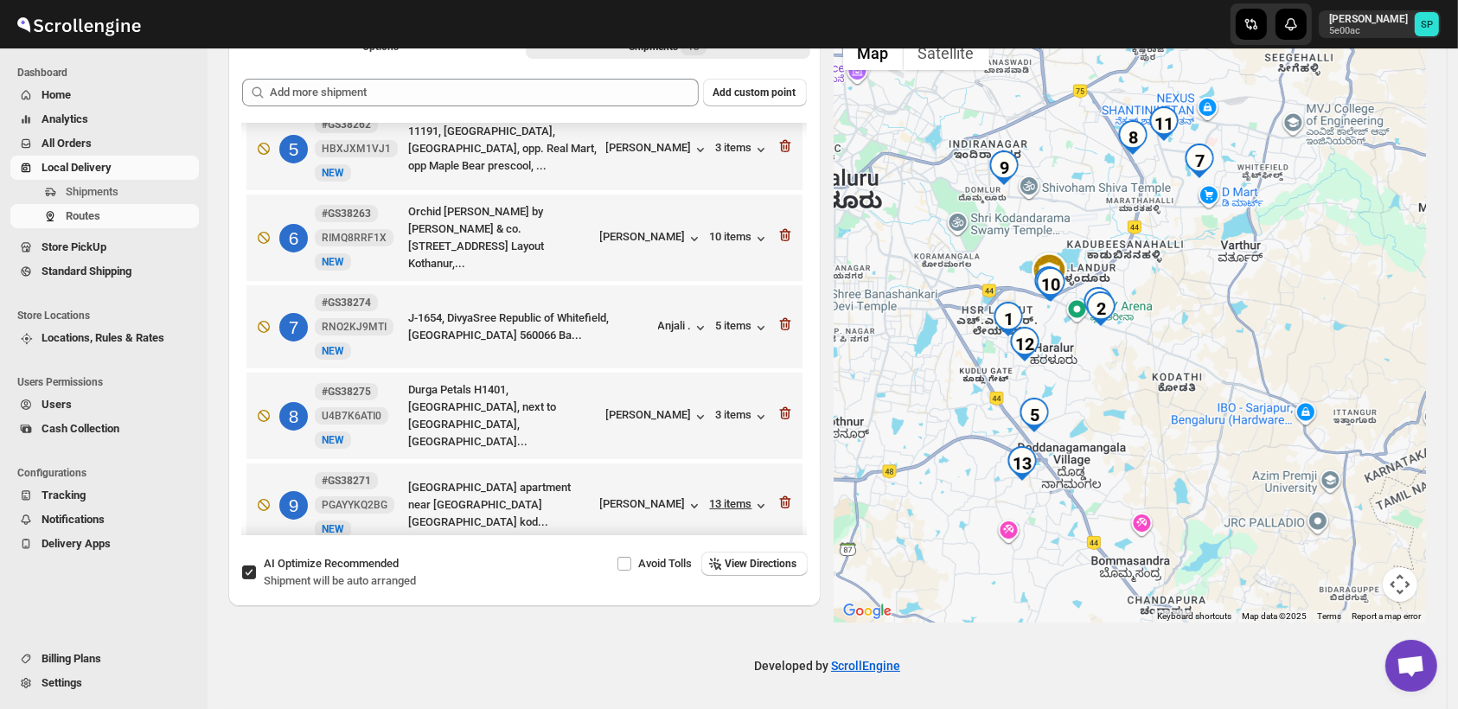
scroll to position [355, 0]
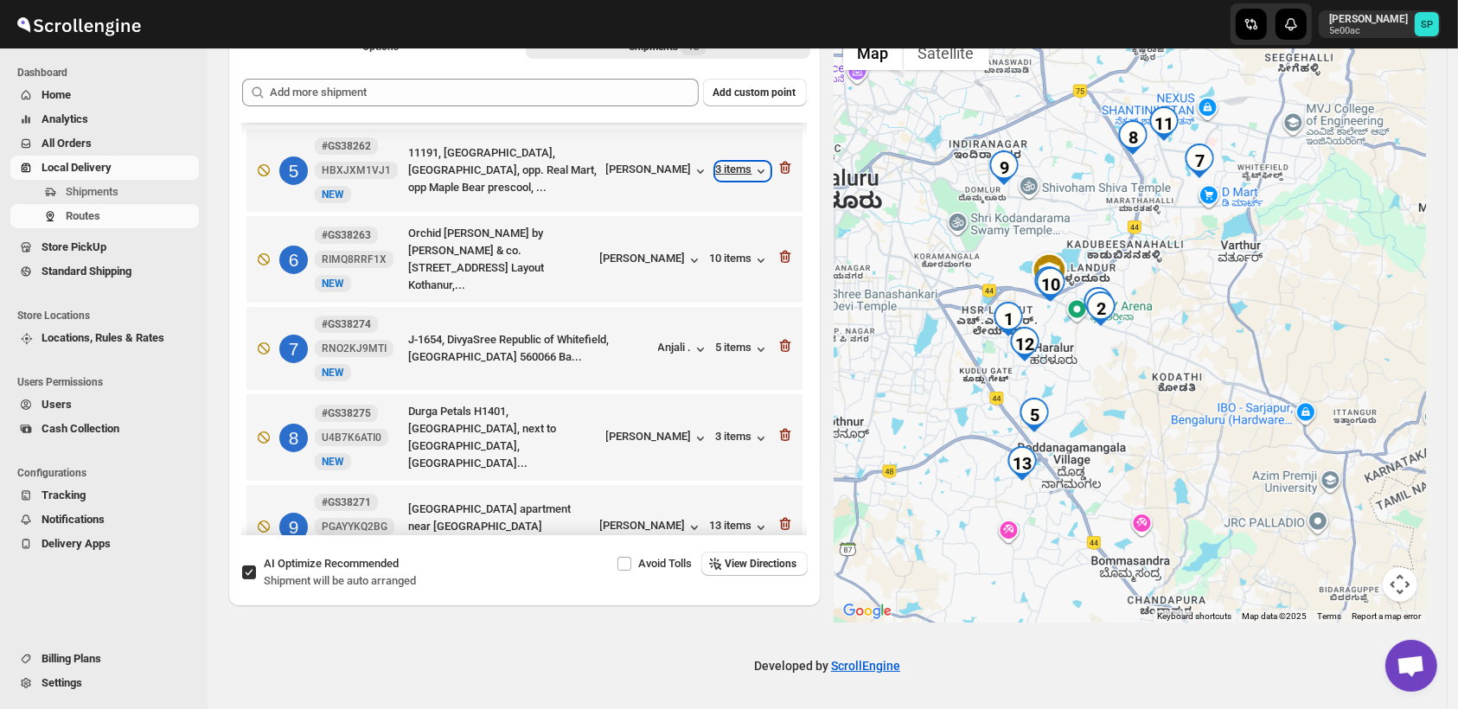
click at [739, 163] on div "3 items" at bounding box center [743, 171] width 54 height 17
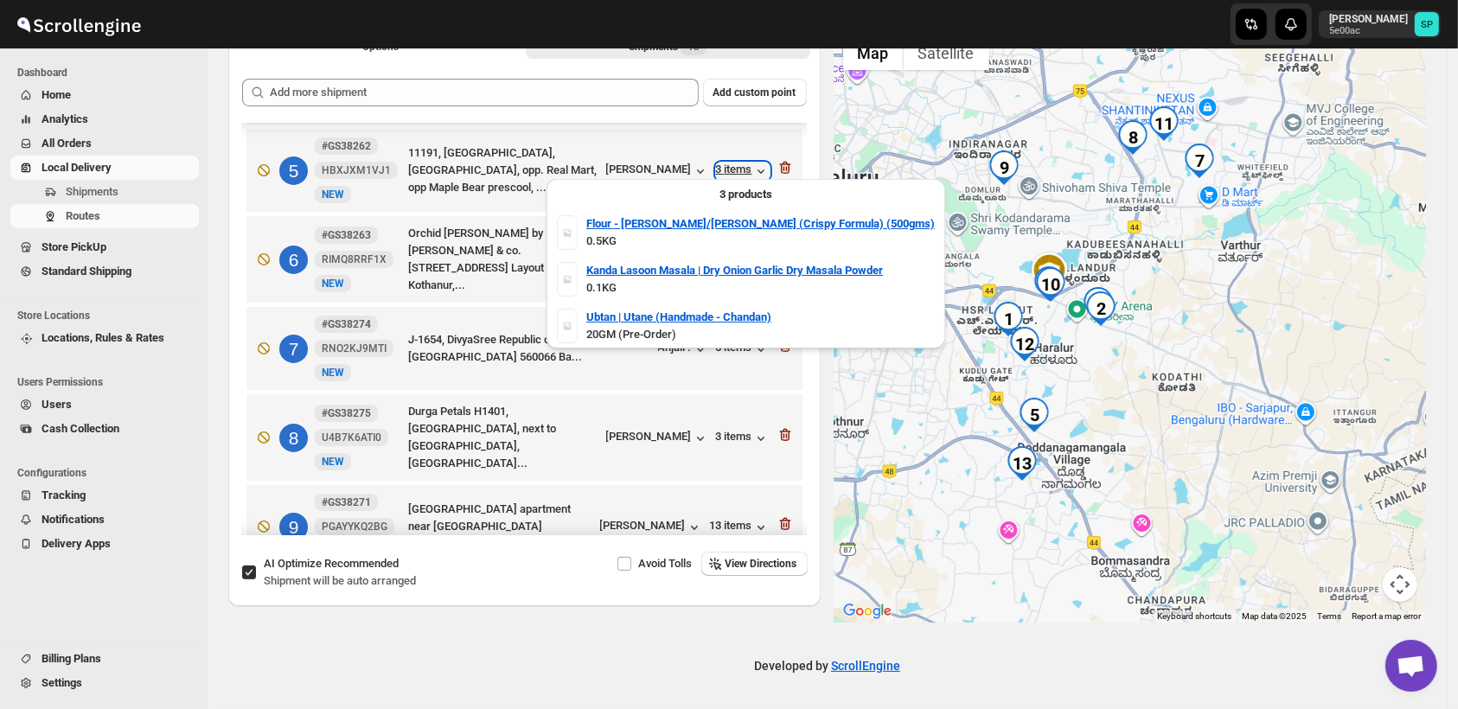
click at [739, 163] on div "3 items" at bounding box center [743, 171] width 54 height 17
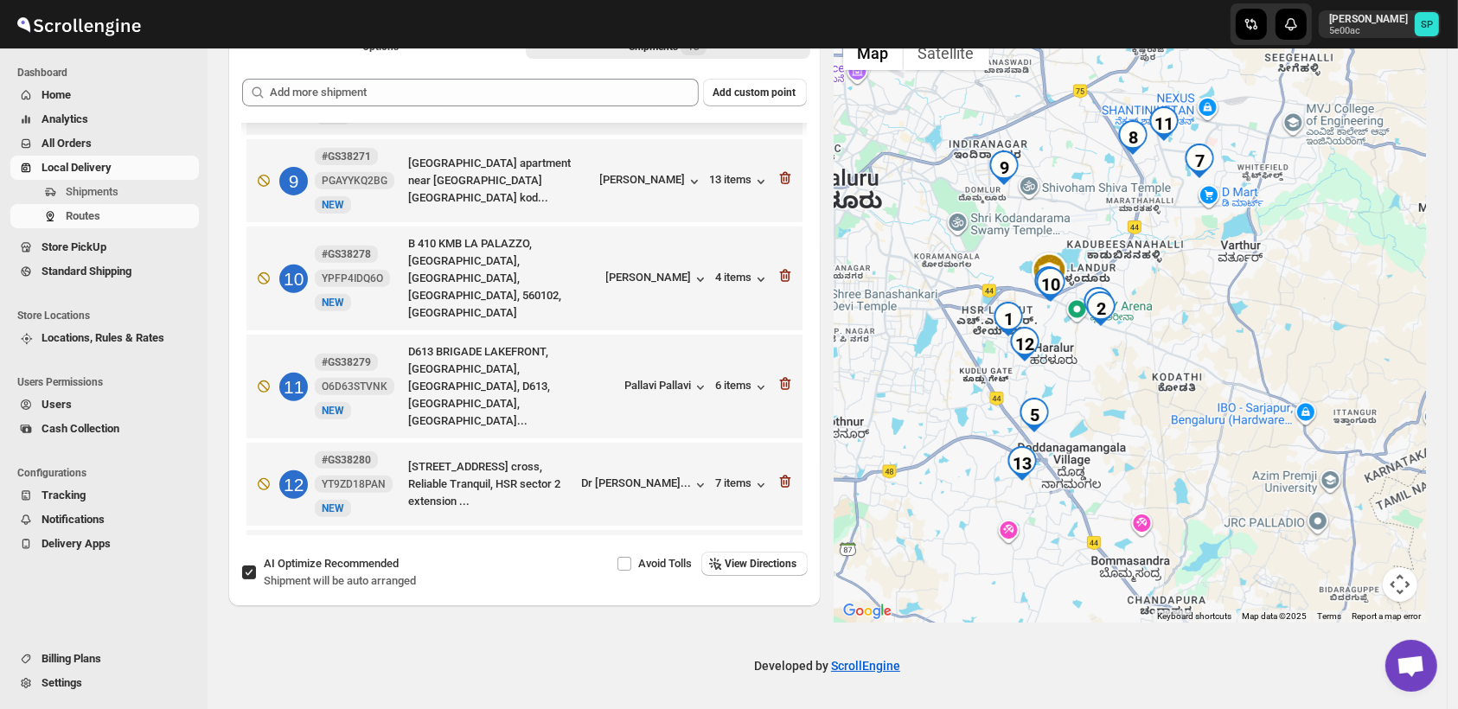
scroll to position [740, 0]
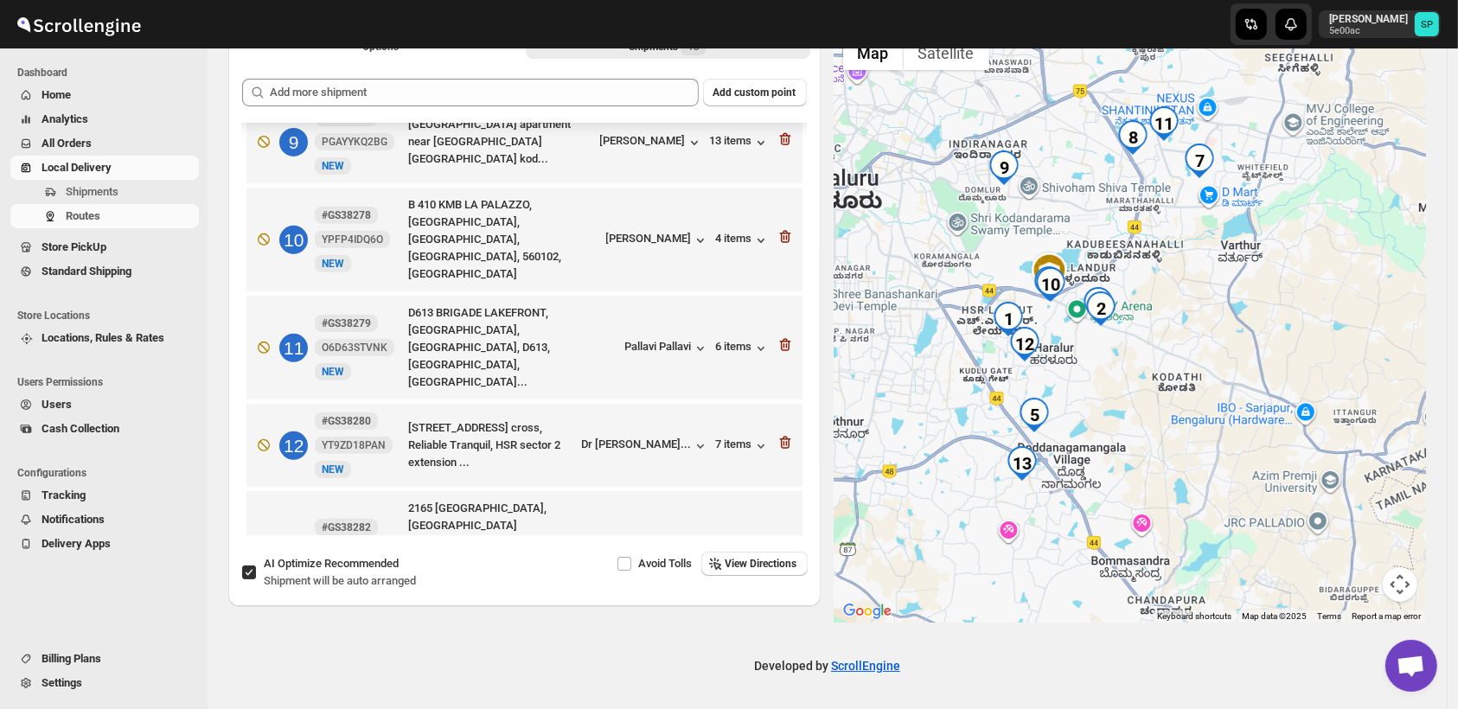
click at [782, 541] on icon "button" at bounding box center [785, 549] width 17 height 17
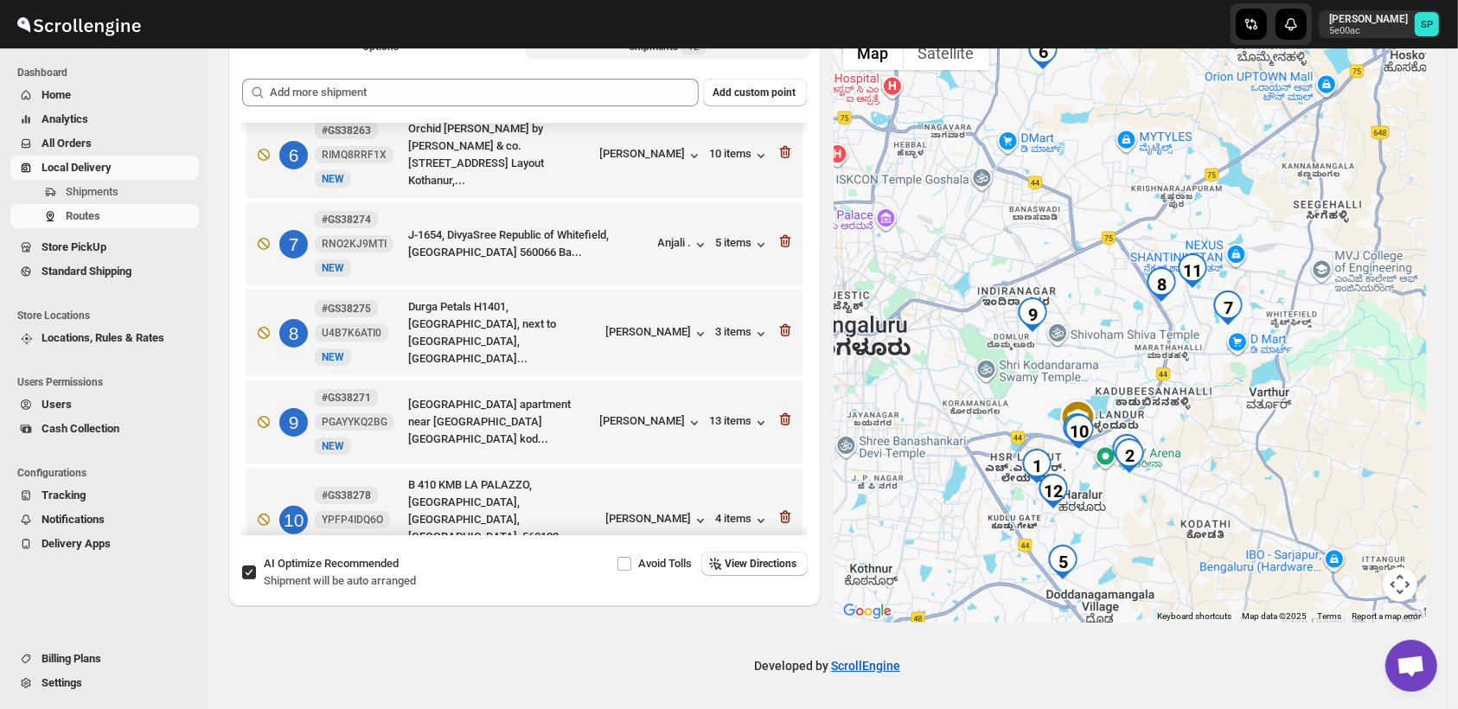
scroll to position [268, 0]
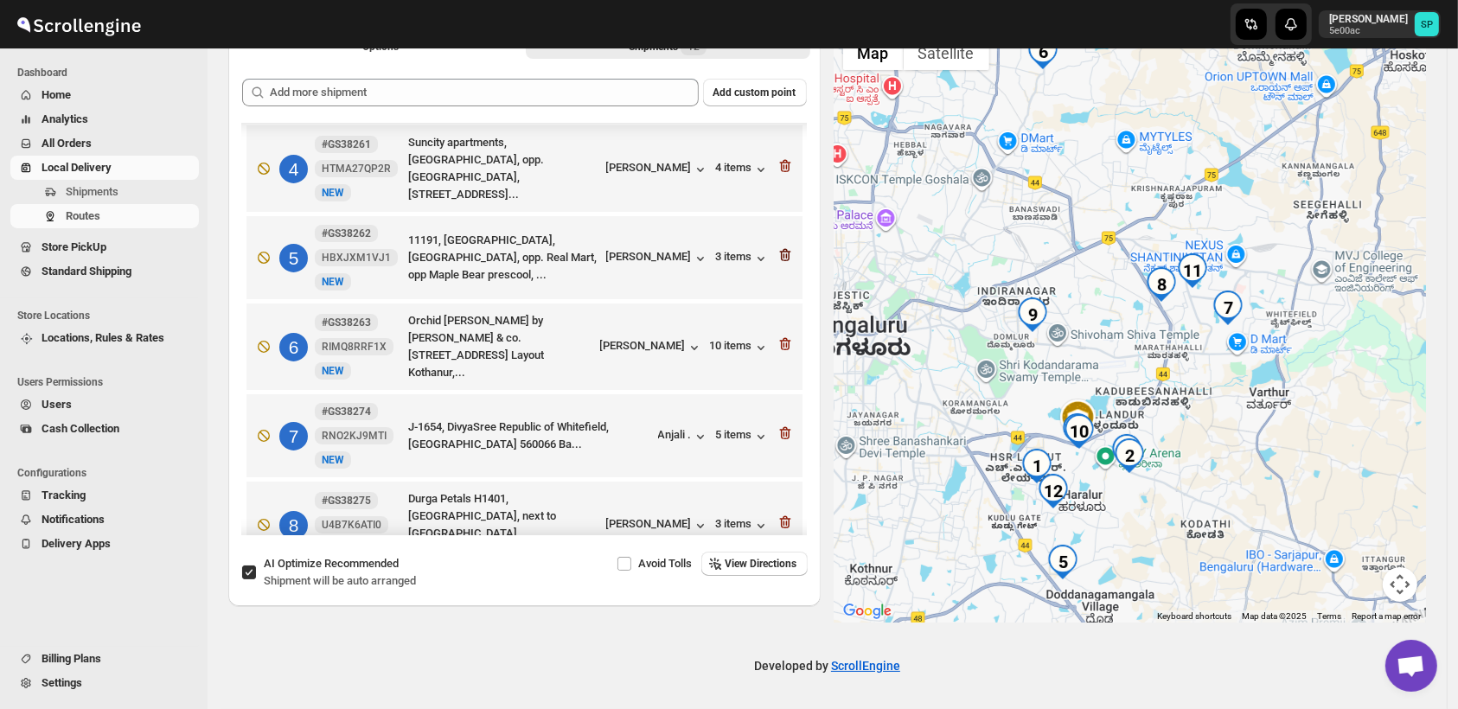
click at [777, 247] on icon "button" at bounding box center [785, 255] width 17 height 17
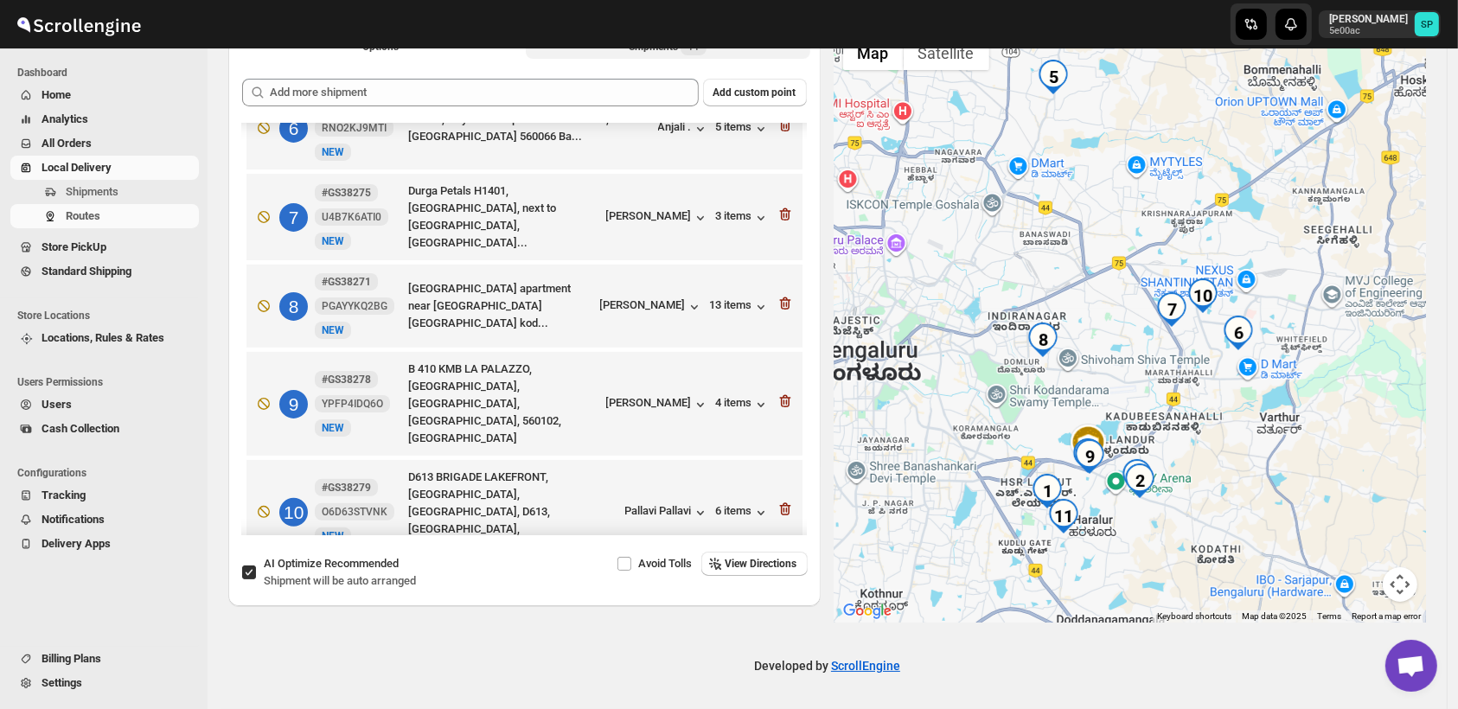
scroll to position [460, 0]
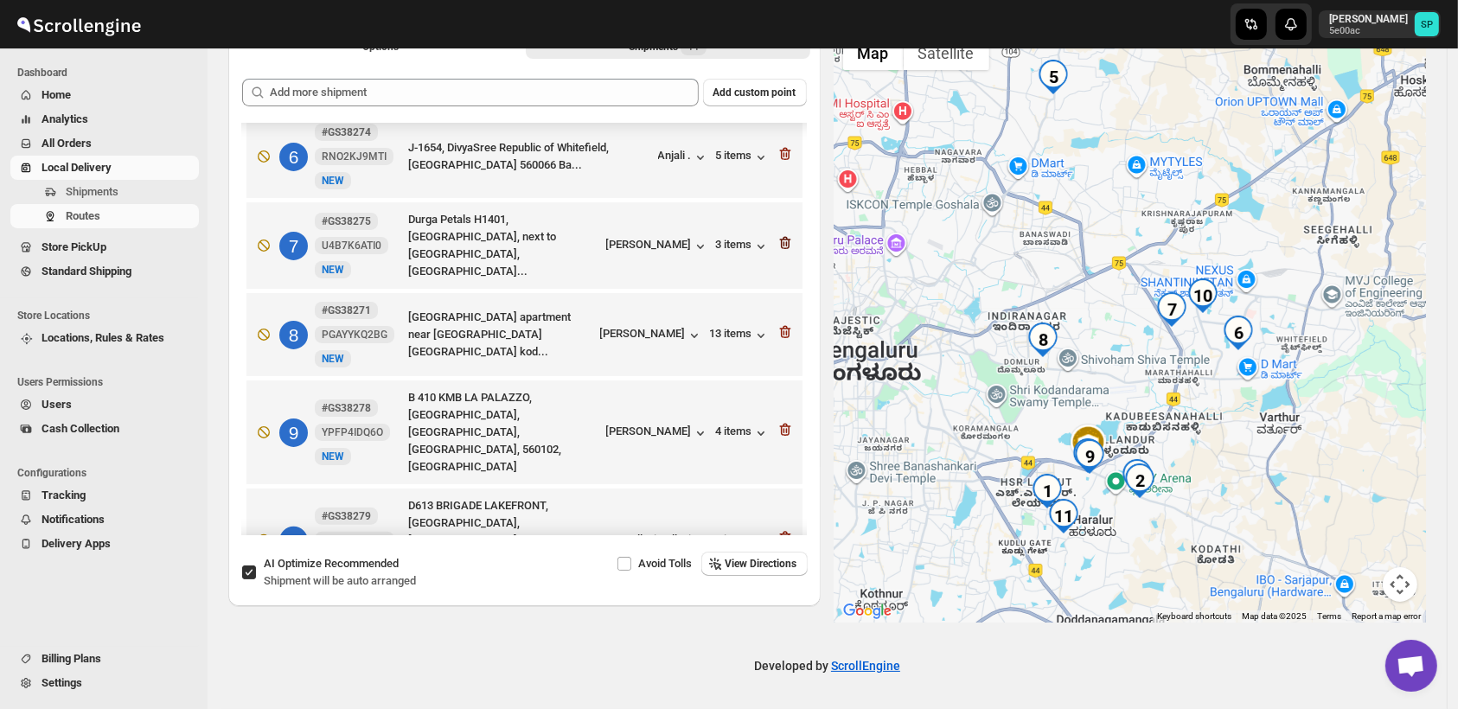
click at [778, 235] on icon "button" at bounding box center [785, 242] width 17 height 17
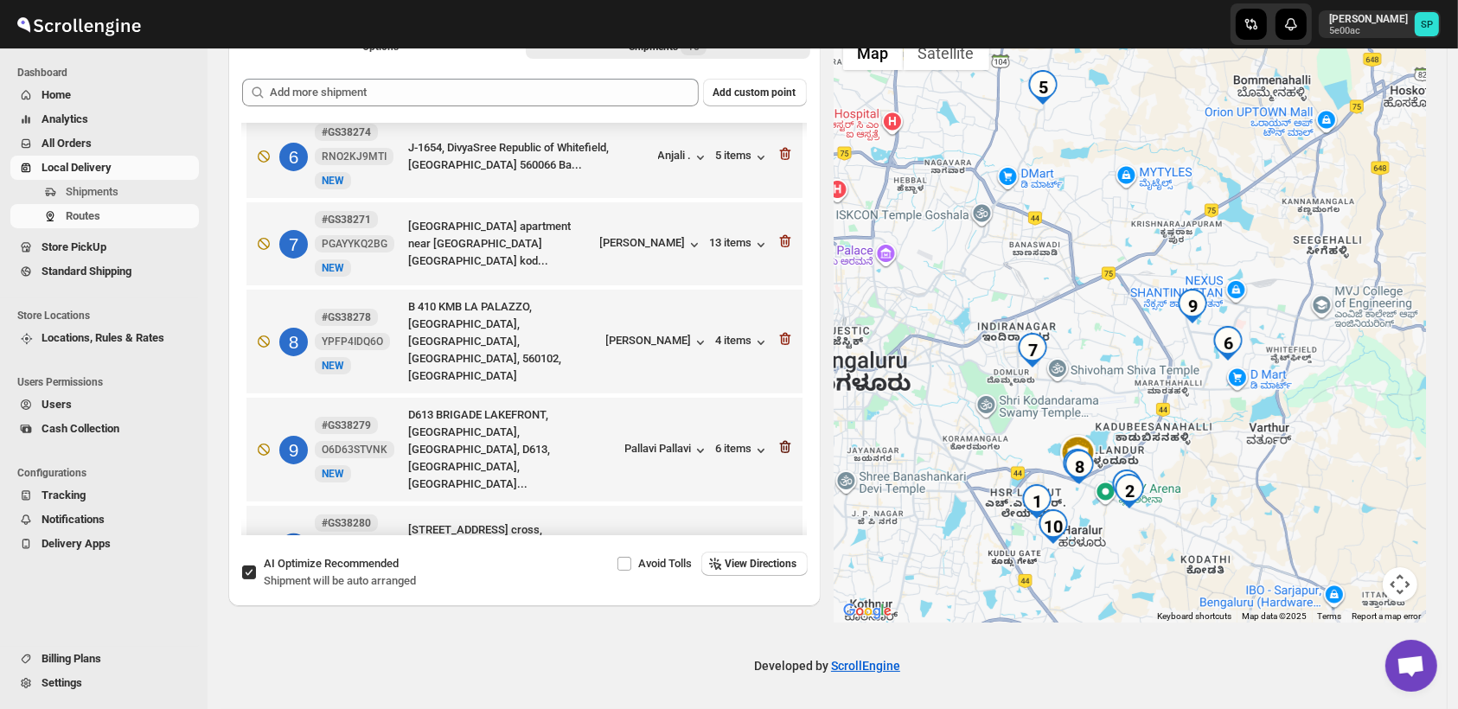
click at [777, 439] on icon "button" at bounding box center [785, 447] width 17 height 17
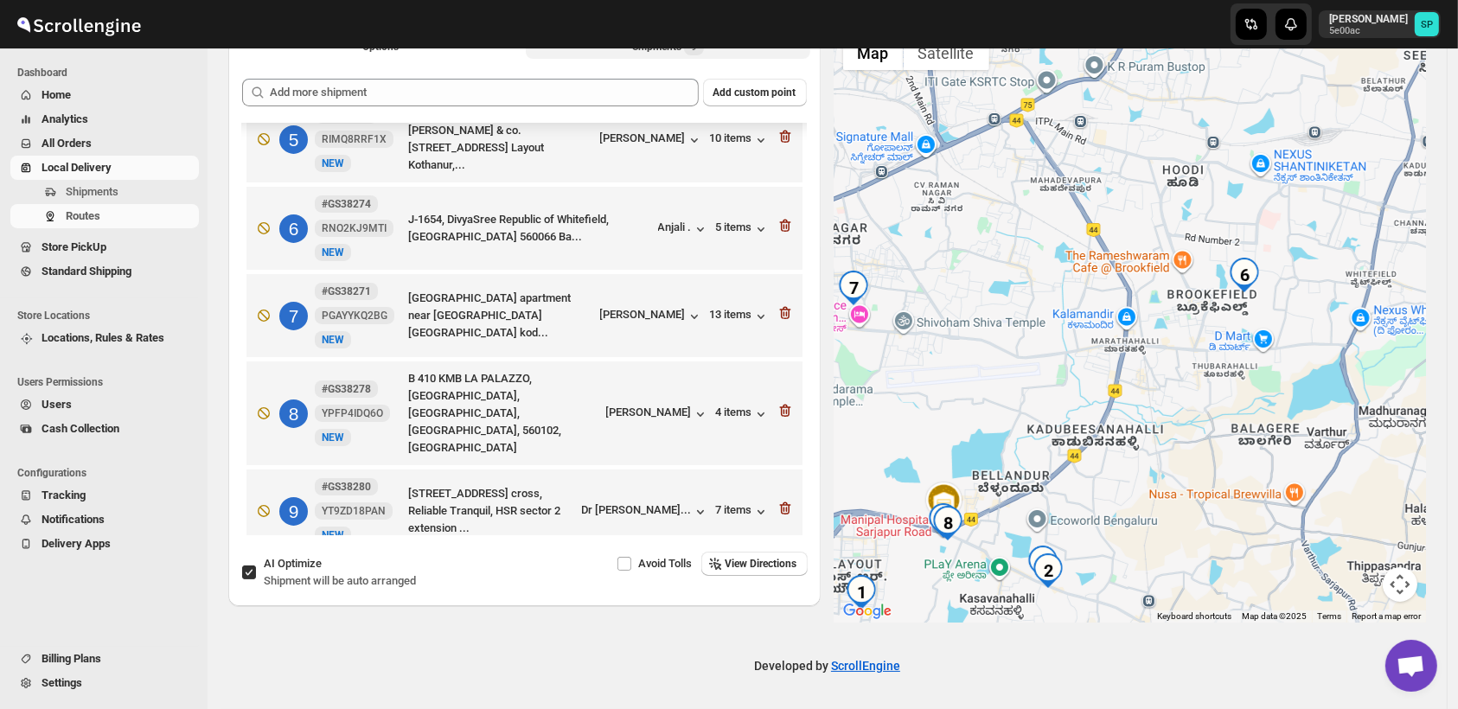
scroll to position [387, 0]
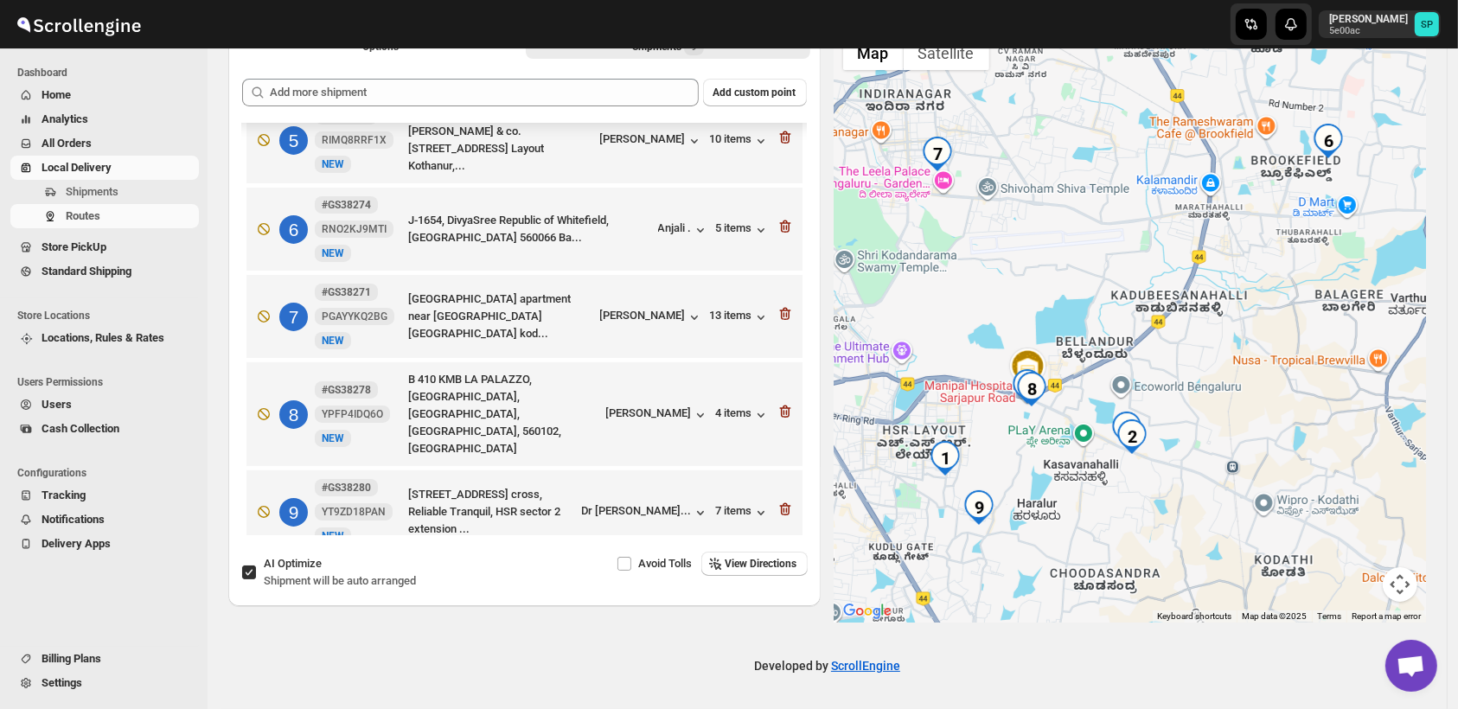
drag, startPoint x: 1060, startPoint y: 543, endPoint x: 1203, endPoint y: 492, distance: 152.4
click at [1203, 492] on div at bounding box center [1131, 325] width 592 height 596
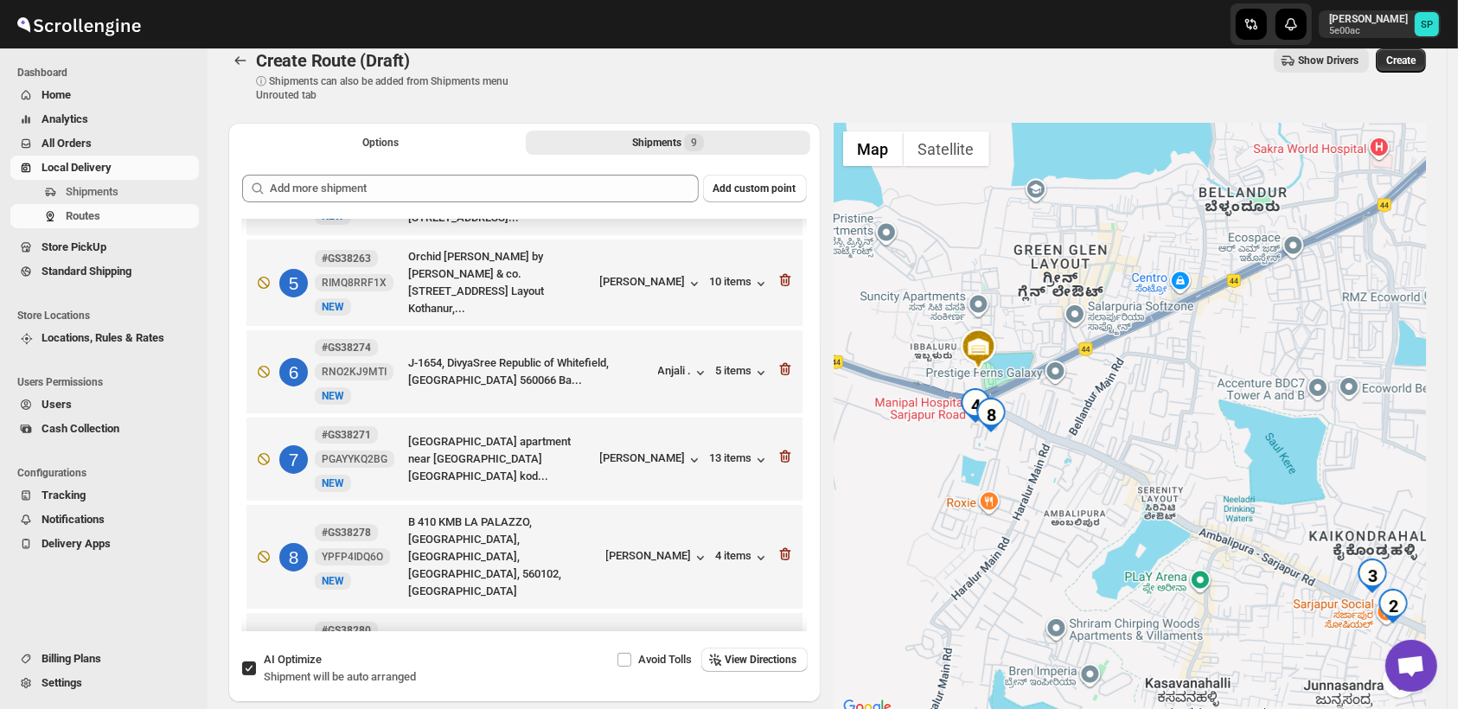
scroll to position [384, 0]
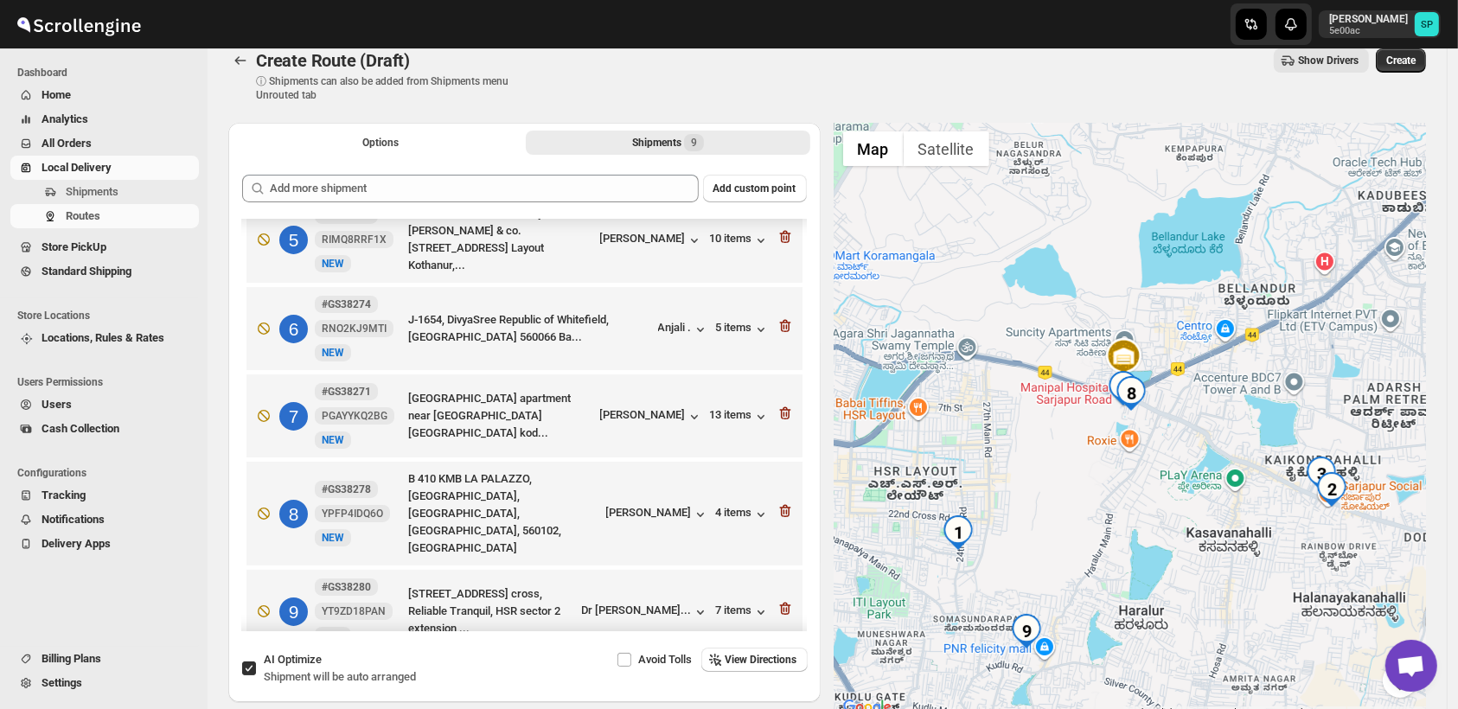
drag, startPoint x: 1177, startPoint y: 578, endPoint x: 1241, endPoint y: 496, distance: 103.5
click at [1241, 496] on div at bounding box center [1131, 421] width 592 height 596
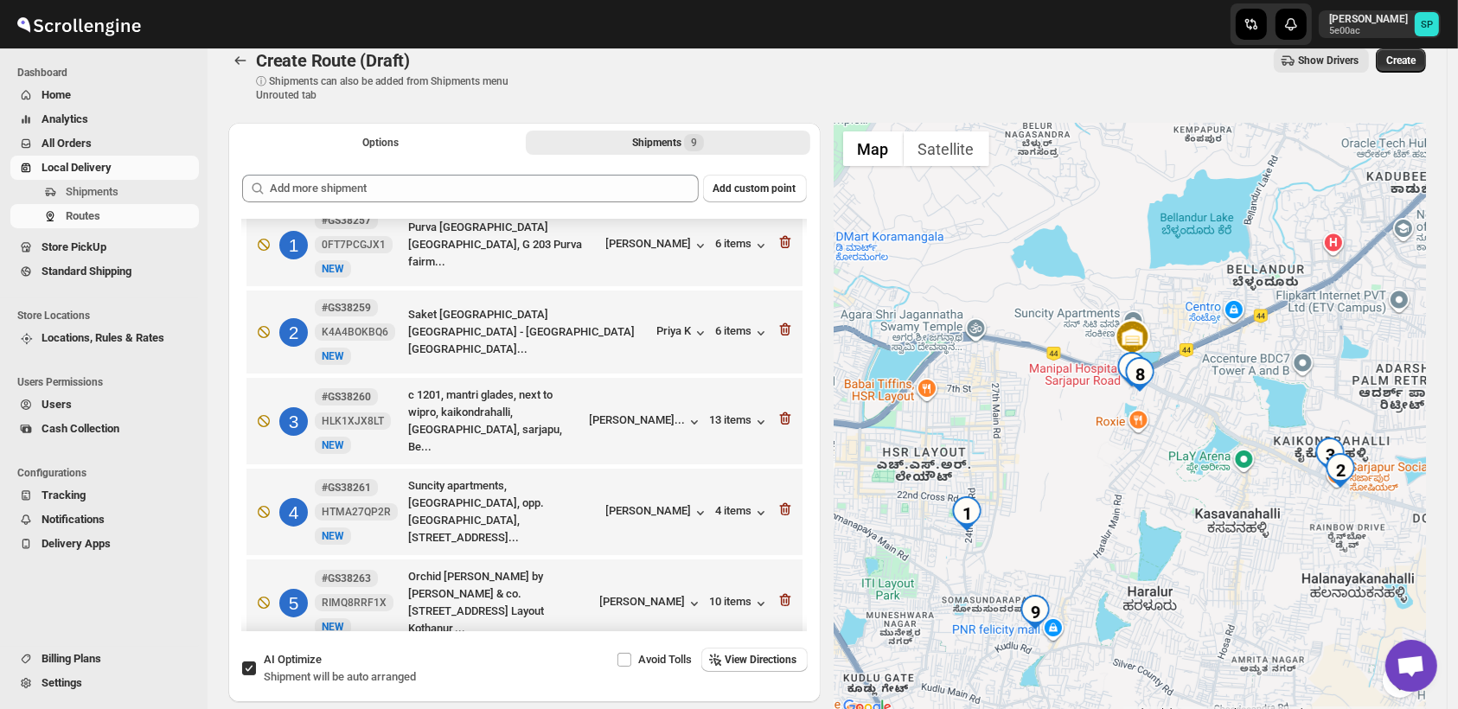
scroll to position [0, 0]
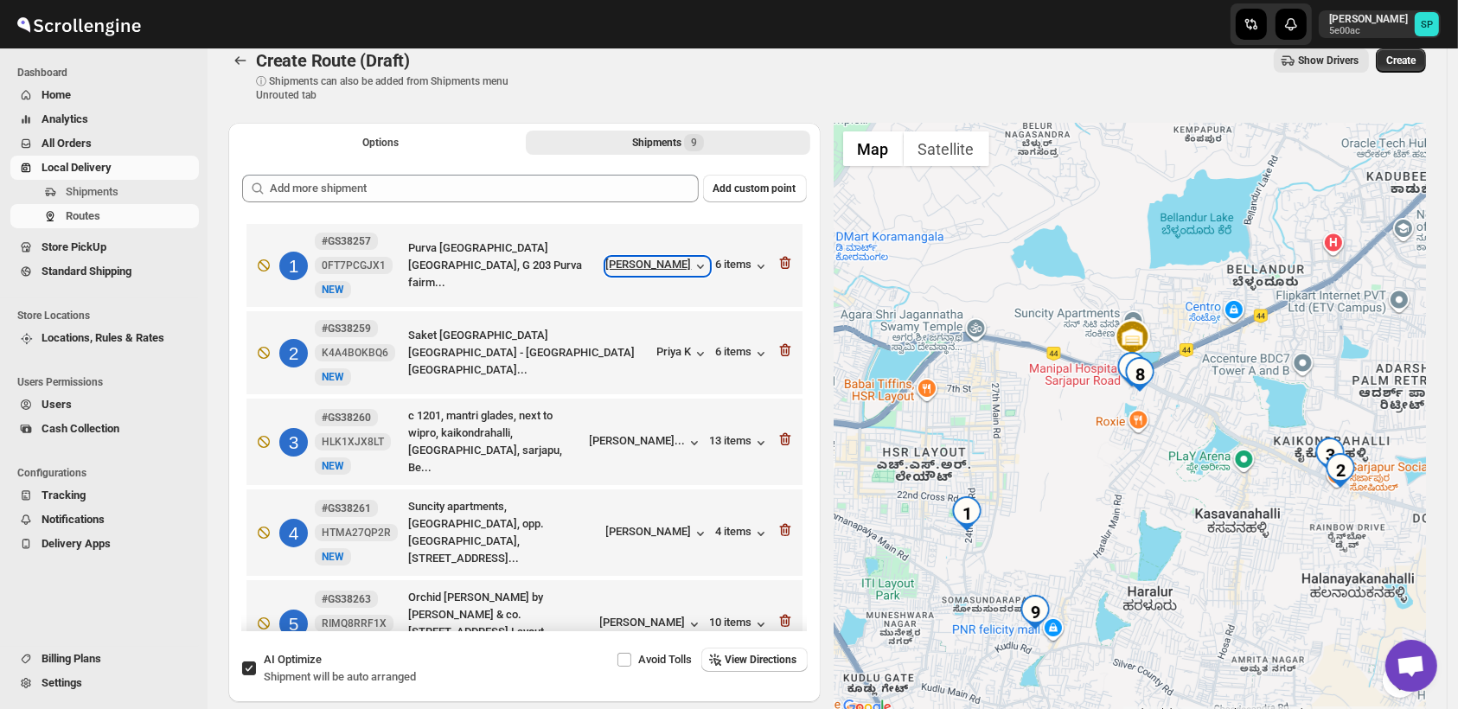
click at [650, 267] on div "[PERSON_NAME]" at bounding box center [657, 266] width 103 height 17
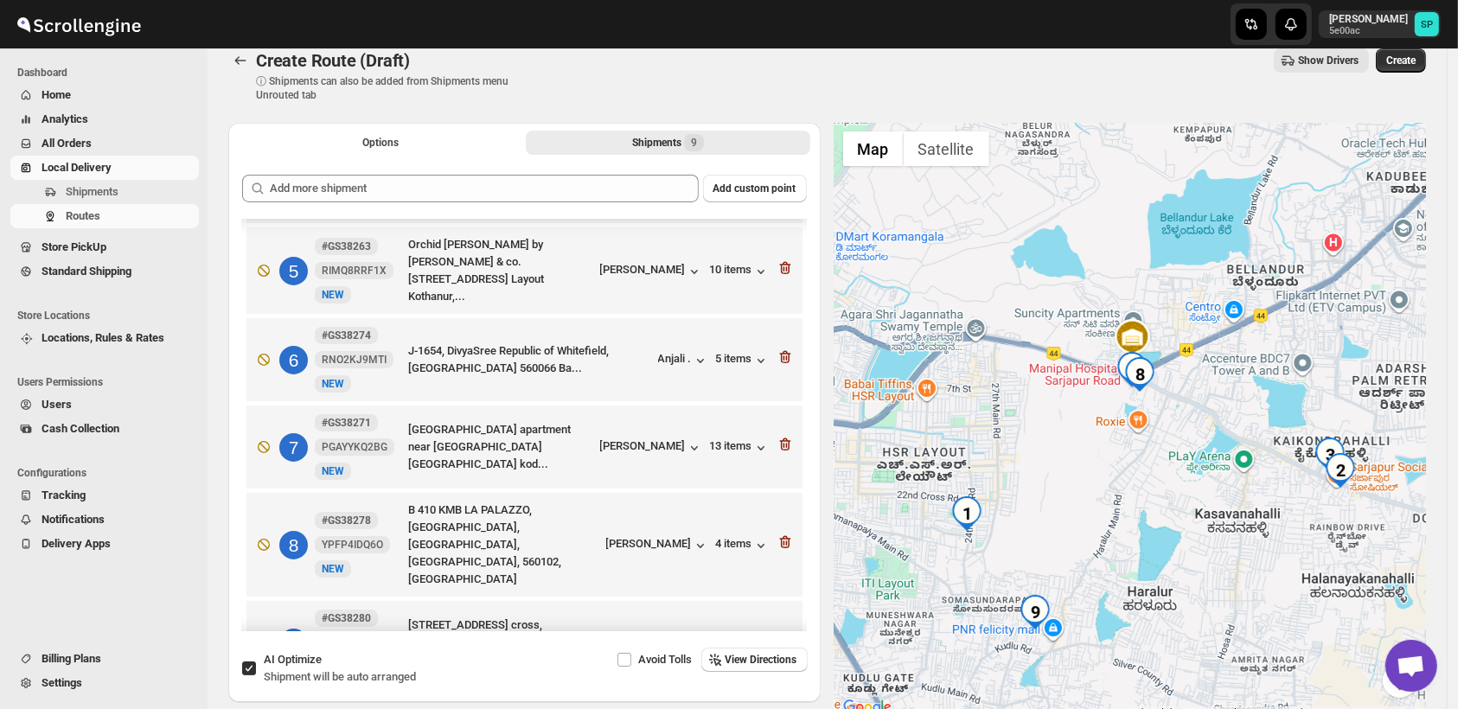
scroll to position [384, 0]
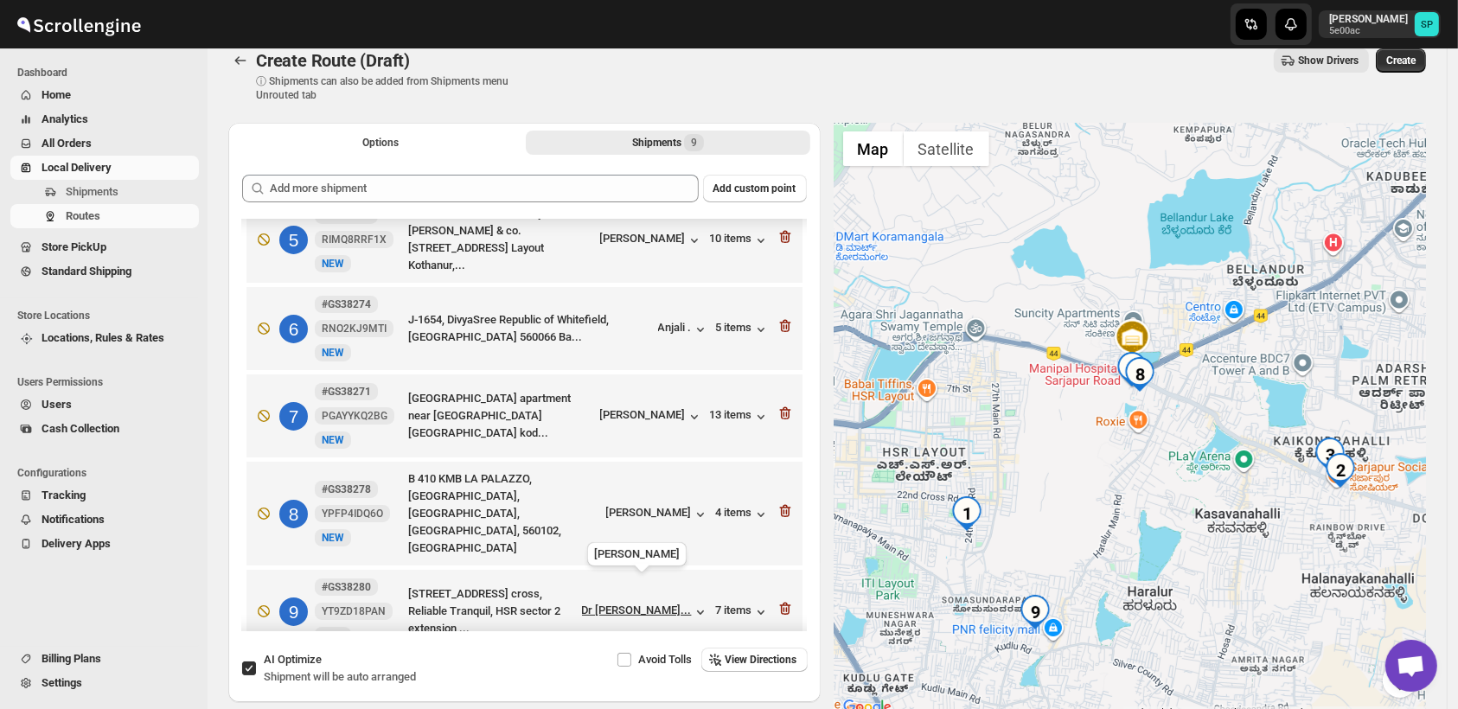
click at [668, 604] on div "Dr [PERSON_NAME]..." at bounding box center [637, 610] width 110 height 13
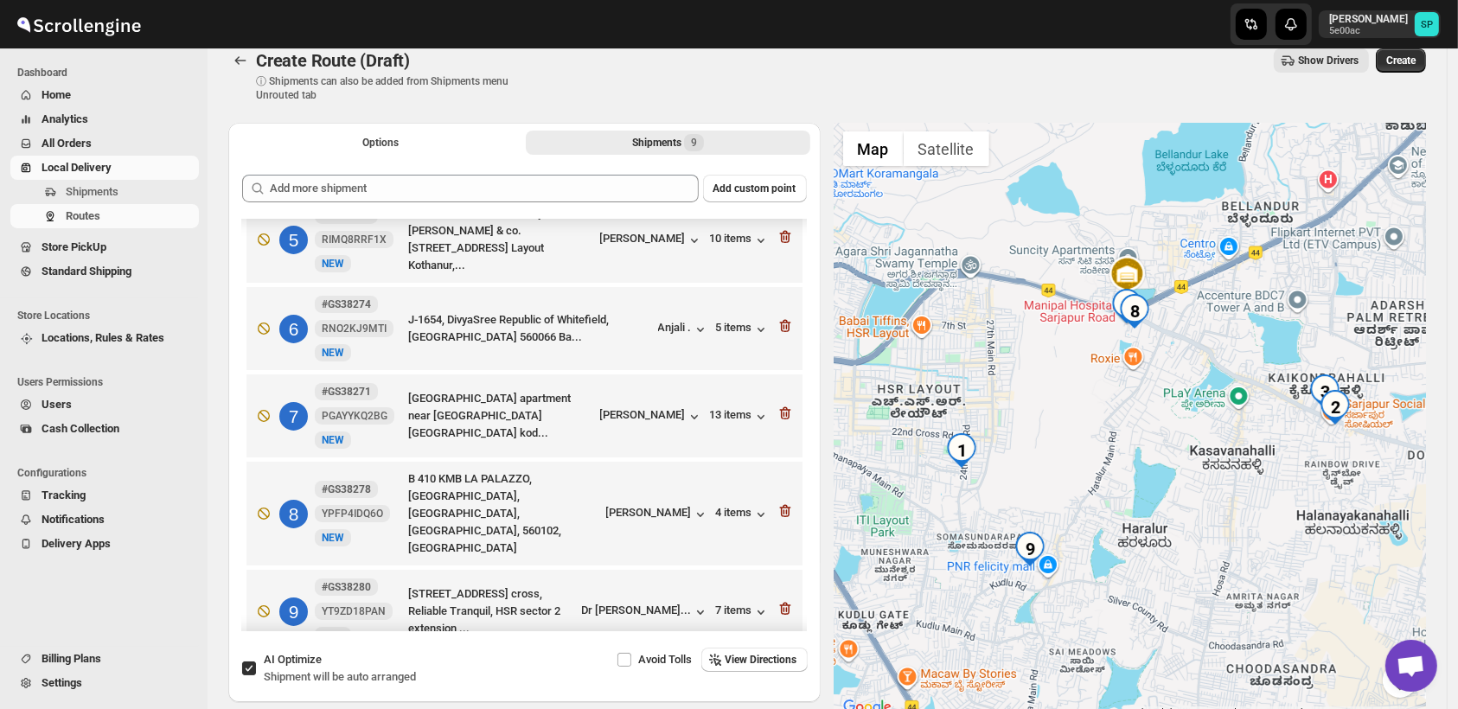
drag, startPoint x: 1061, startPoint y: 598, endPoint x: 1055, endPoint y: 529, distance: 68.6
click at [1055, 529] on div at bounding box center [1131, 421] width 592 height 596
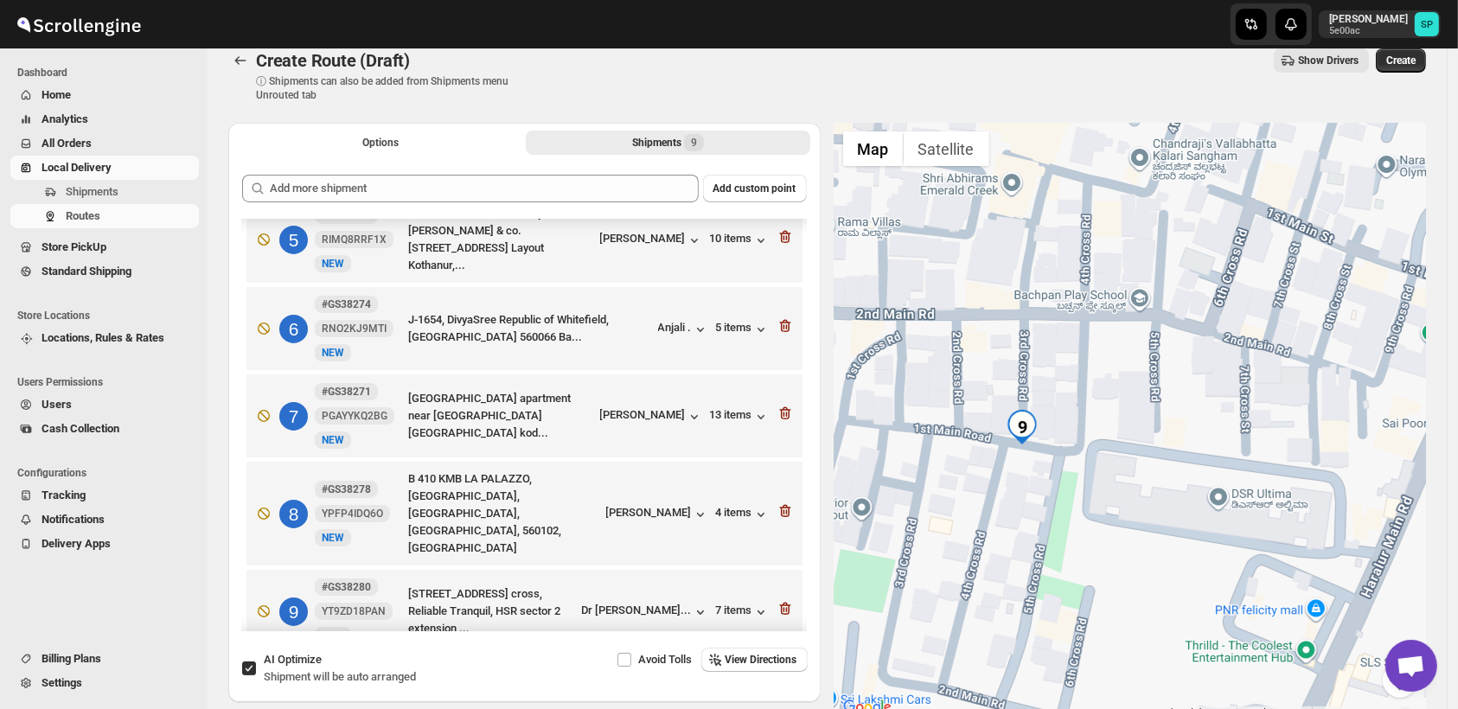
drag, startPoint x: 990, startPoint y: 524, endPoint x: 1059, endPoint y: 564, distance: 79.1
click at [1059, 564] on div at bounding box center [1131, 421] width 592 height 596
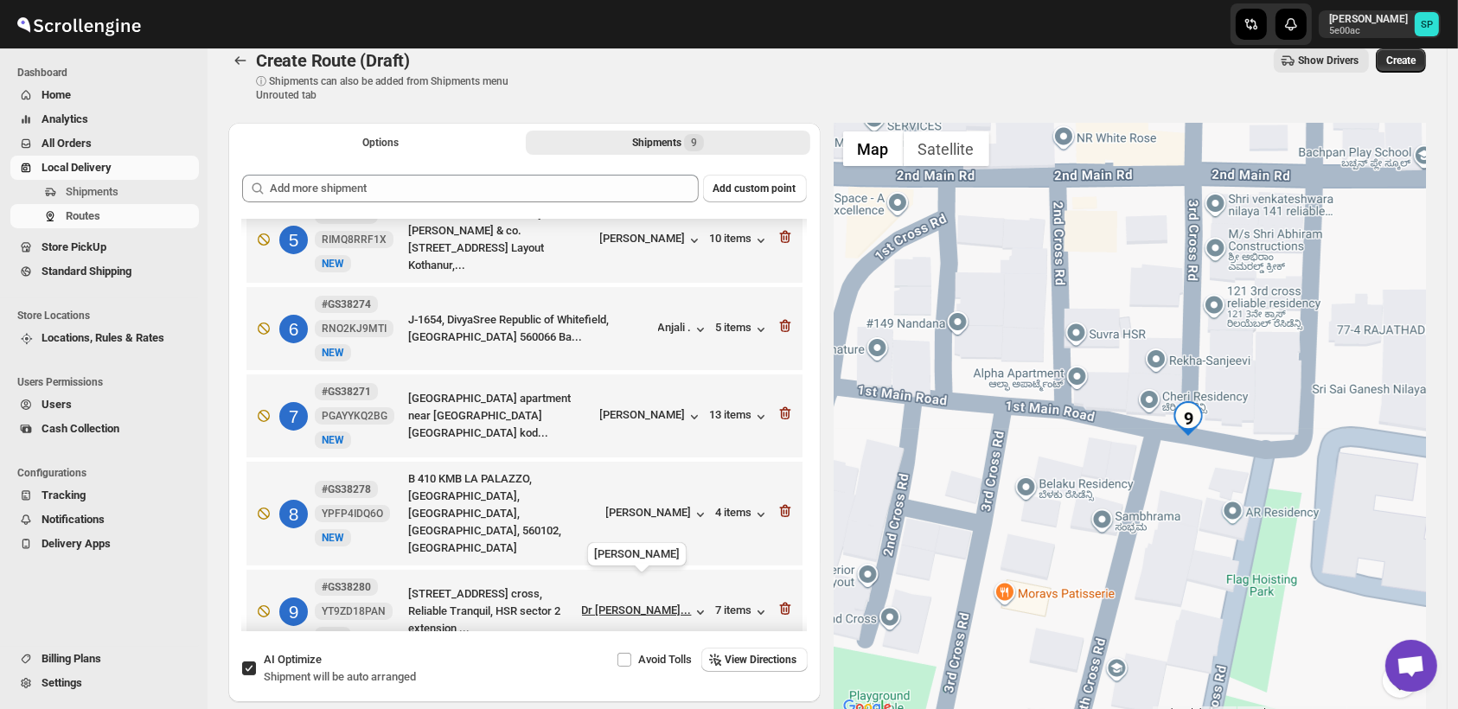
click at [667, 604] on div "Dr [PERSON_NAME]..." at bounding box center [637, 610] width 110 height 13
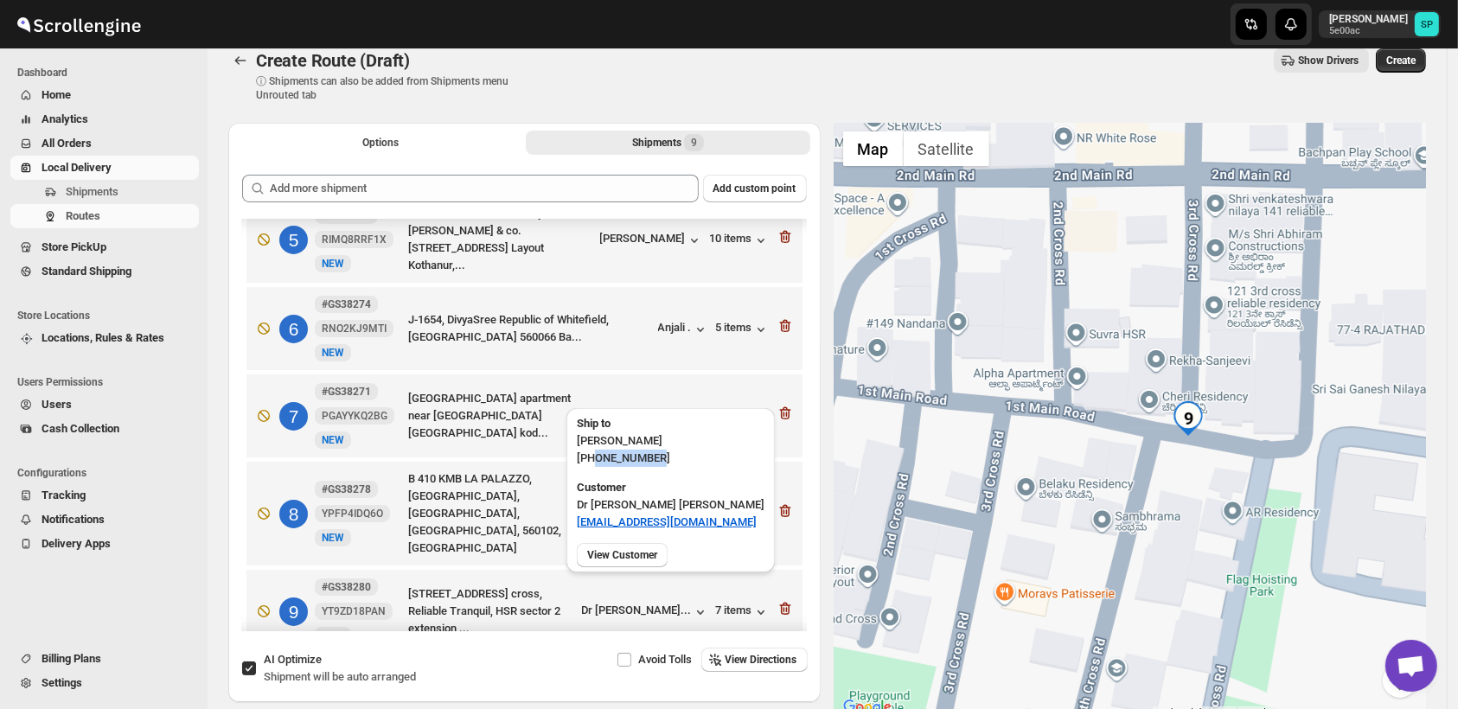
drag, startPoint x: 657, startPoint y: 458, endPoint x: 598, endPoint y: 467, distance: 60.3
click at [598, 467] on div "Ship to [PERSON_NAME] [PHONE_NUMBER]" at bounding box center [671, 440] width 208 height 64
copy p "9880609595"
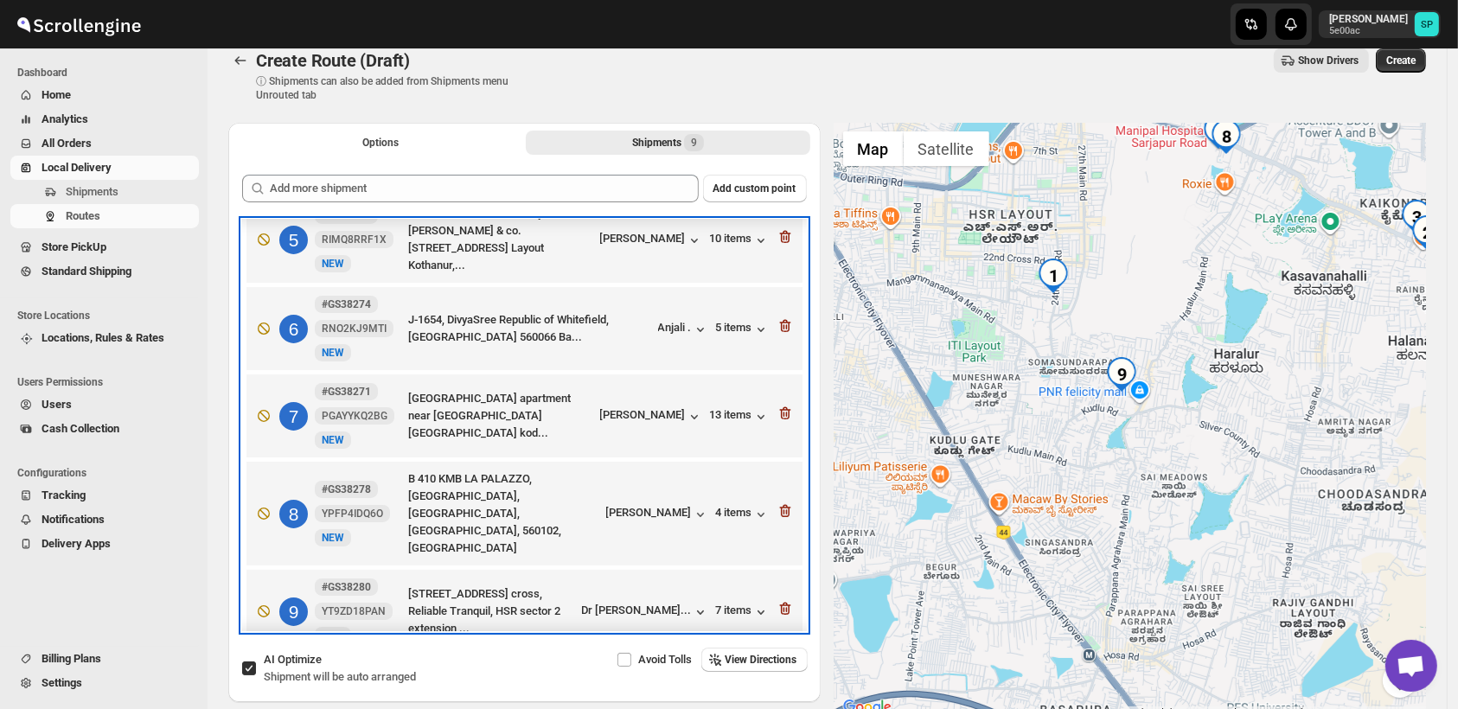
click at [663, 573] on div "9 #GS38280 YT9ZD18PAN New NEW 48, Samatvam, first floor, 3rd cross, Reliable Tr…" at bounding box center [521, 608] width 546 height 73
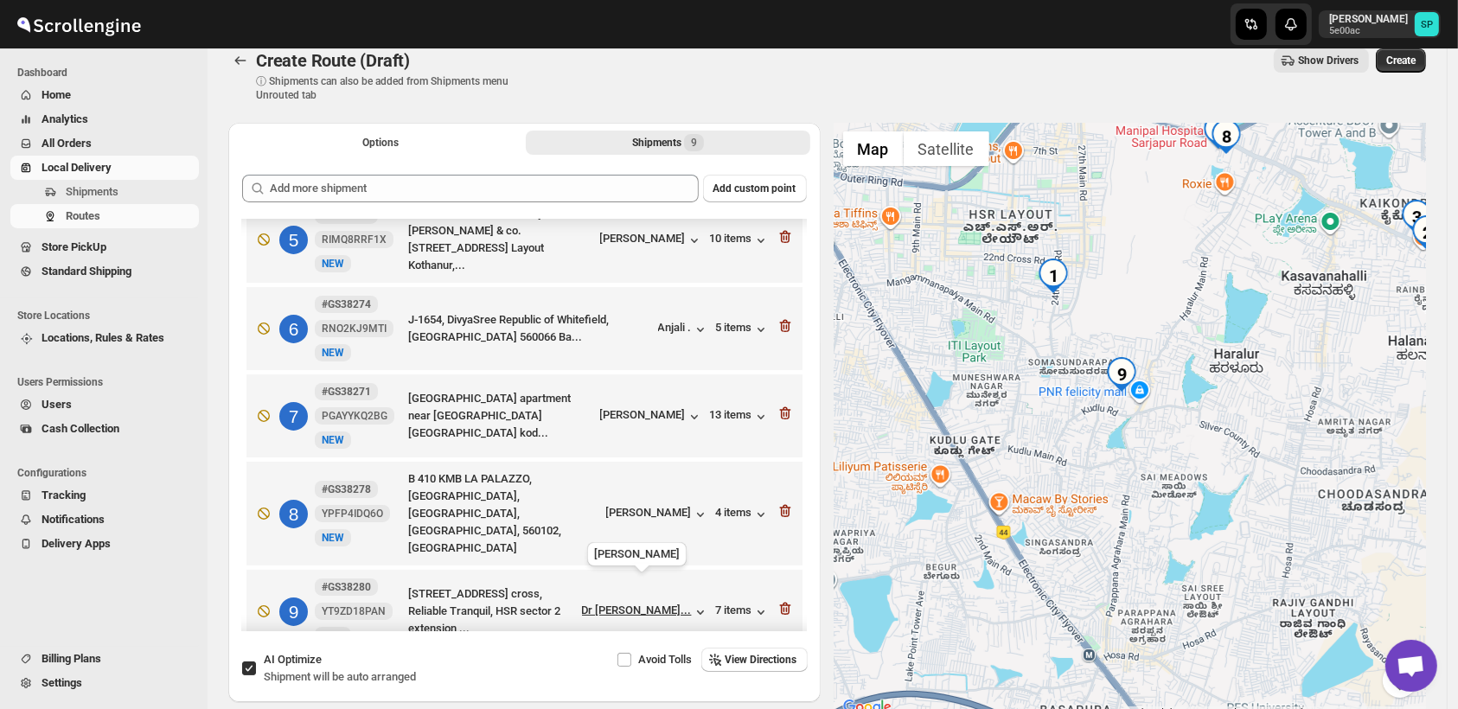
click at [664, 604] on div "Dr [PERSON_NAME]..." at bounding box center [637, 610] width 110 height 13
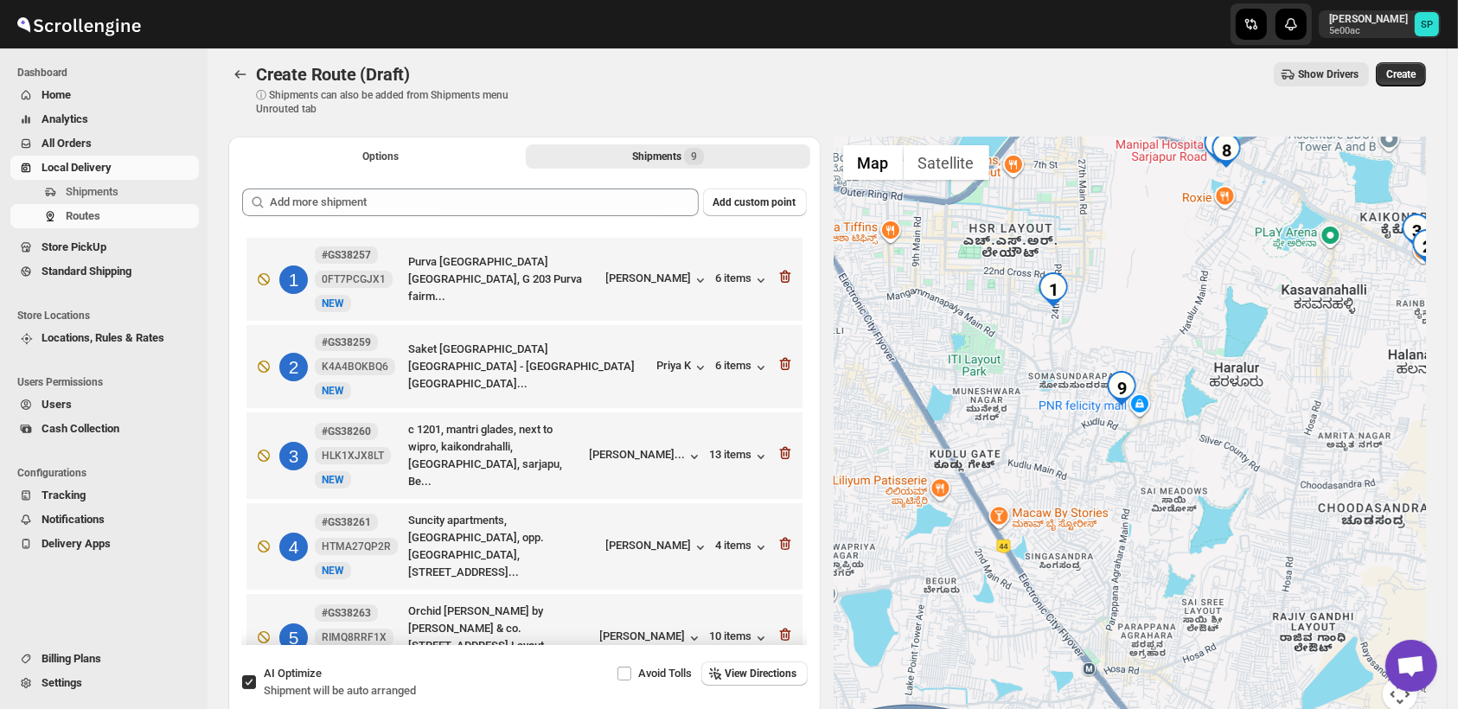
scroll to position [0, 0]
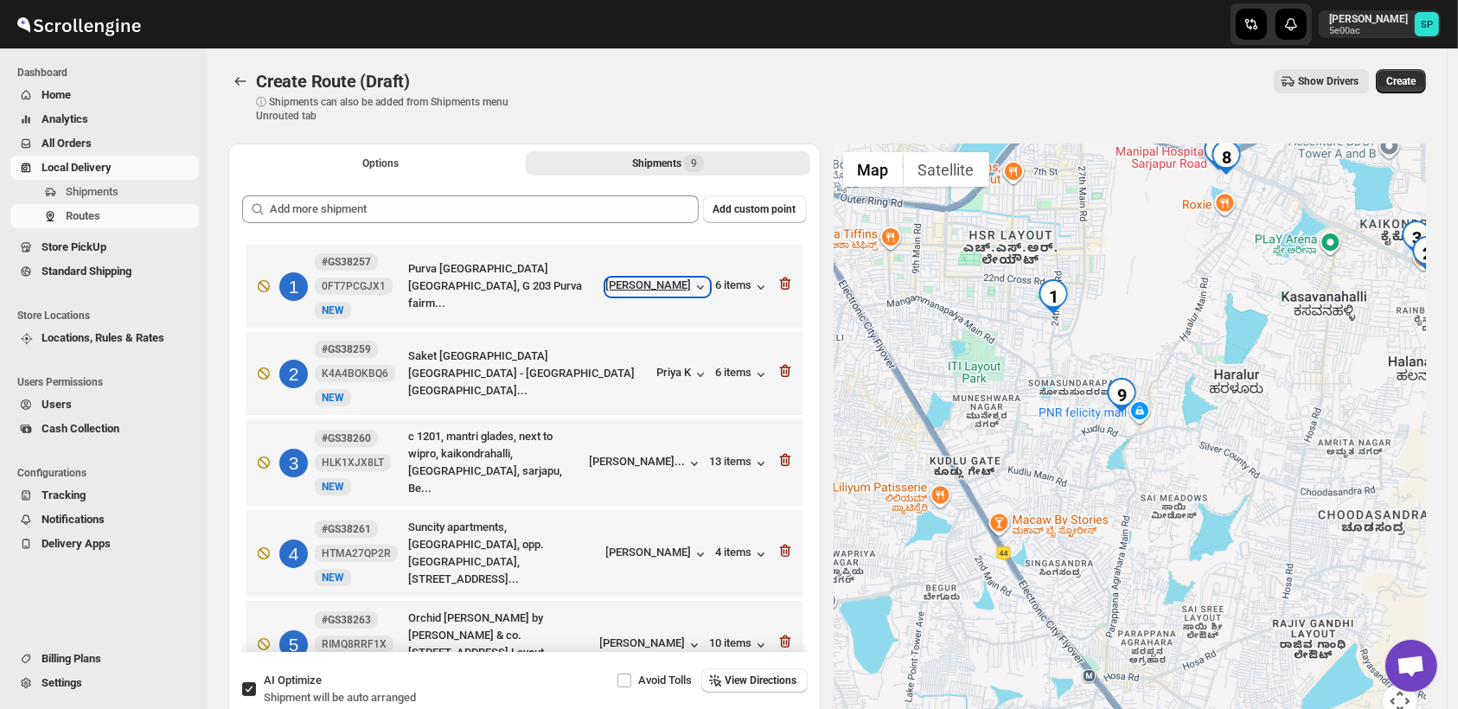
click at [649, 288] on div "[PERSON_NAME]" at bounding box center [657, 287] width 103 height 17
click at [742, 294] on div "6 items" at bounding box center [743, 287] width 54 height 17
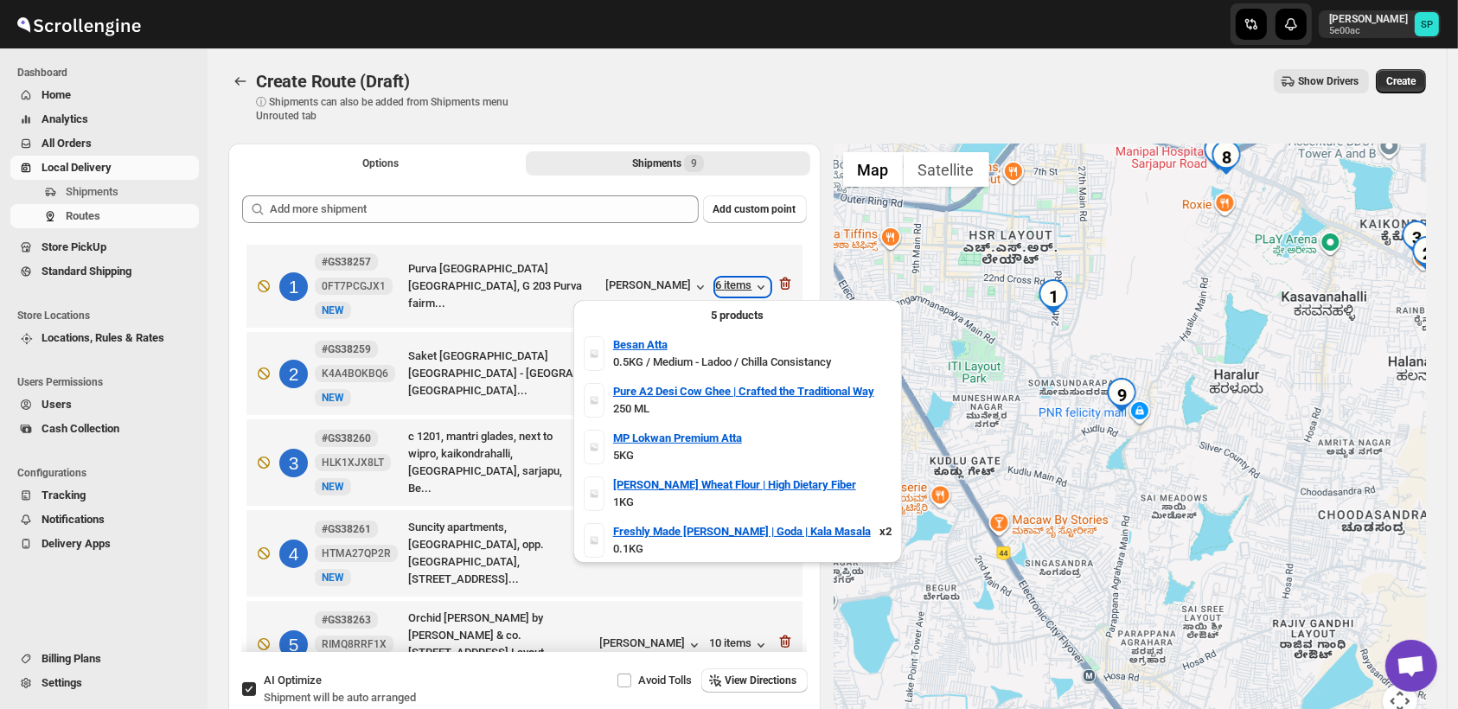
click at [742, 294] on div "6 items" at bounding box center [743, 287] width 54 height 17
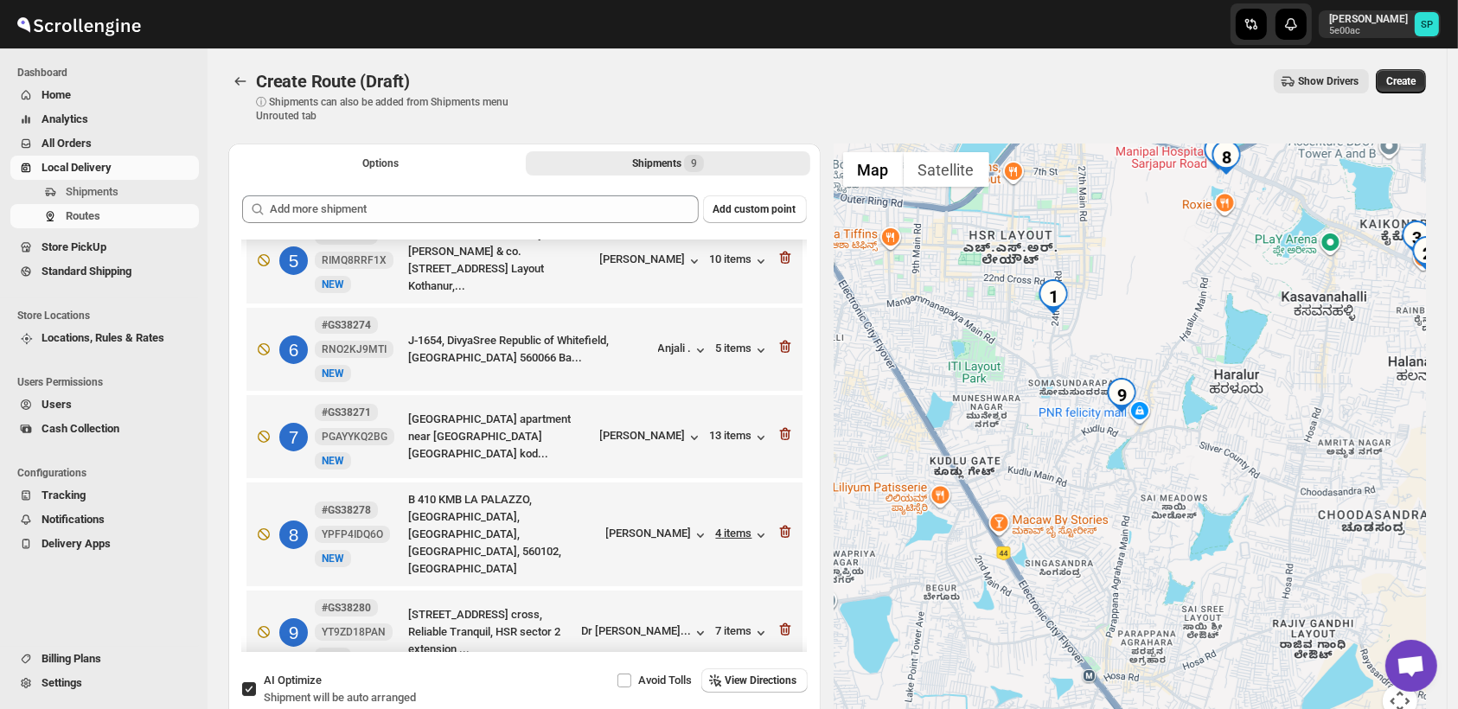
scroll to position [387, 0]
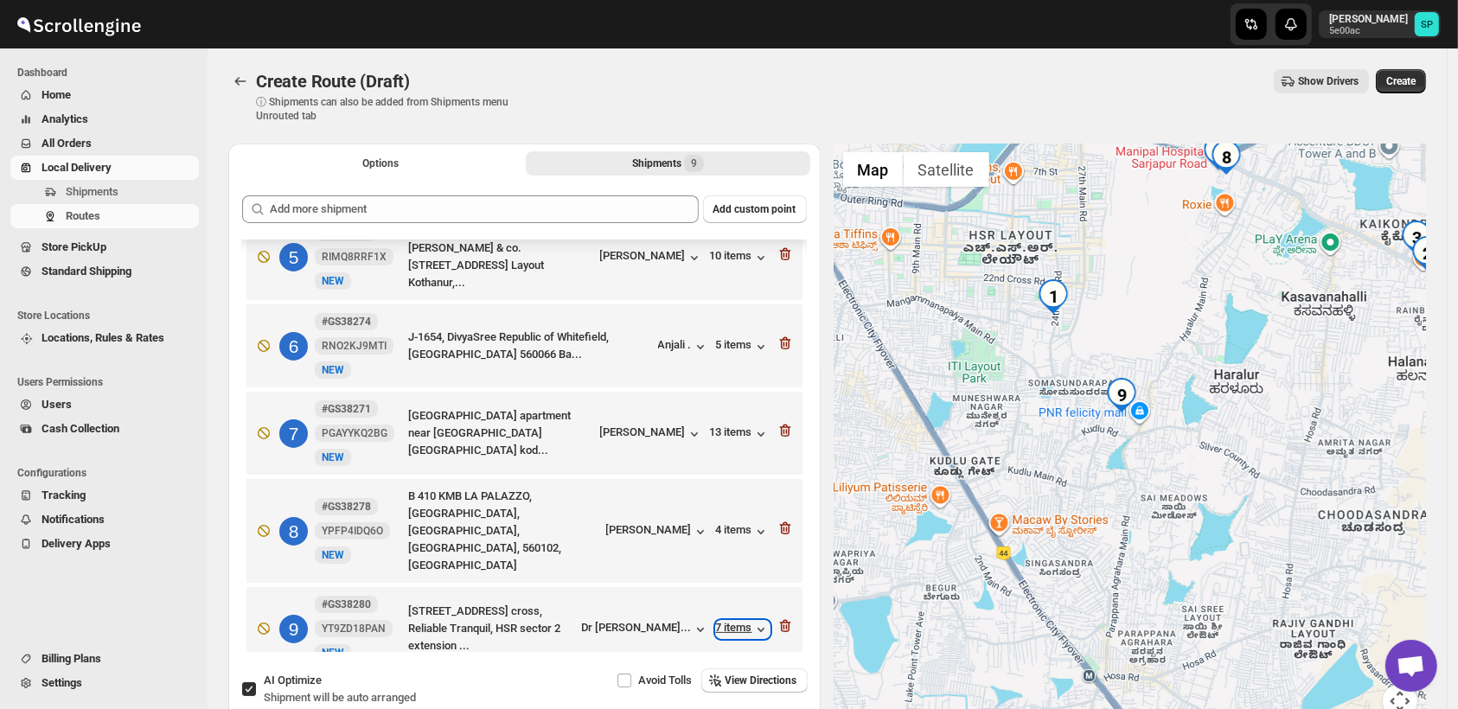
click at [740, 621] on div "7 items" at bounding box center [743, 629] width 54 height 17
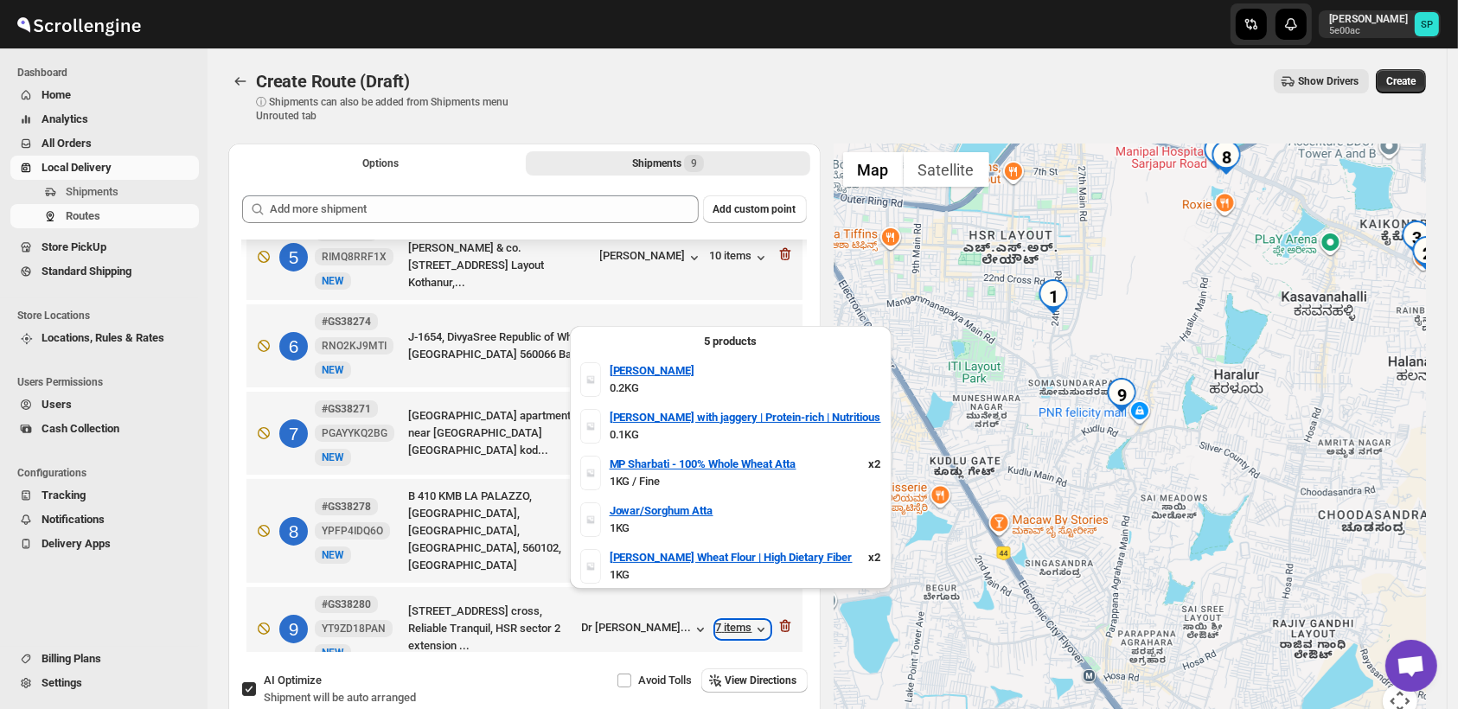
click at [740, 621] on div "7 items" at bounding box center [743, 629] width 54 height 17
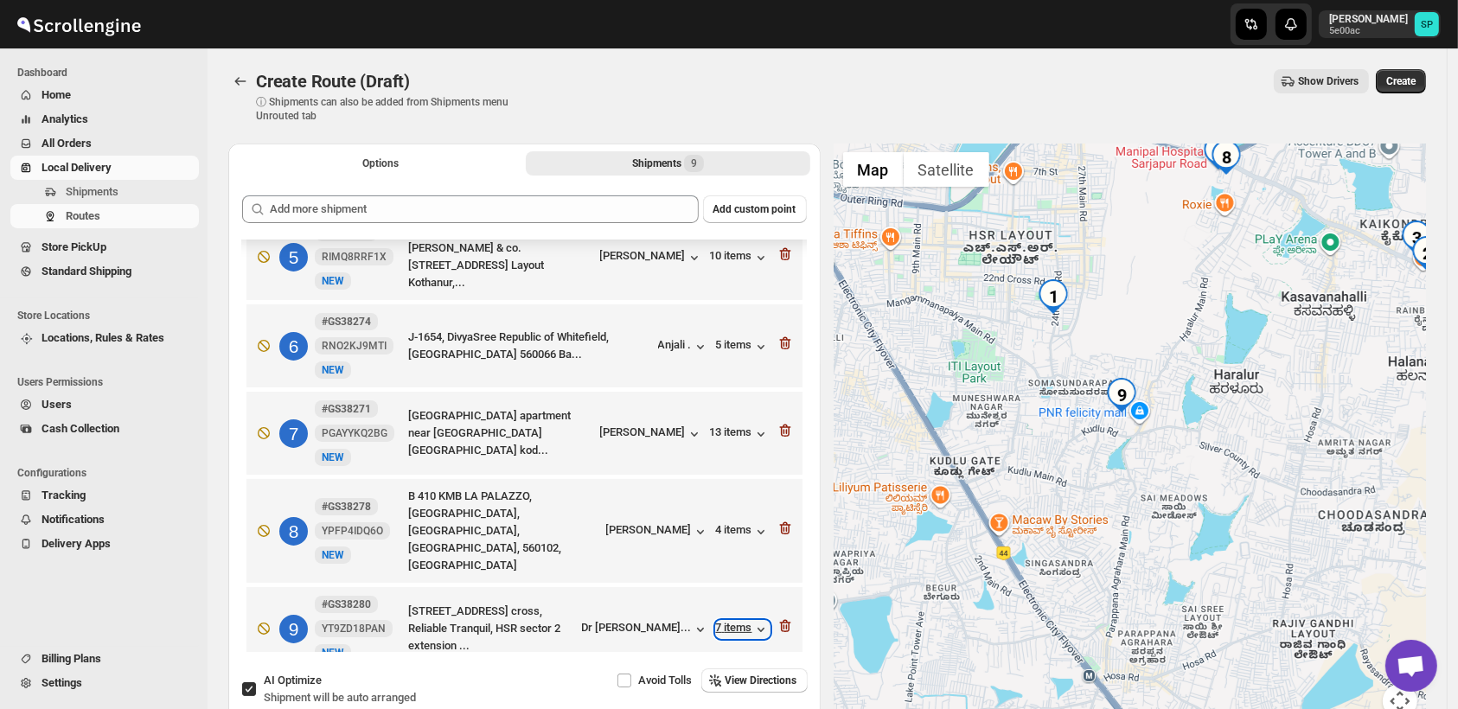
click at [740, 621] on div "7 items" at bounding box center [743, 629] width 54 height 17
click at [777, 618] on icon "button" at bounding box center [785, 626] width 17 height 17
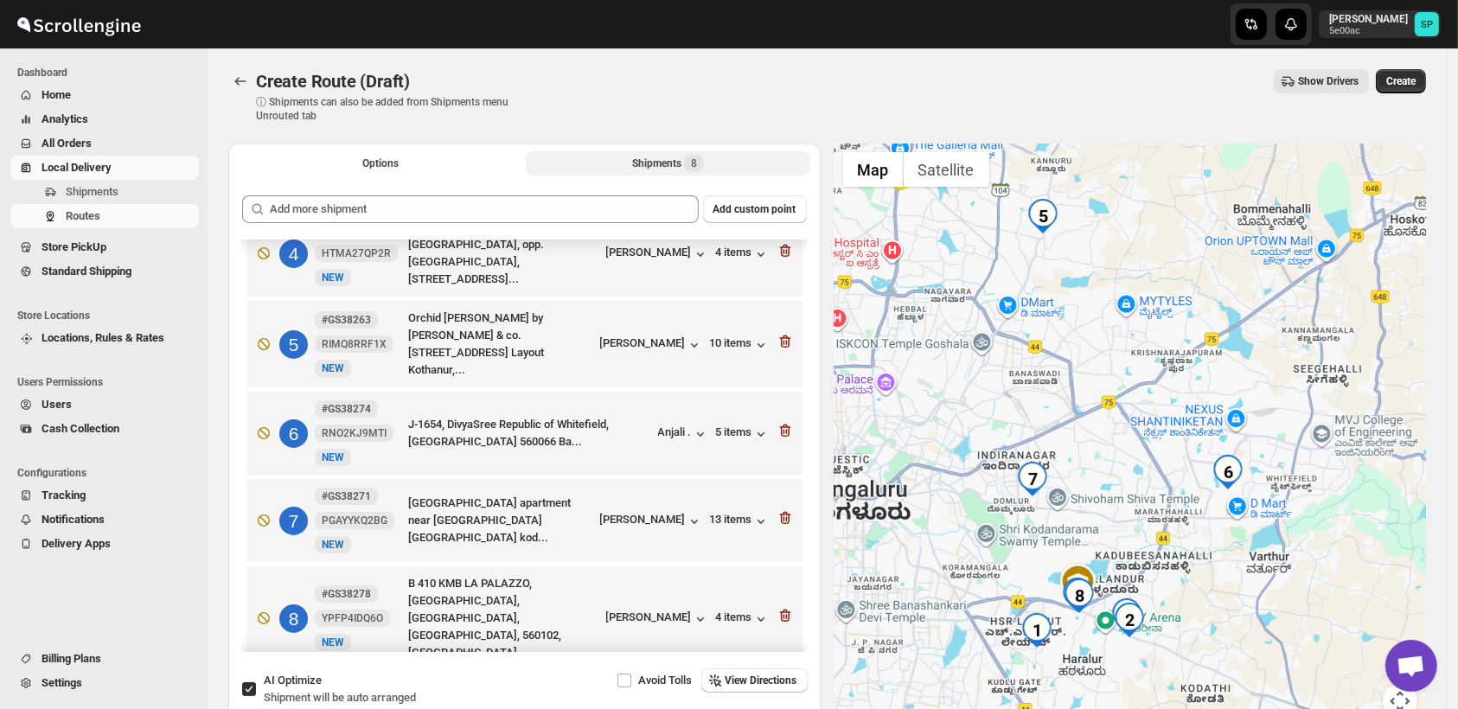
scroll to position [0, 0]
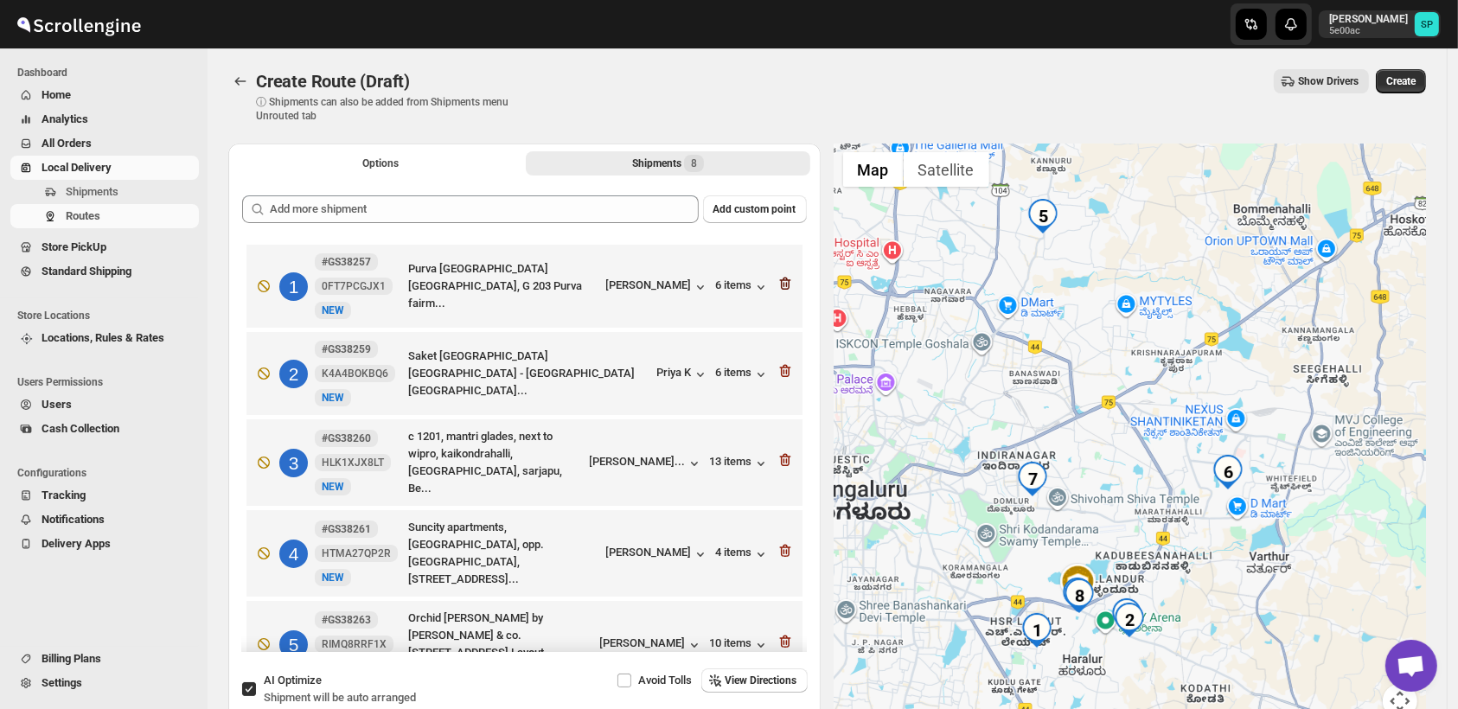
click at [777, 285] on icon "button" at bounding box center [785, 283] width 17 height 17
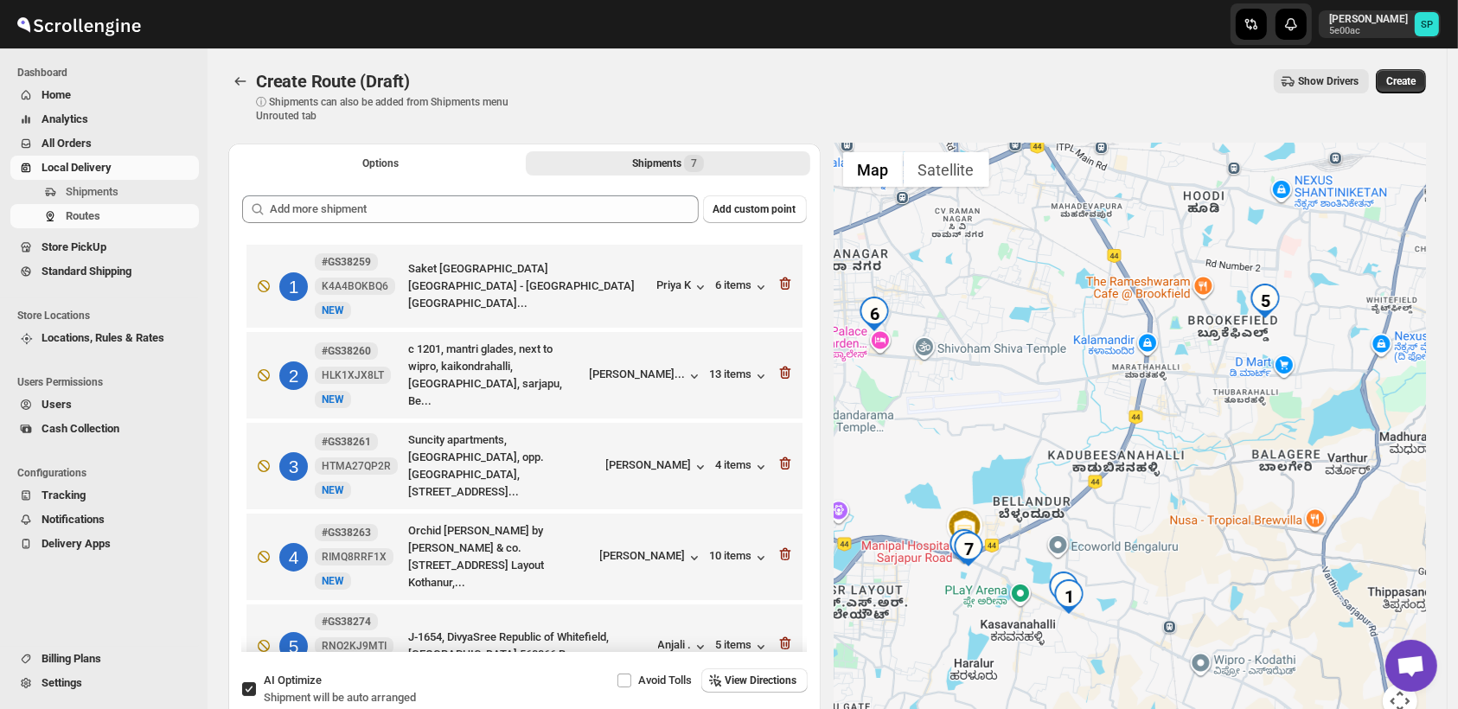
drag, startPoint x: 1198, startPoint y: 557, endPoint x: 1206, endPoint y: 445, distance: 111.8
click at [1206, 445] on div at bounding box center [1131, 442] width 592 height 596
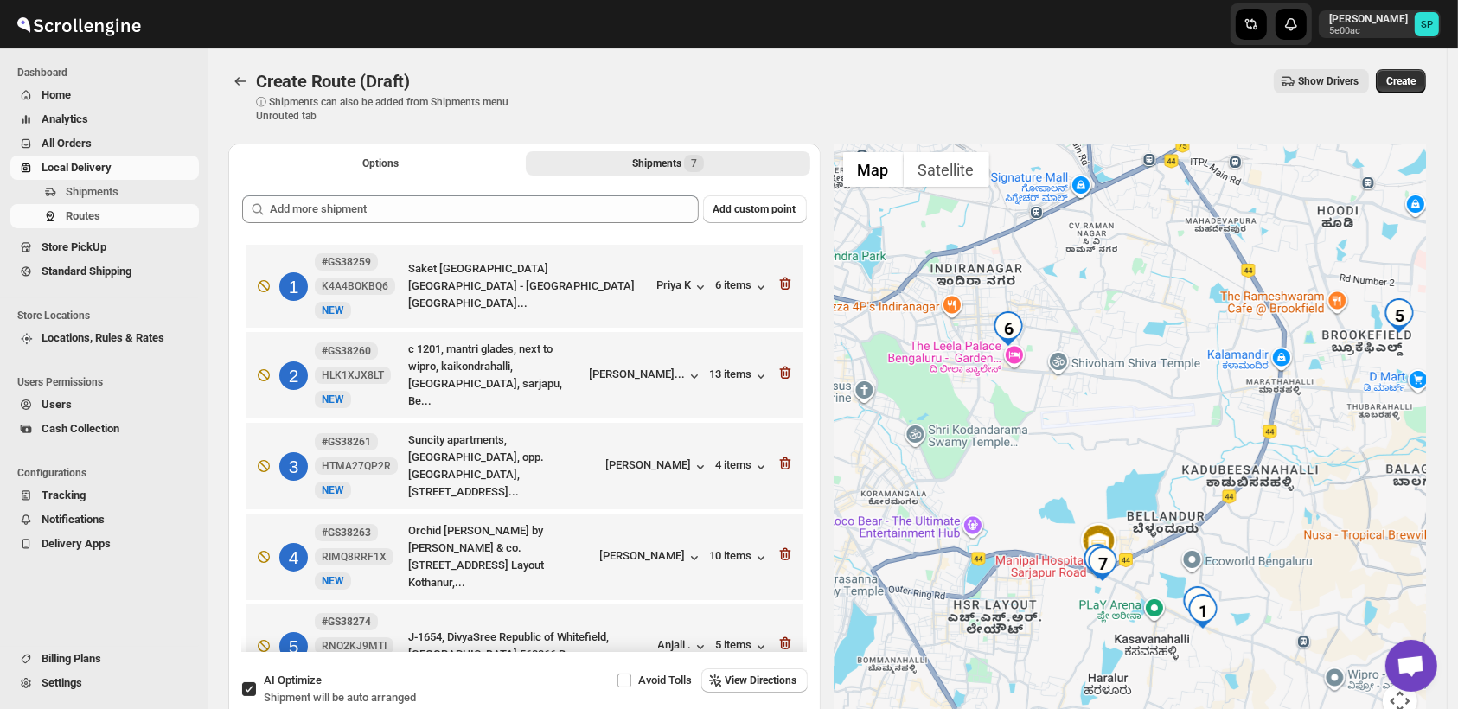
drag, startPoint x: 1108, startPoint y: 532, endPoint x: 1244, endPoint y: 551, distance: 137.1
click at [1244, 551] on div at bounding box center [1131, 442] width 592 height 596
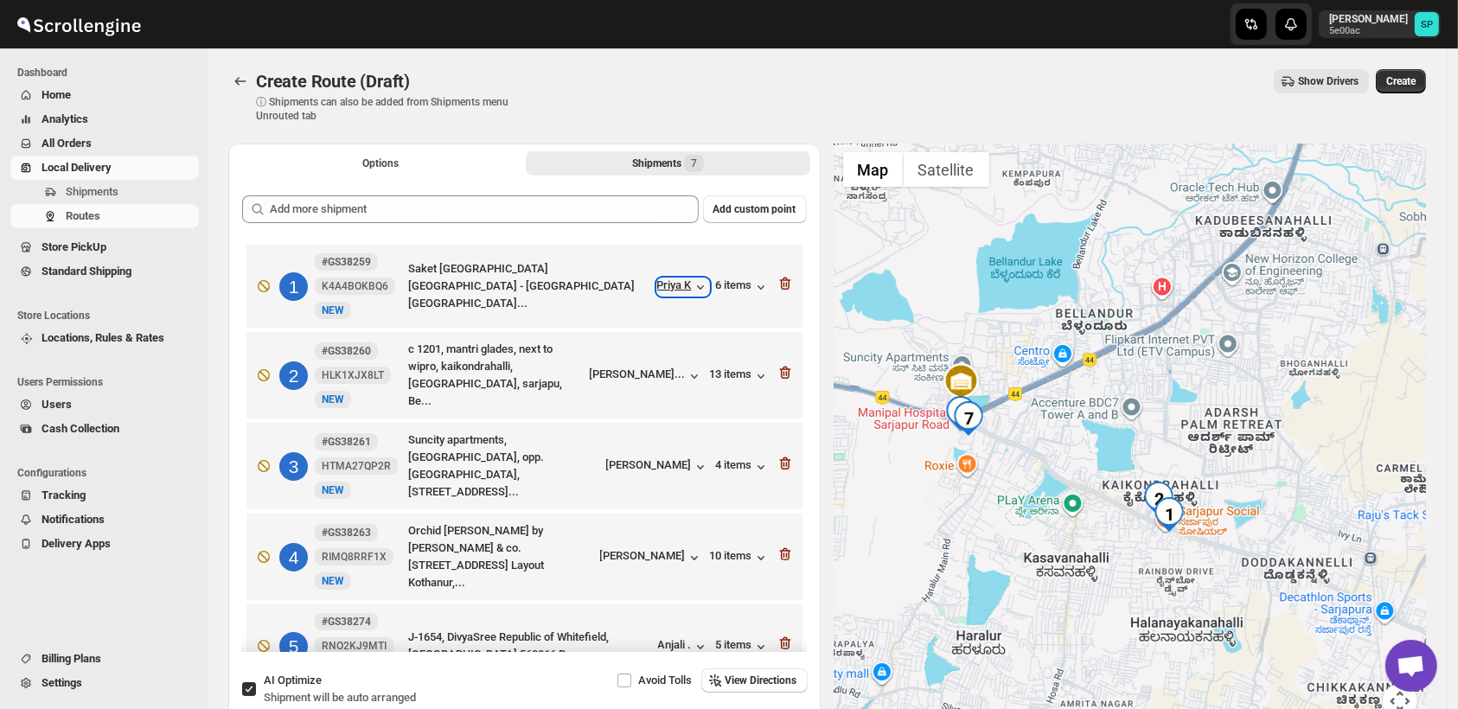
click at [682, 287] on div "Priya K" at bounding box center [683, 287] width 52 height 17
click at [645, 375] on div "[PERSON_NAME]..." at bounding box center [638, 374] width 96 height 13
click at [777, 366] on icon "button" at bounding box center [785, 372] width 17 height 17
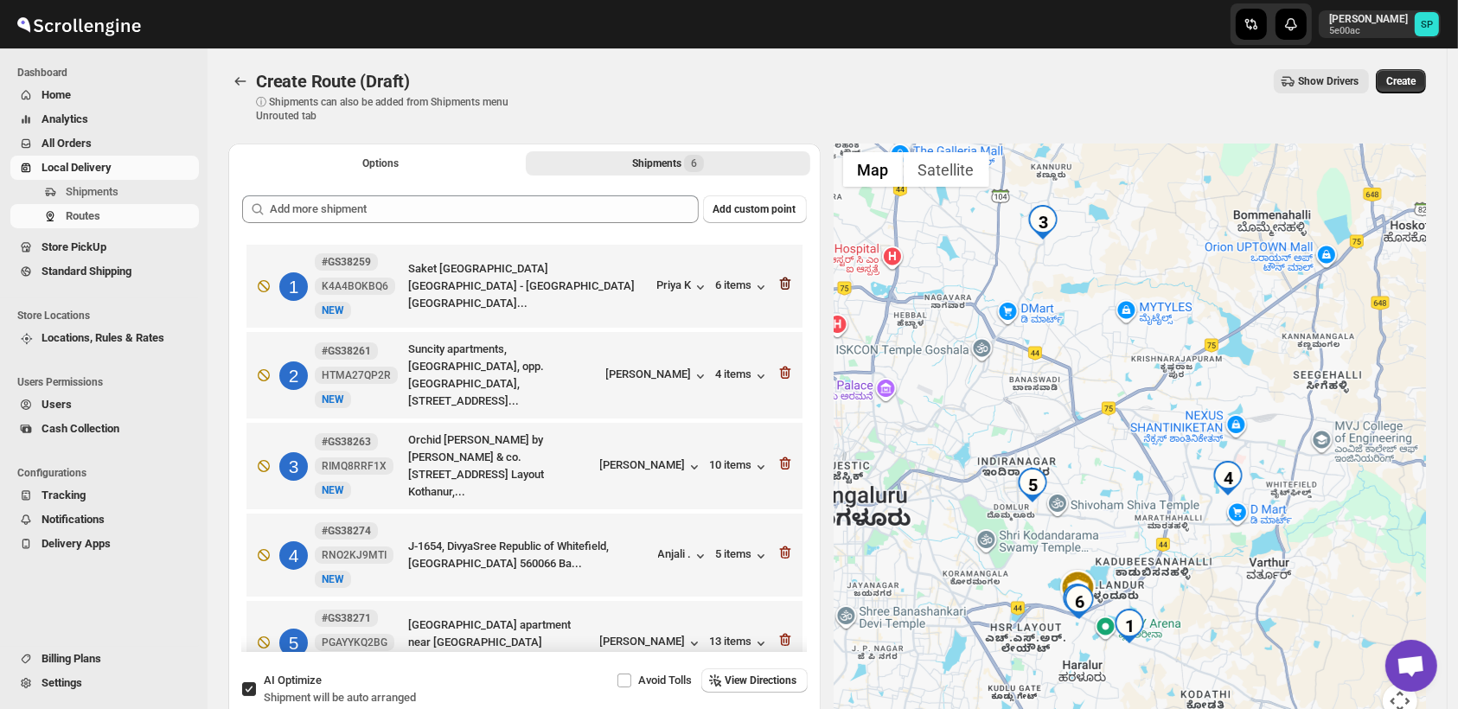
click at [780, 279] on icon "button" at bounding box center [784, 284] width 11 height 13
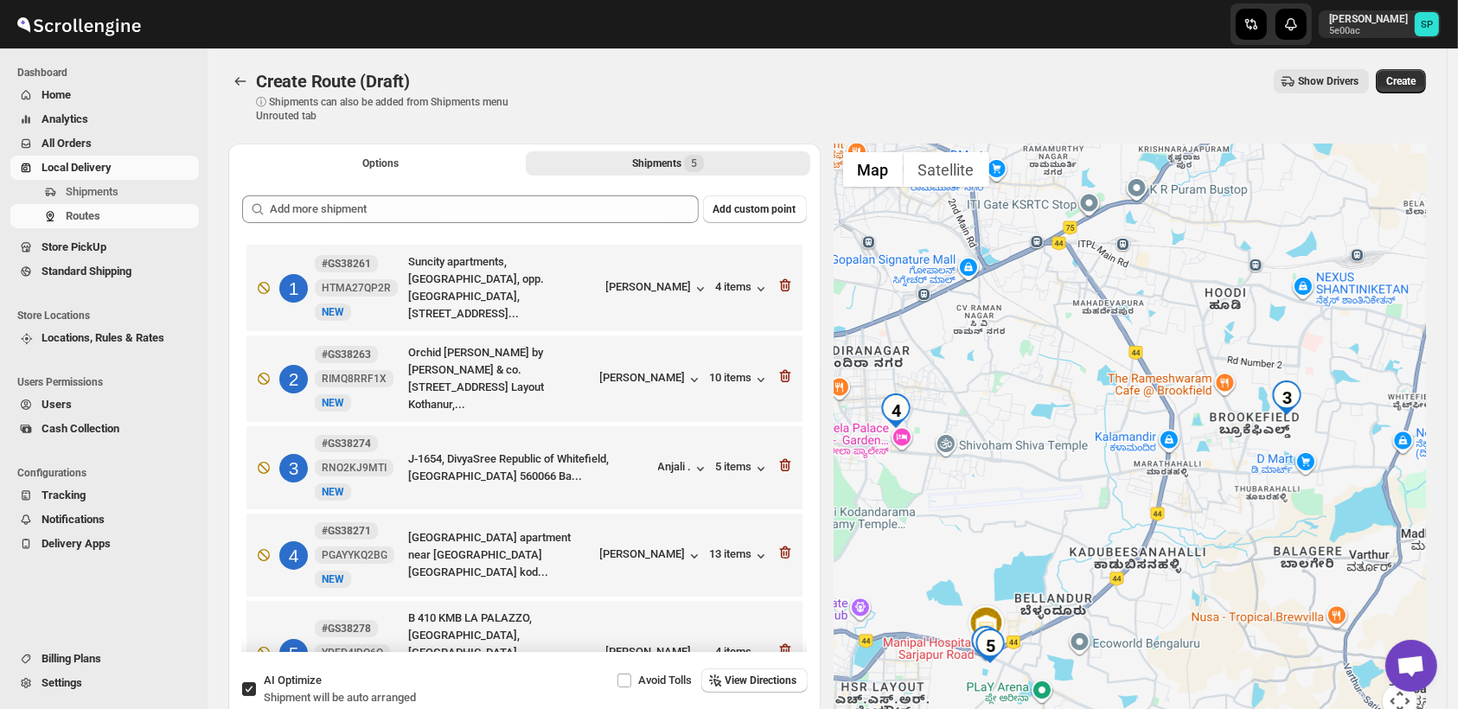
drag, startPoint x: 1086, startPoint y: 602, endPoint x: 1184, endPoint y: 564, distance: 104.9
click at [1184, 564] on div at bounding box center [1131, 442] width 592 height 596
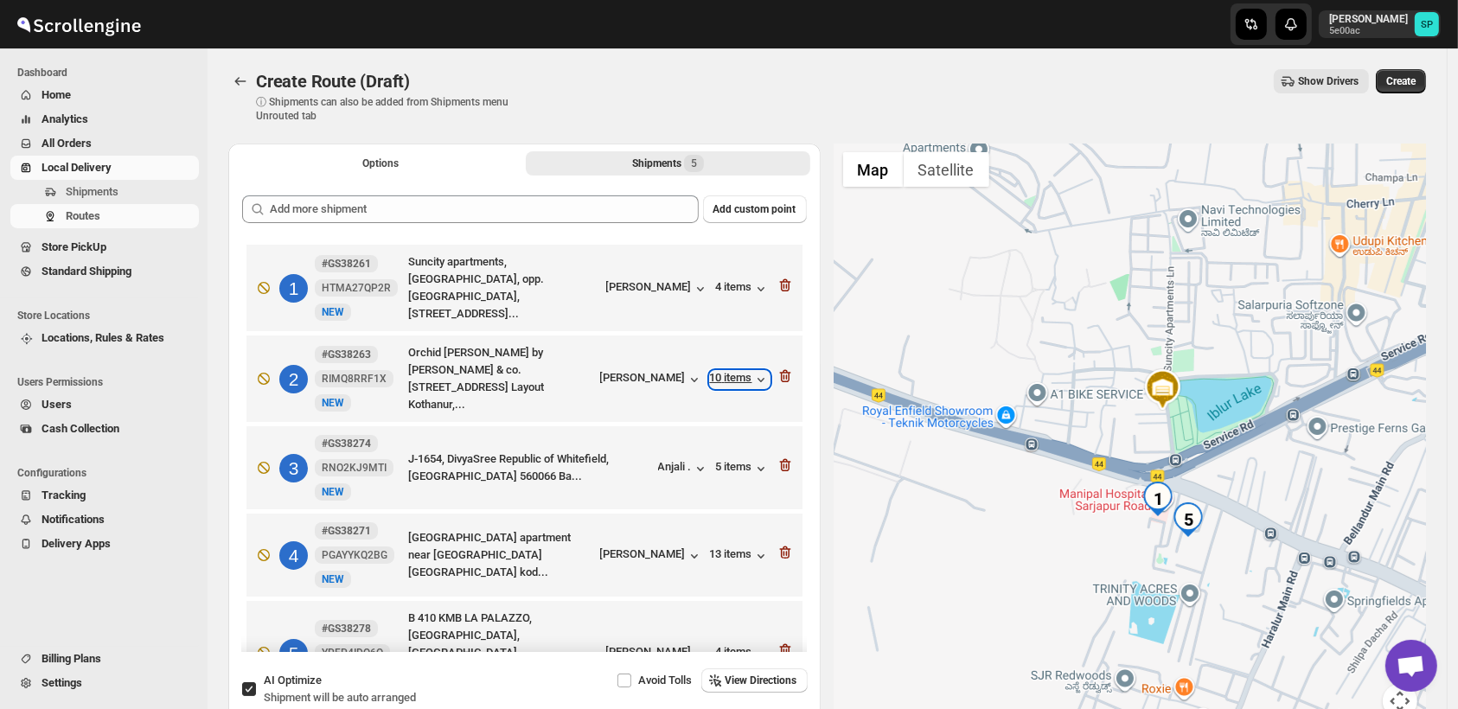
click at [725, 378] on div "10 items" at bounding box center [740, 379] width 60 height 17
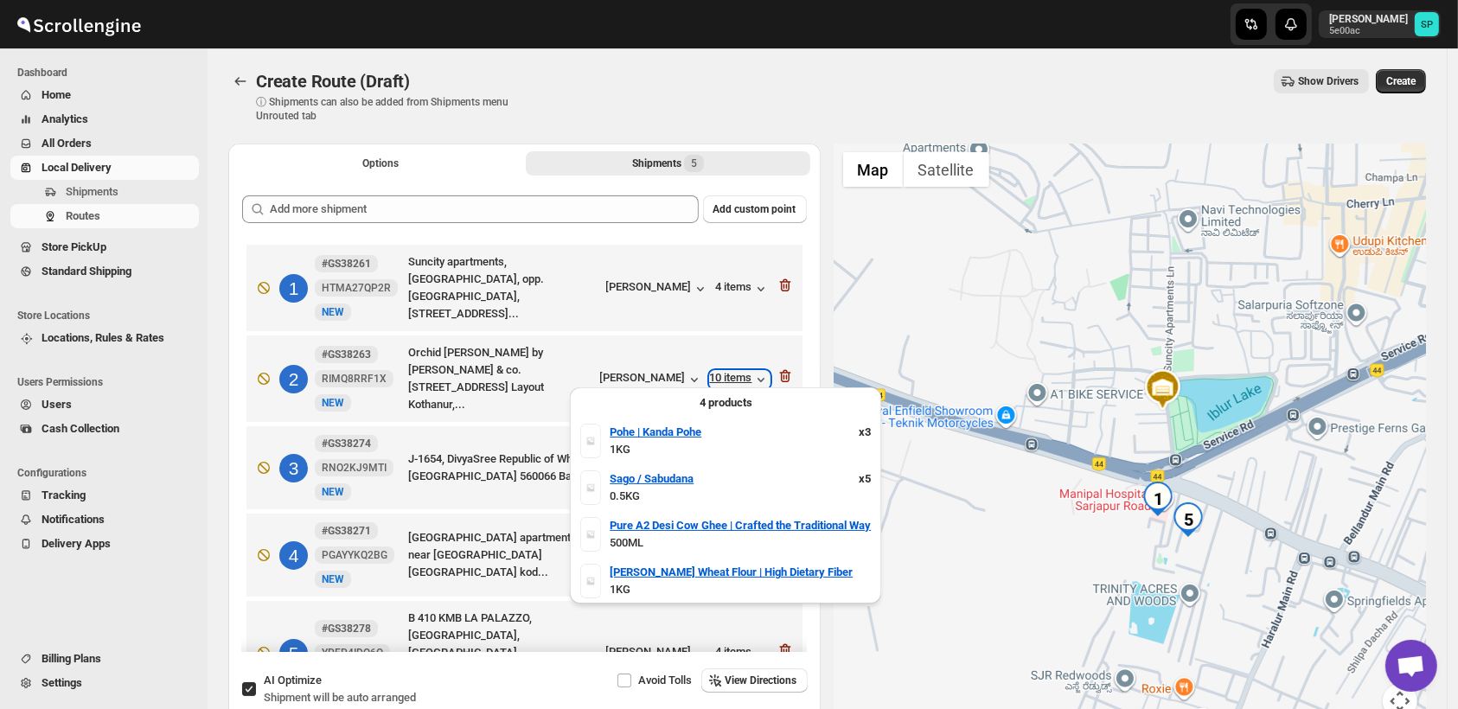
click at [725, 378] on div "10 items" at bounding box center [740, 379] width 60 height 17
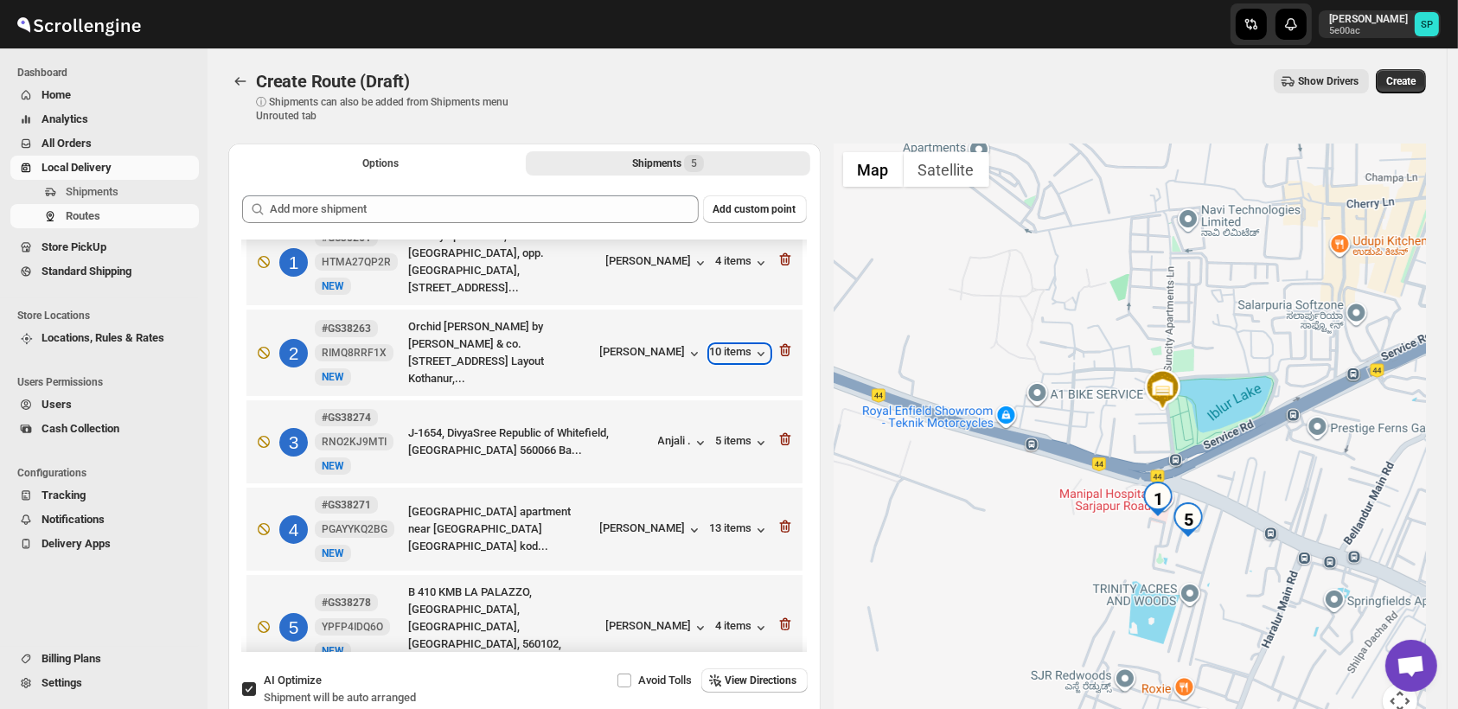
scroll to position [36, 0]
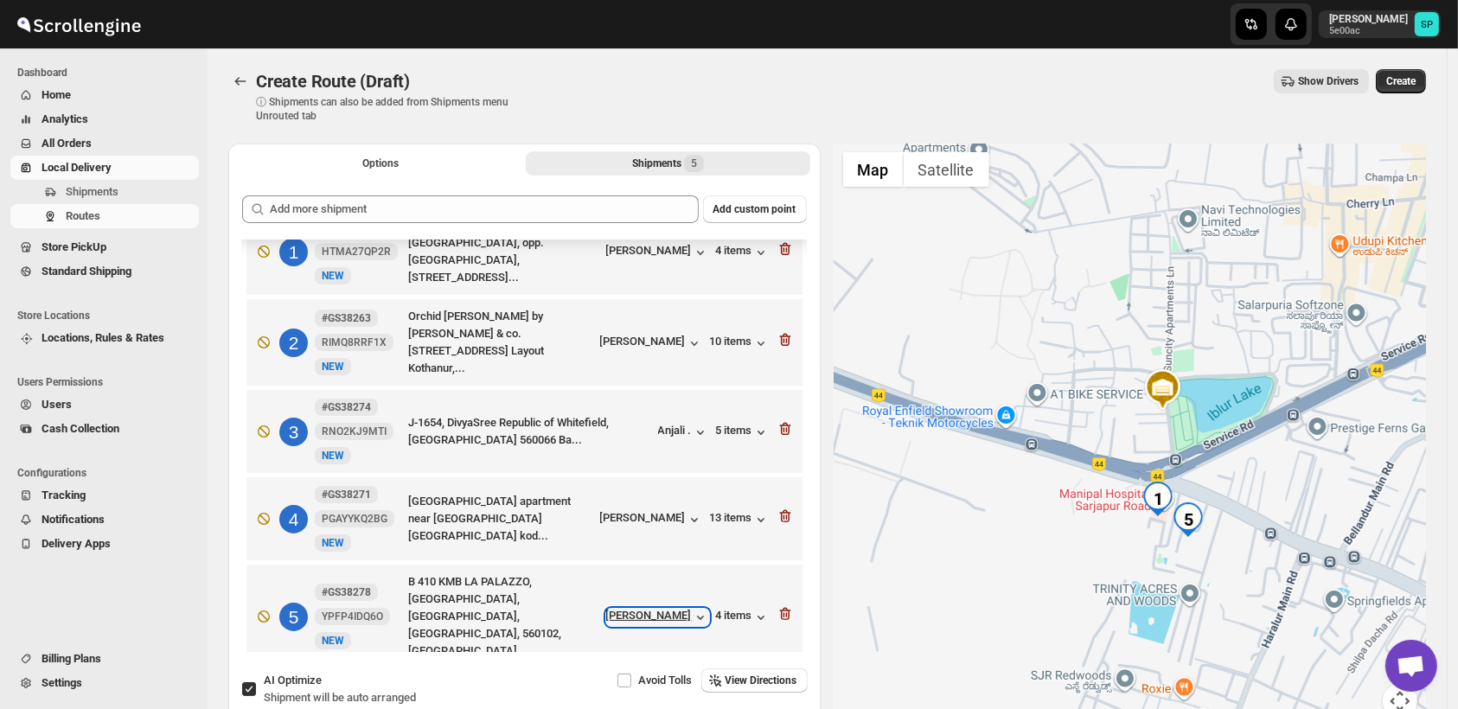
click at [654, 609] on div "[PERSON_NAME]" at bounding box center [657, 617] width 103 height 17
click at [779, 605] on icon "button" at bounding box center [785, 613] width 17 height 17
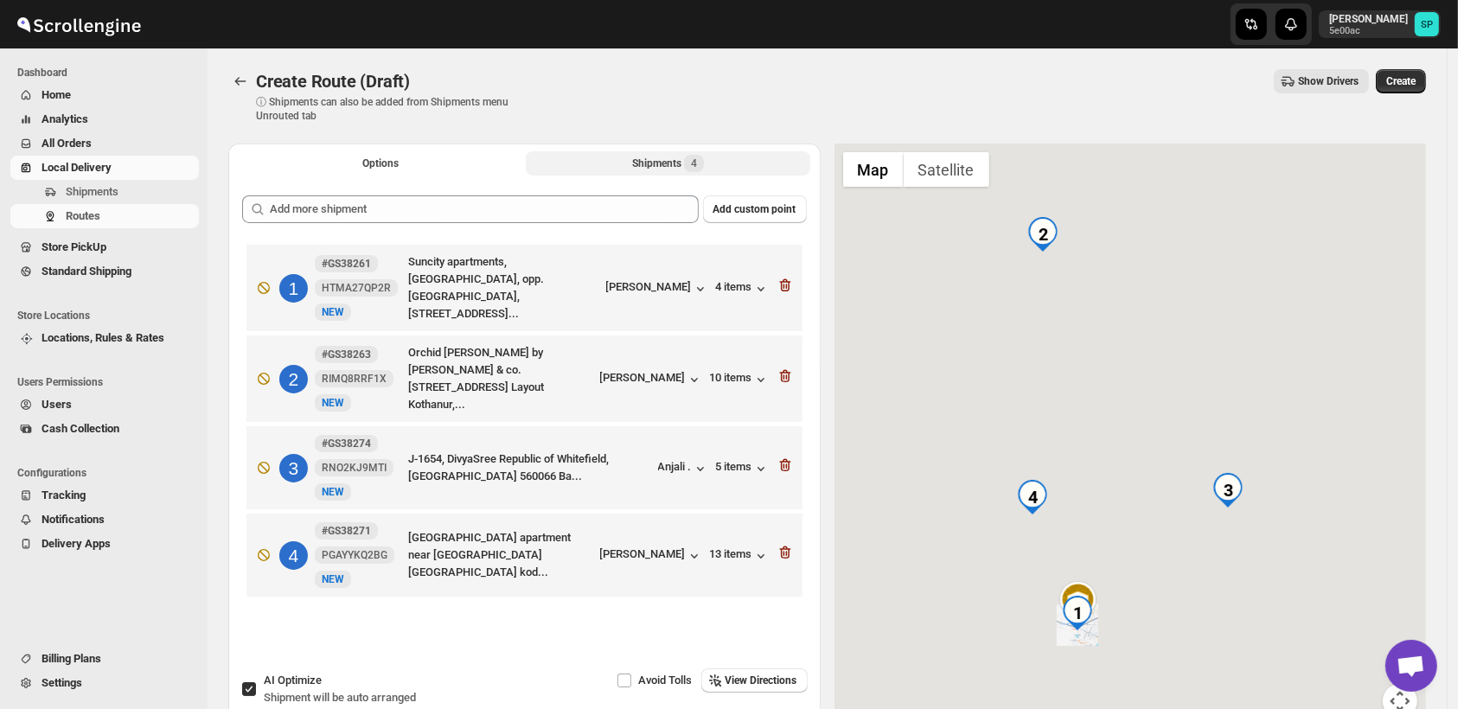
scroll to position [0, 0]
drag, startPoint x: 1139, startPoint y: 604, endPoint x: 1169, endPoint y: 565, distance: 48.8
click at [1169, 565] on div at bounding box center [1131, 442] width 592 height 596
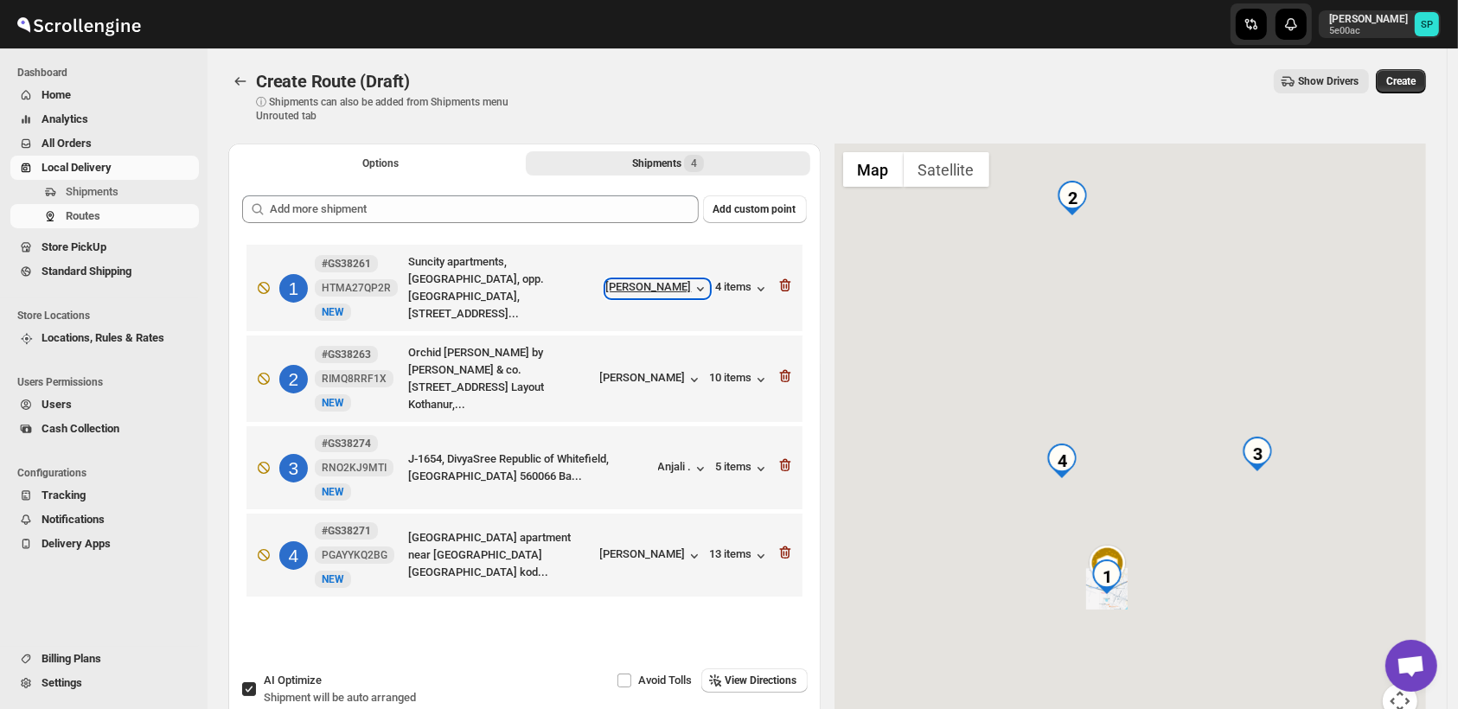
click at [645, 294] on div "[PERSON_NAME]" at bounding box center [657, 288] width 103 height 17
click at [787, 284] on icon "button" at bounding box center [786, 286] width 2 height 5
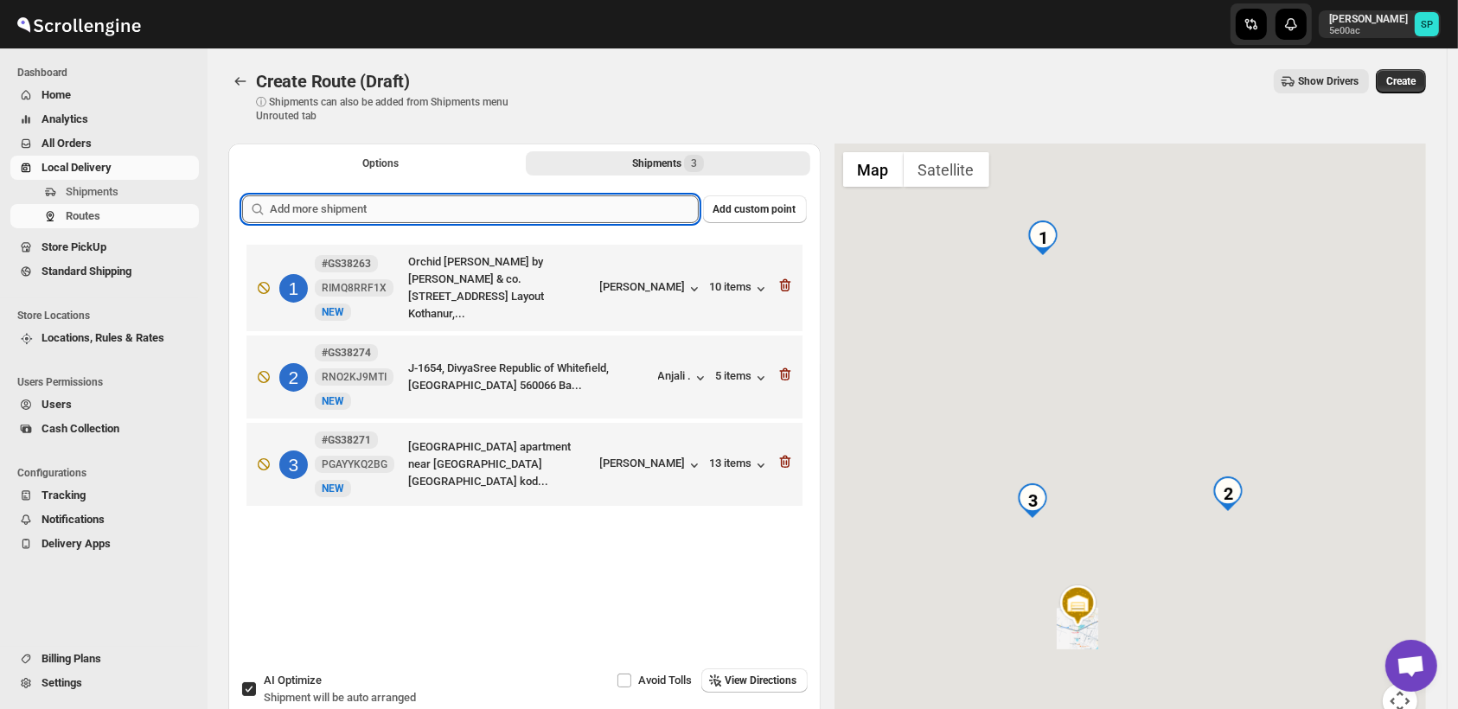
click at [503, 213] on input "text" at bounding box center [484, 209] width 429 height 28
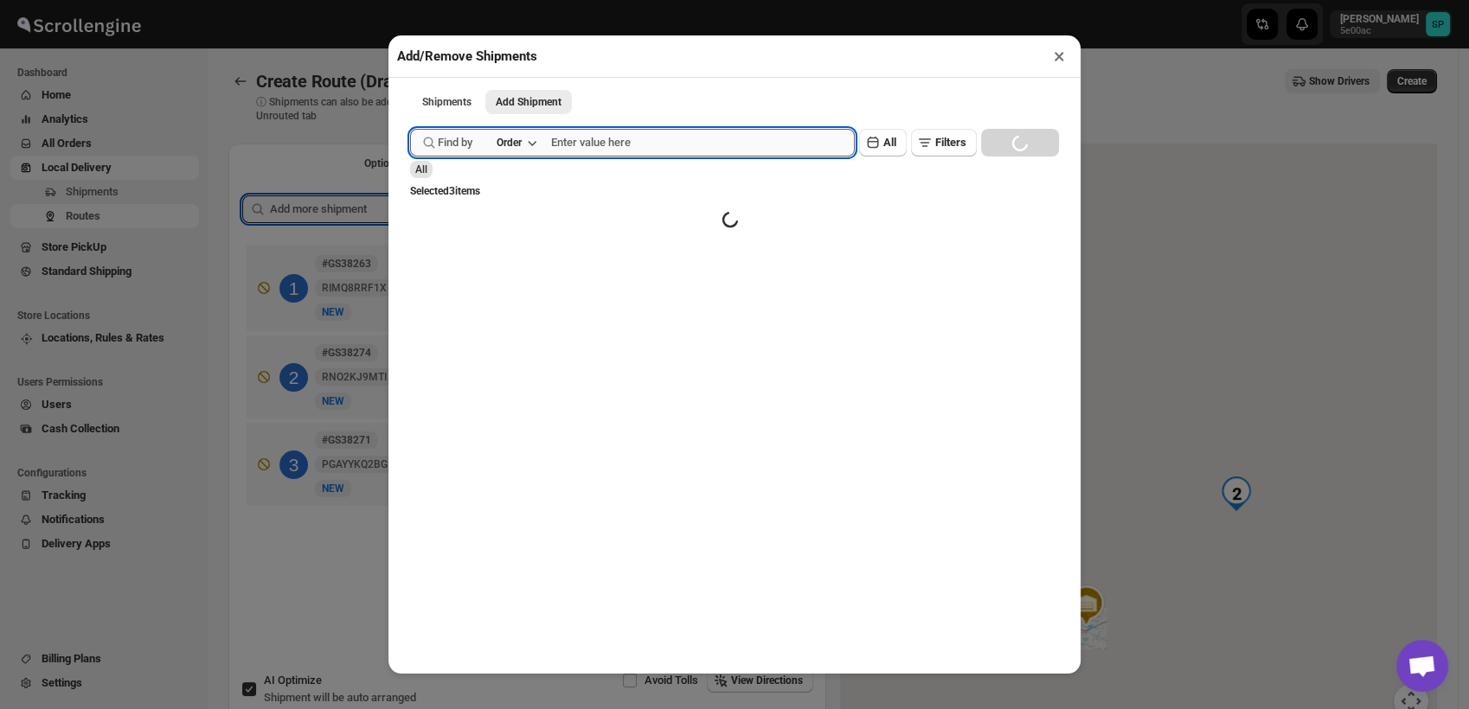
click at [593, 148] on input "text" at bounding box center [703, 143] width 304 height 28
paste input "GS38283"
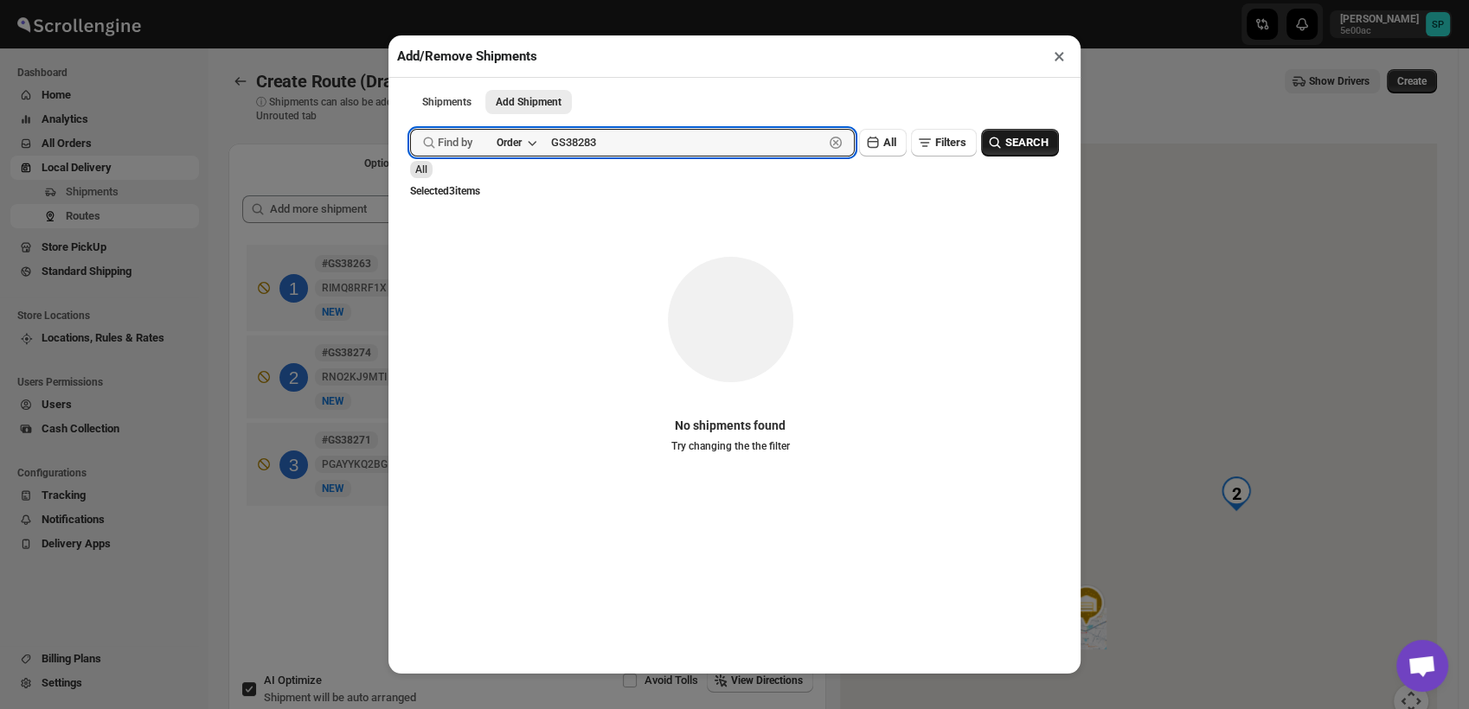
type input "GS38283"
click at [1005, 144] on span "SEARCH" at bounding box center [1026, 142] width 43 height 17
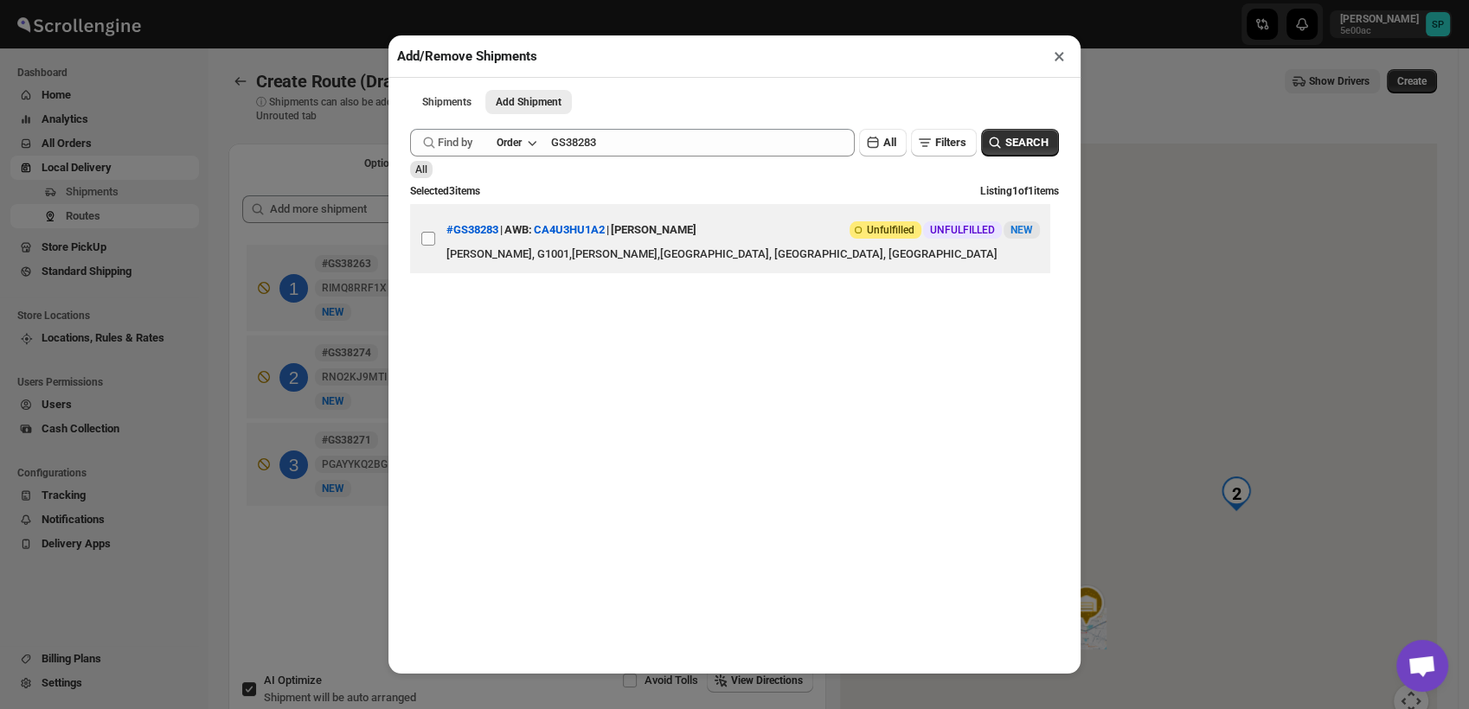
click at [426, 246] on input "View details for 68e0d37702c94fc1c02c3865" at bounding box center [428, 239] width 14 height 14
checkbox input "true"
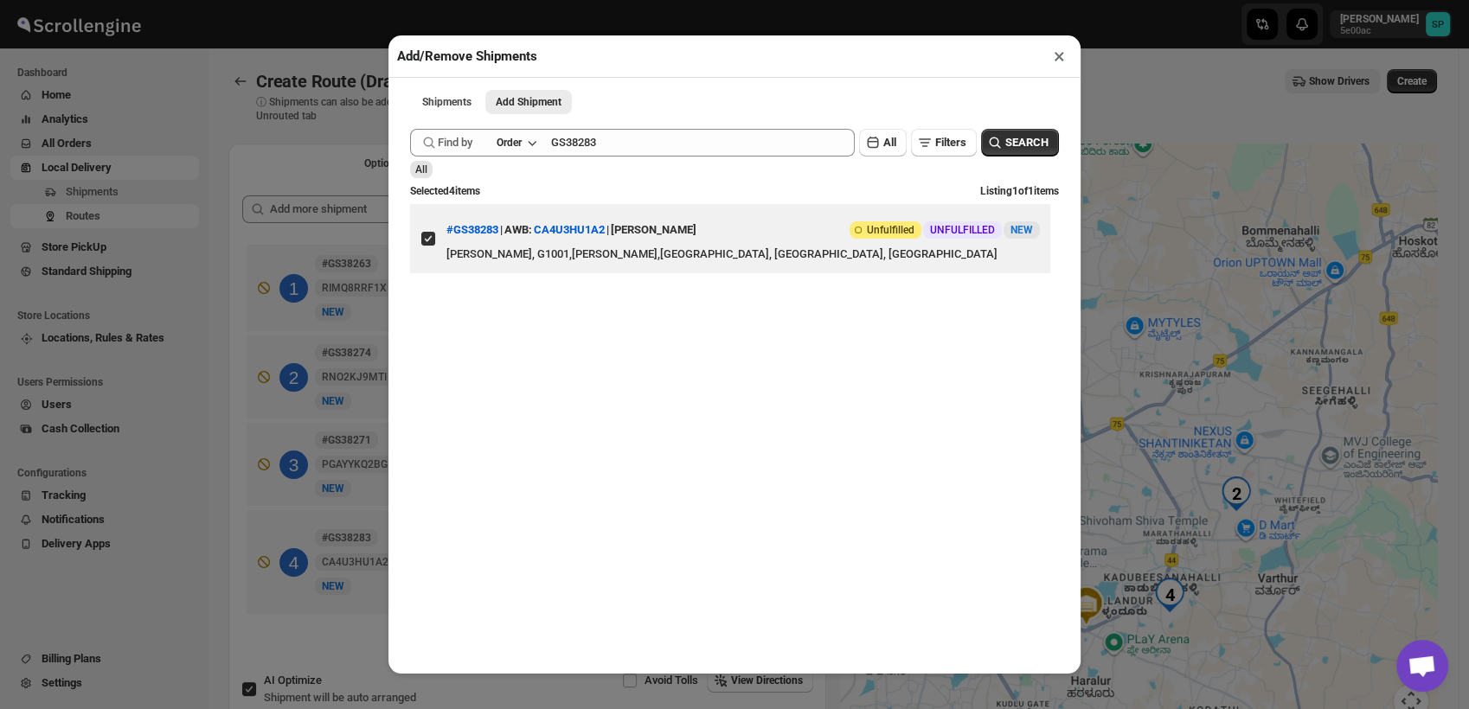
click at [1059, 54] on button "×" at bounding box center [1059, 56] width 25 height 24
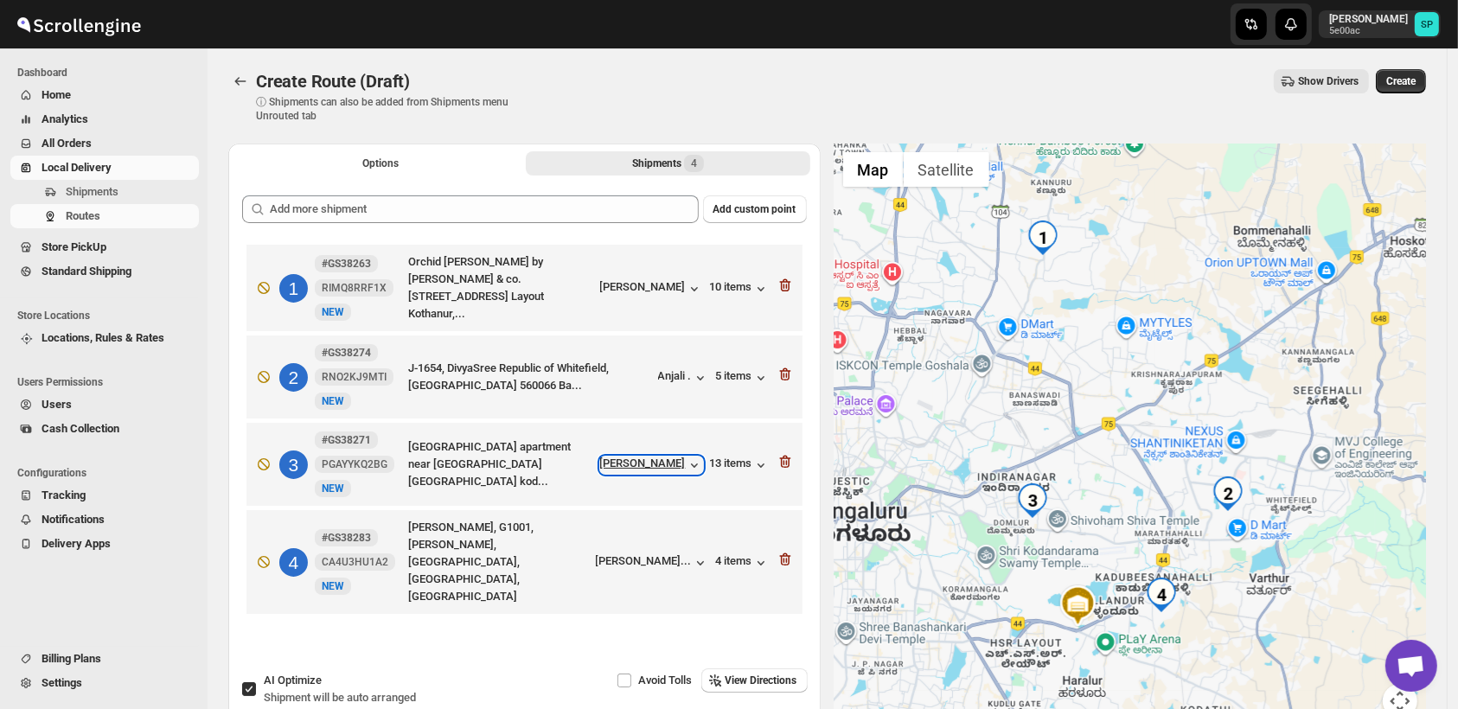
click at [640, 457] on div "[PERSON_NAME]" at bounding box center [651, 465] width 103 height 17
click at [794, 455] on icon "button" at bounding box center [785, 461] width 17 height 17
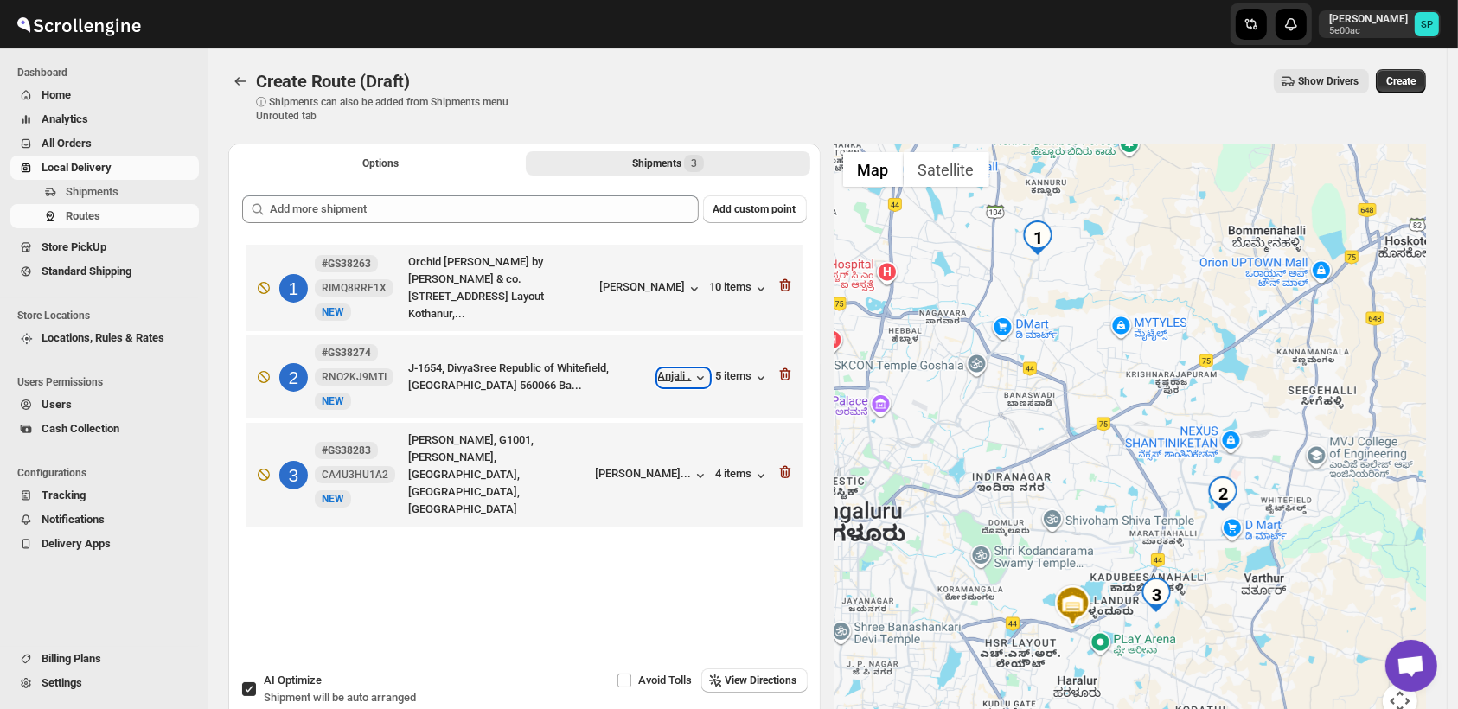
click at [697, 375] on icon "button" at bounding box center [700, 377] width 17 height 17
click at [732, 467] on div "4 items" at bounding box center [743, 475] width 54 height 17
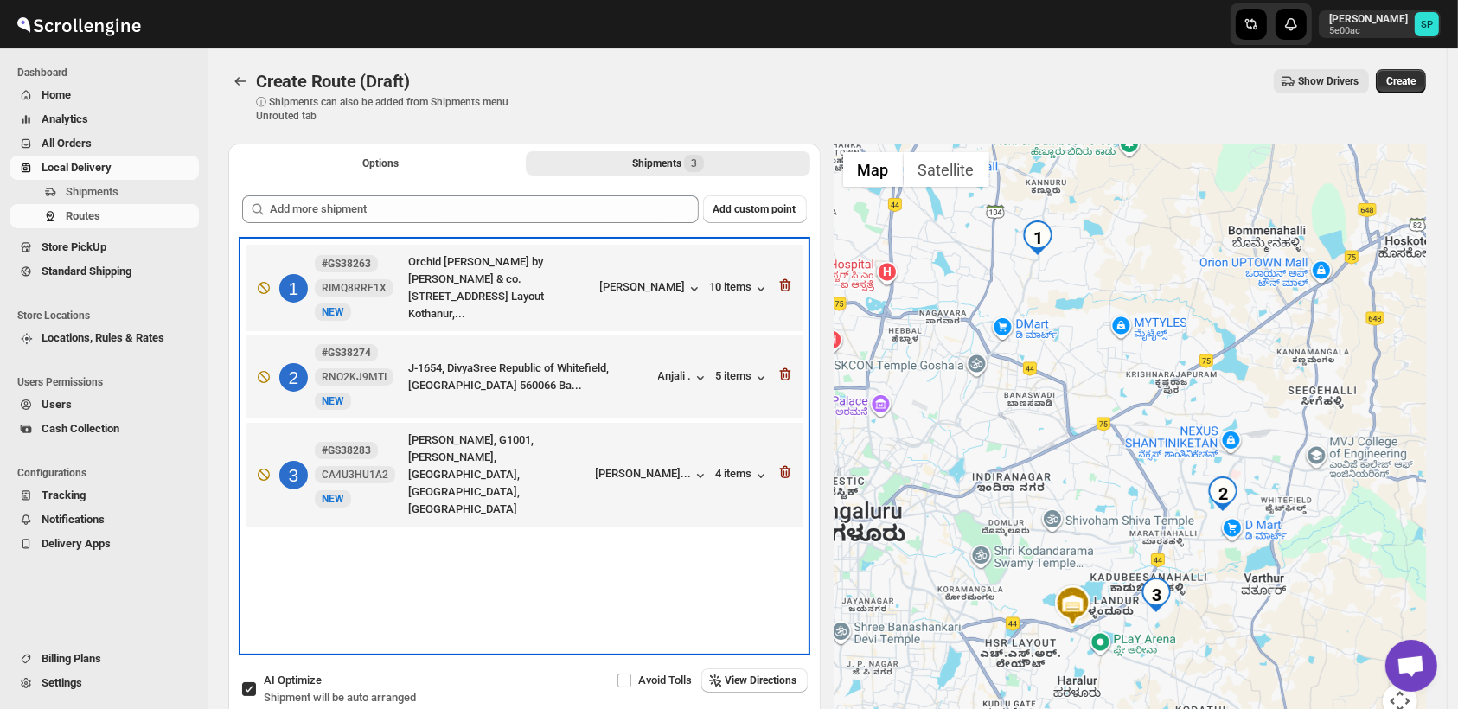
click at [623, 465] on div "[PERSON_NAME]..." at bounding box center [652, 474] width 113 height 19
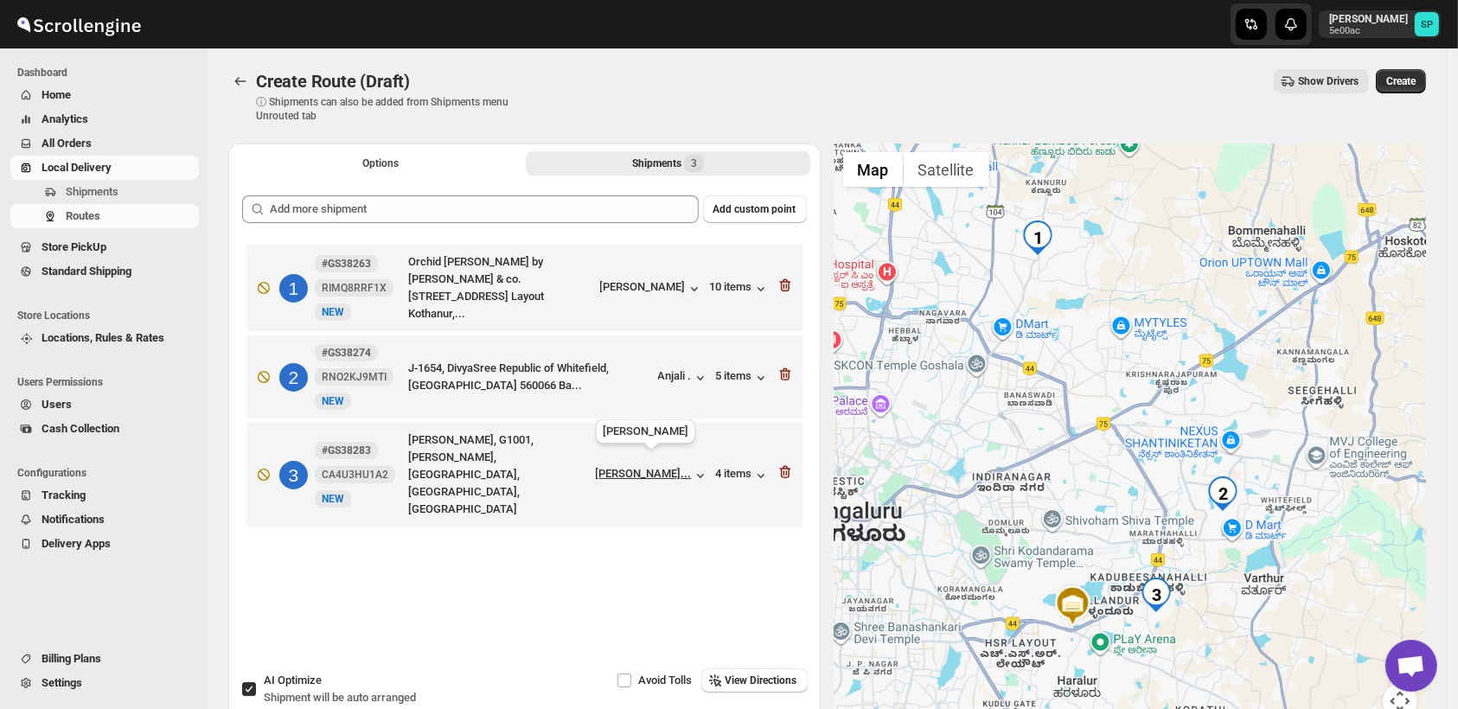
click at [626, 467] on div "[PERSON_NAME]..." at bounding box center [644, 473] width 96 height 13
click at [762, 370] on icon "button" at bounding box center [761, 377] width 17 height 17
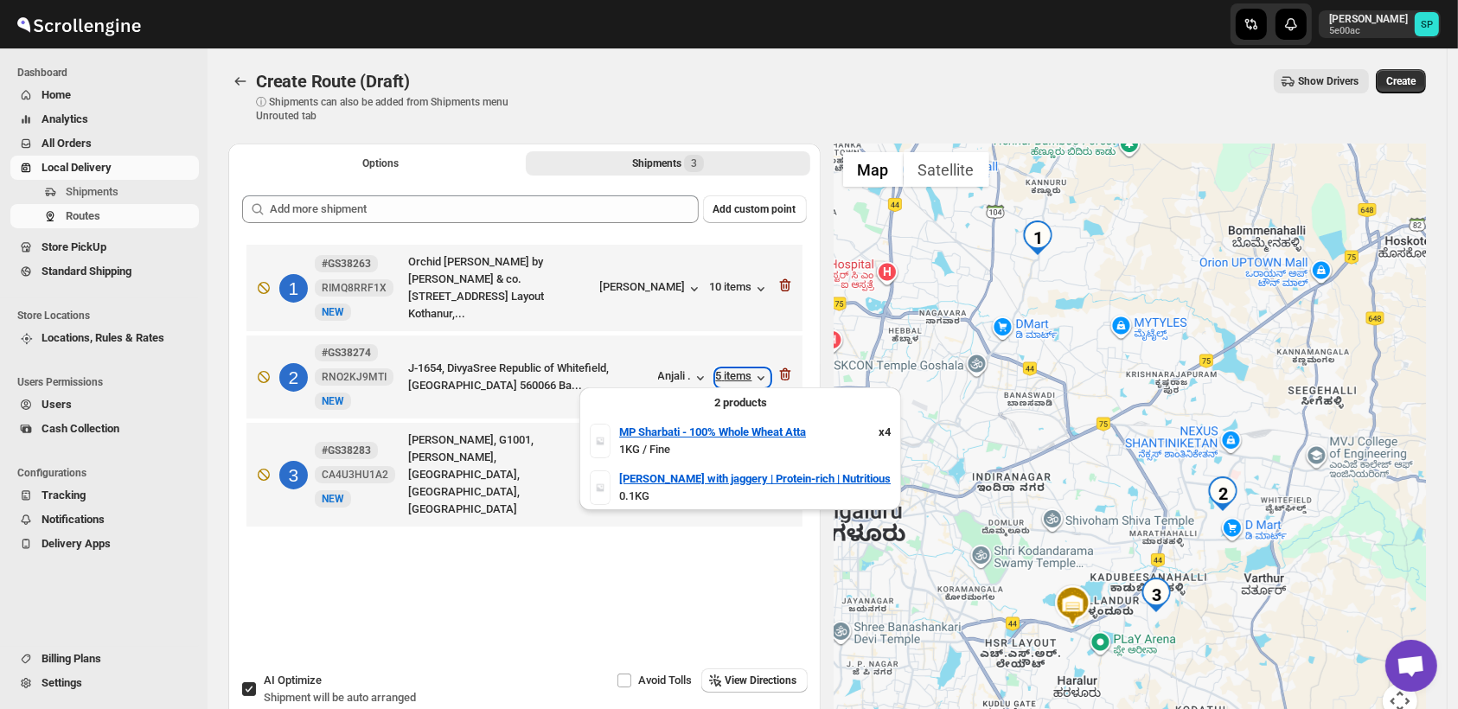
click at [762, 370] on icon "button" at bounding box center [761, 377] width 17 height 17
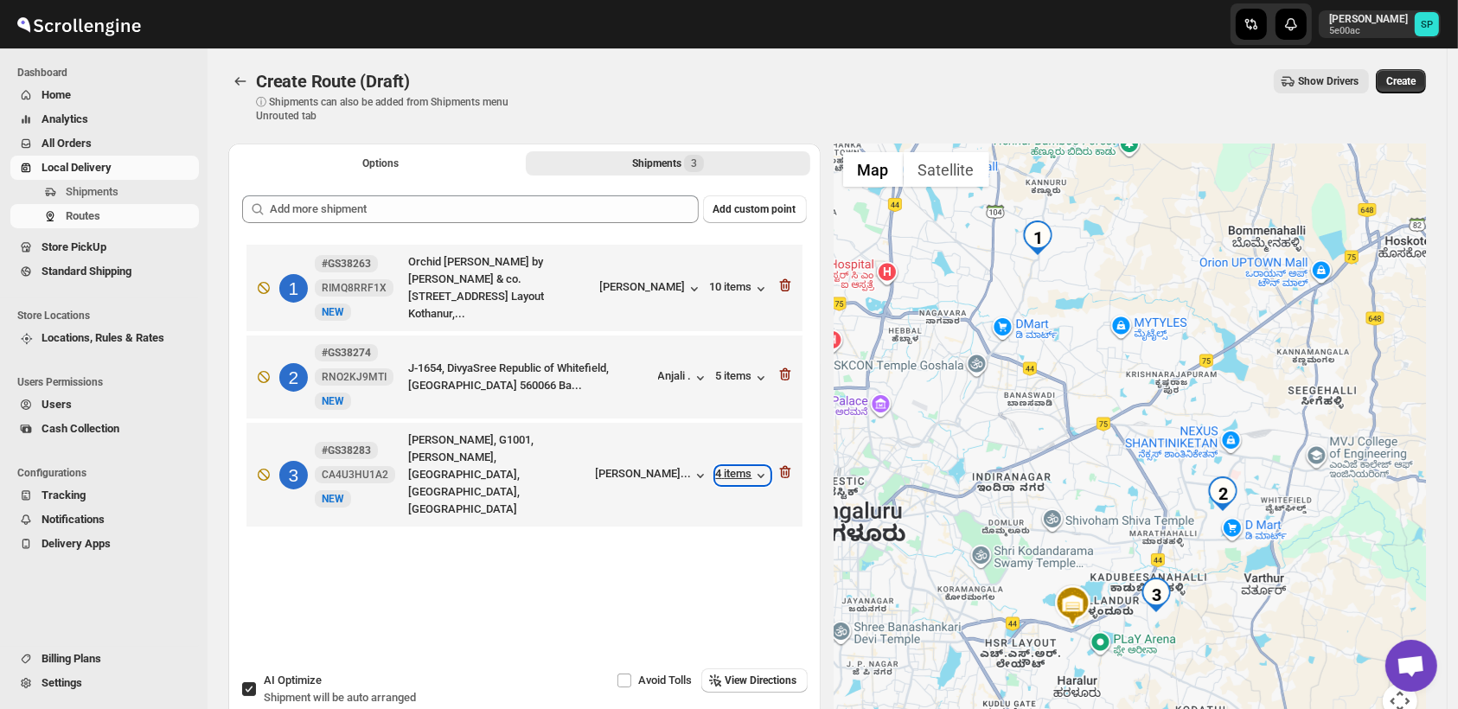
click at [754, 467] on div "4 items" at bounding box center [743, 475] width 54 height 17
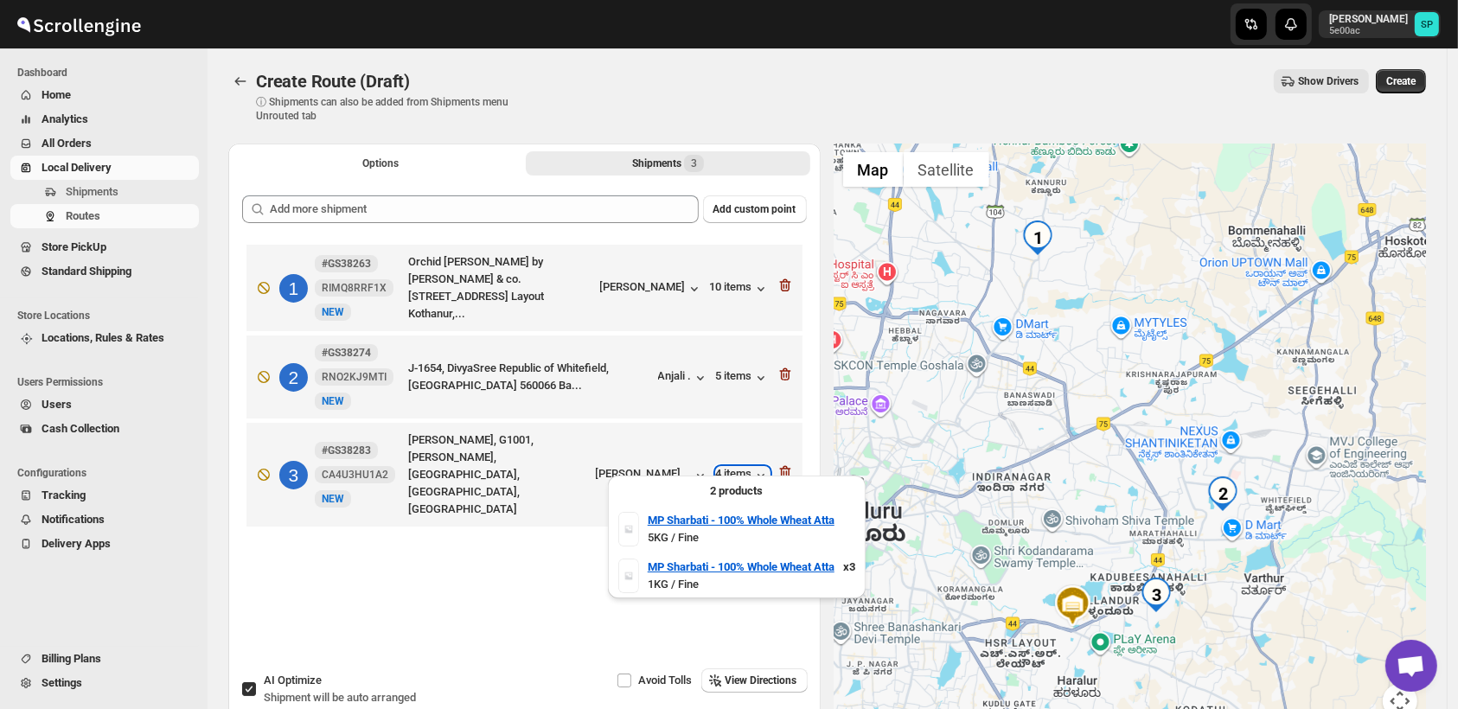
click at [754, 467] on div "4 items" at bounding box center [743, 475] width 54 height 17
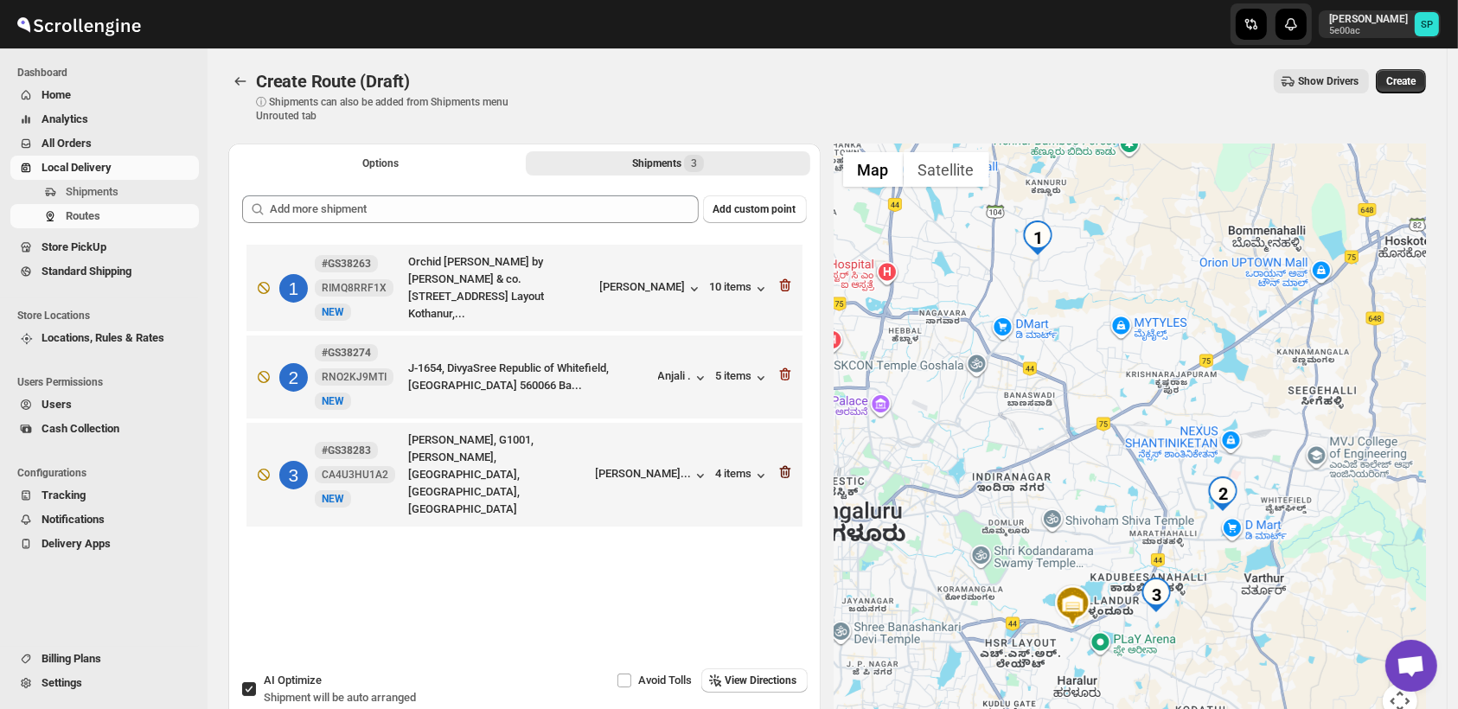
click at [790, 464] on icon "button" at bounding box center [785, 472] width 17 height 17
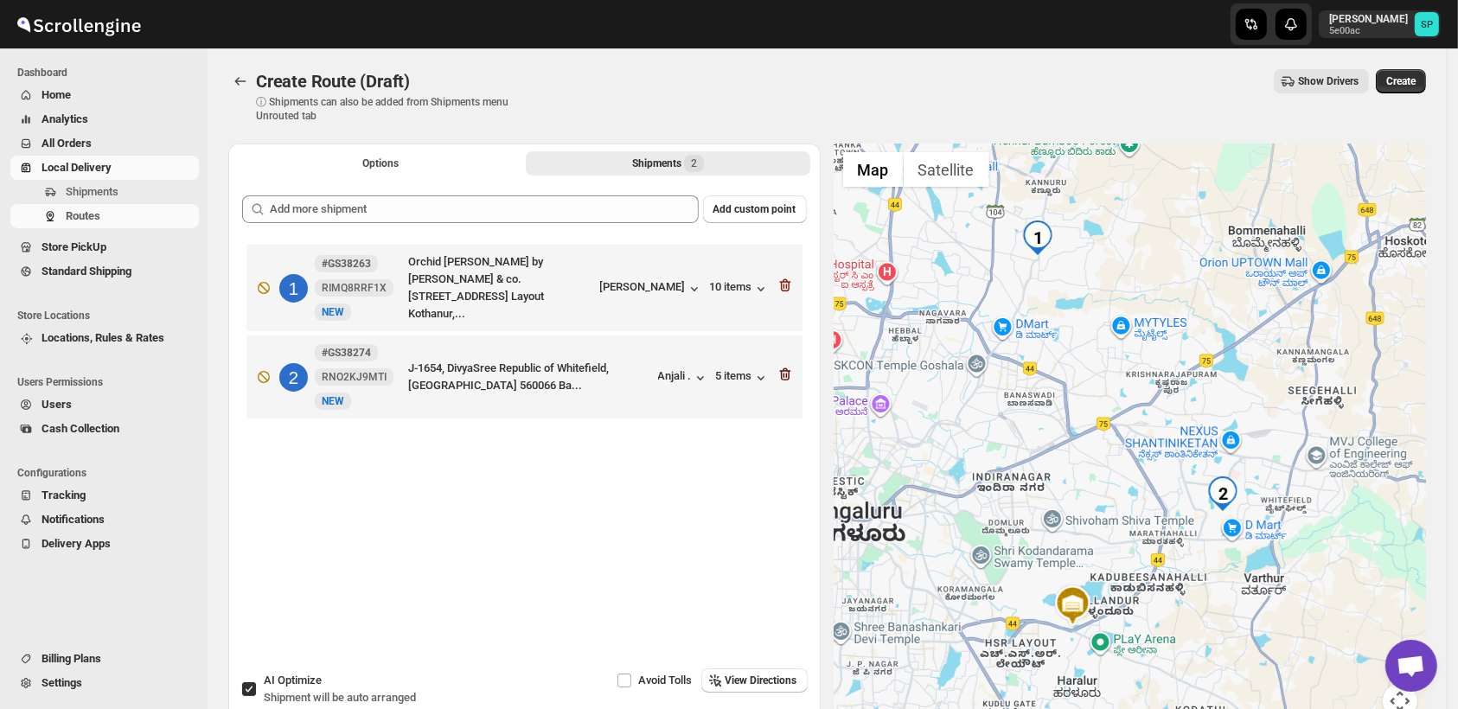
click at [789, 373] on icon "button" at bounding box center [785, 374] width 17 height 17
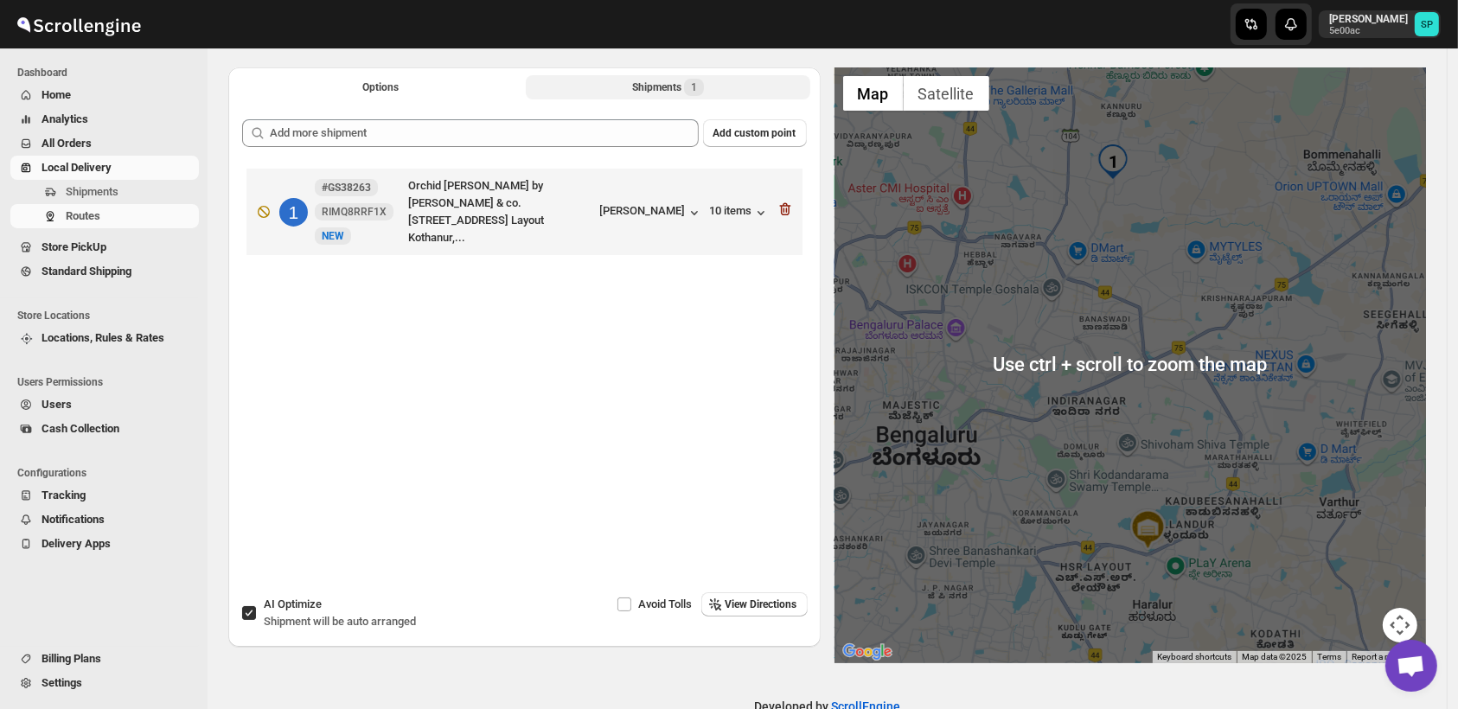
scroll to position [96, 0]
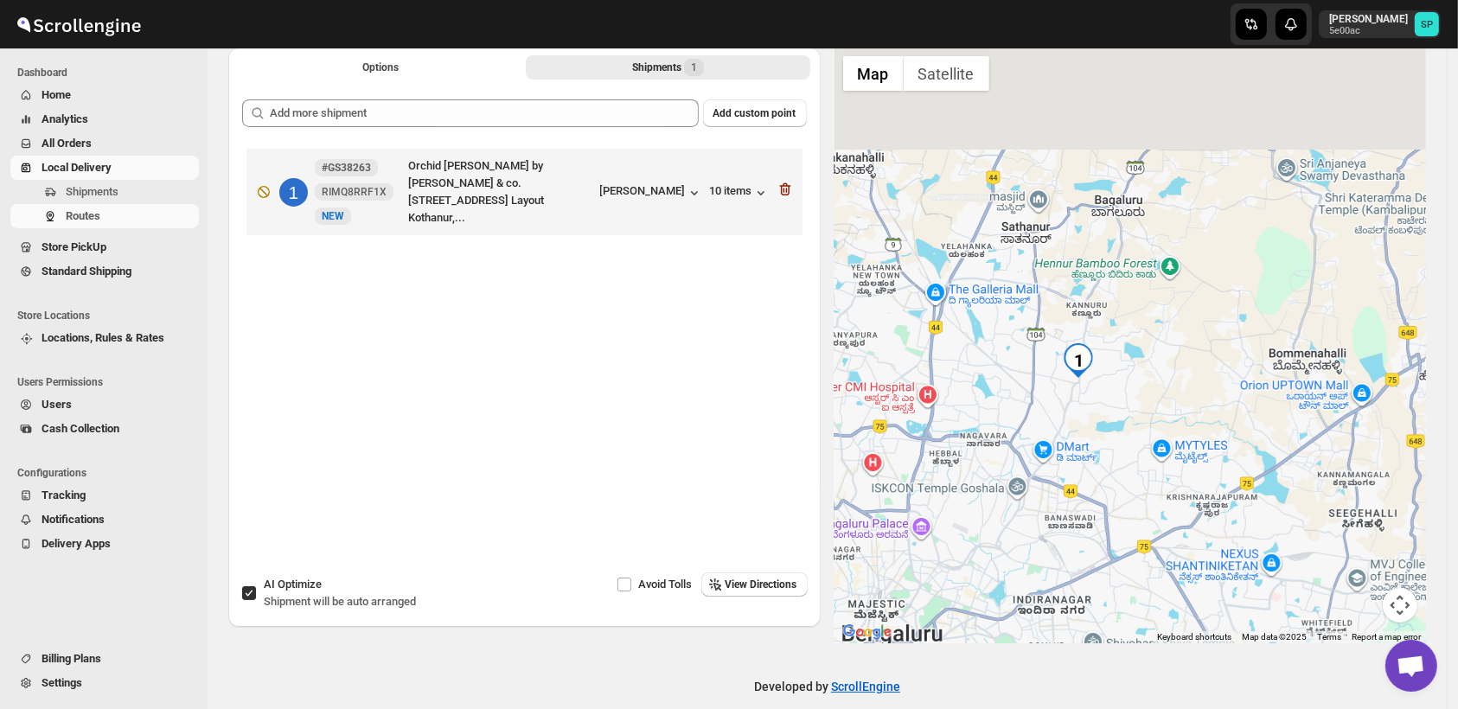
drag, startPoint x: 1134, startPoint y: 372, endPoint x: 1099, endPoint y: 513, distance: 145.2
click at [1099, 513] on div at bounding box center [1131, 346] width 592 height 596
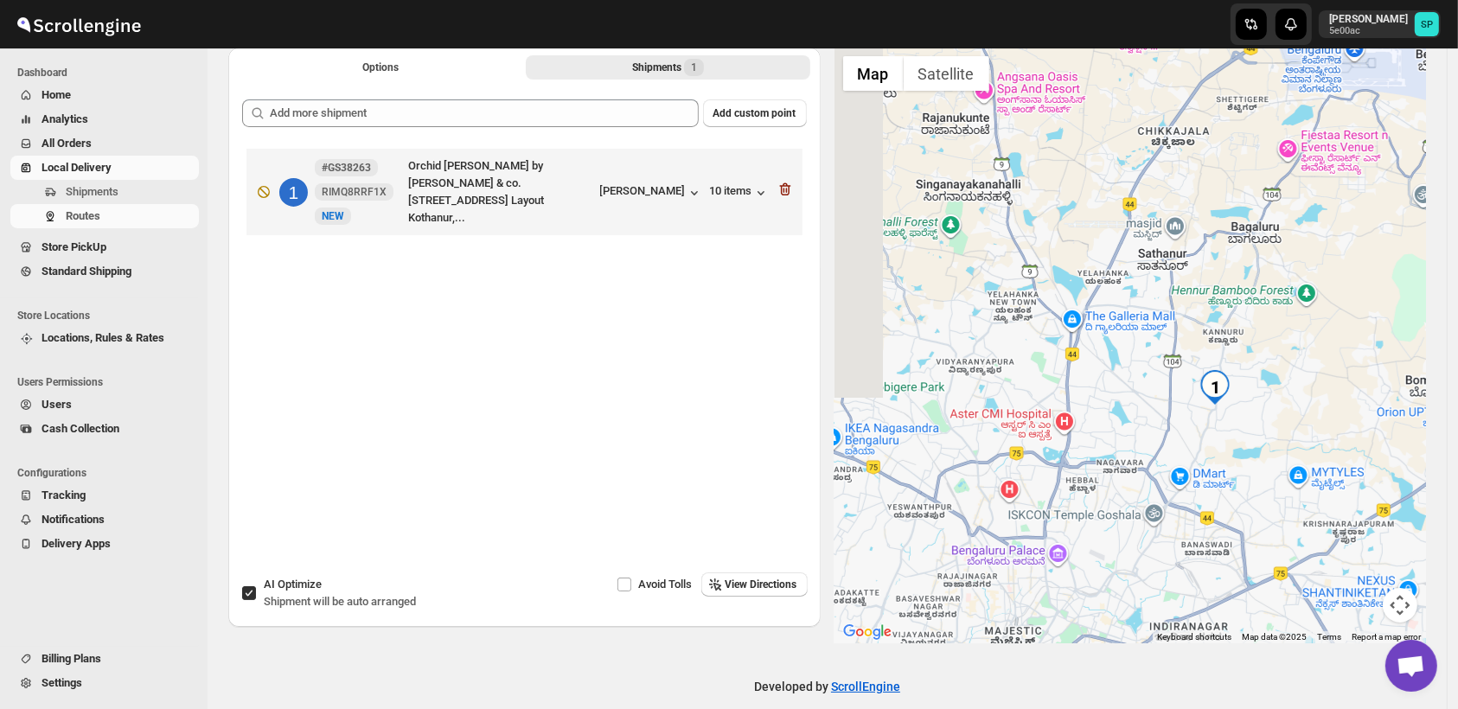
drag, startPoint x: 1100, startPoint y: 455, endPoint x: 1245, endPoint y: 481, distance: 146.8
click at [1245, 481] on div at bounding box center [1131, 346] width 592 height 596
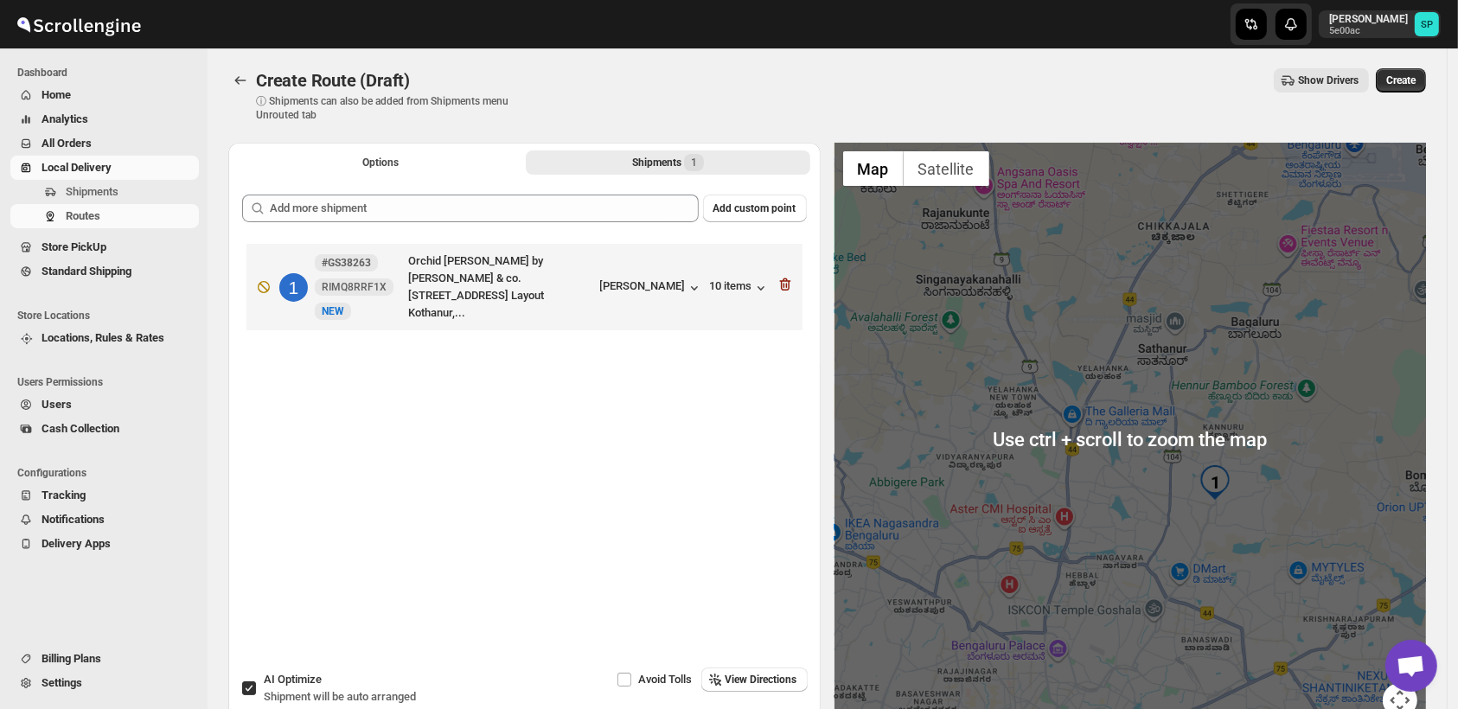
scroll to position [0, 0]
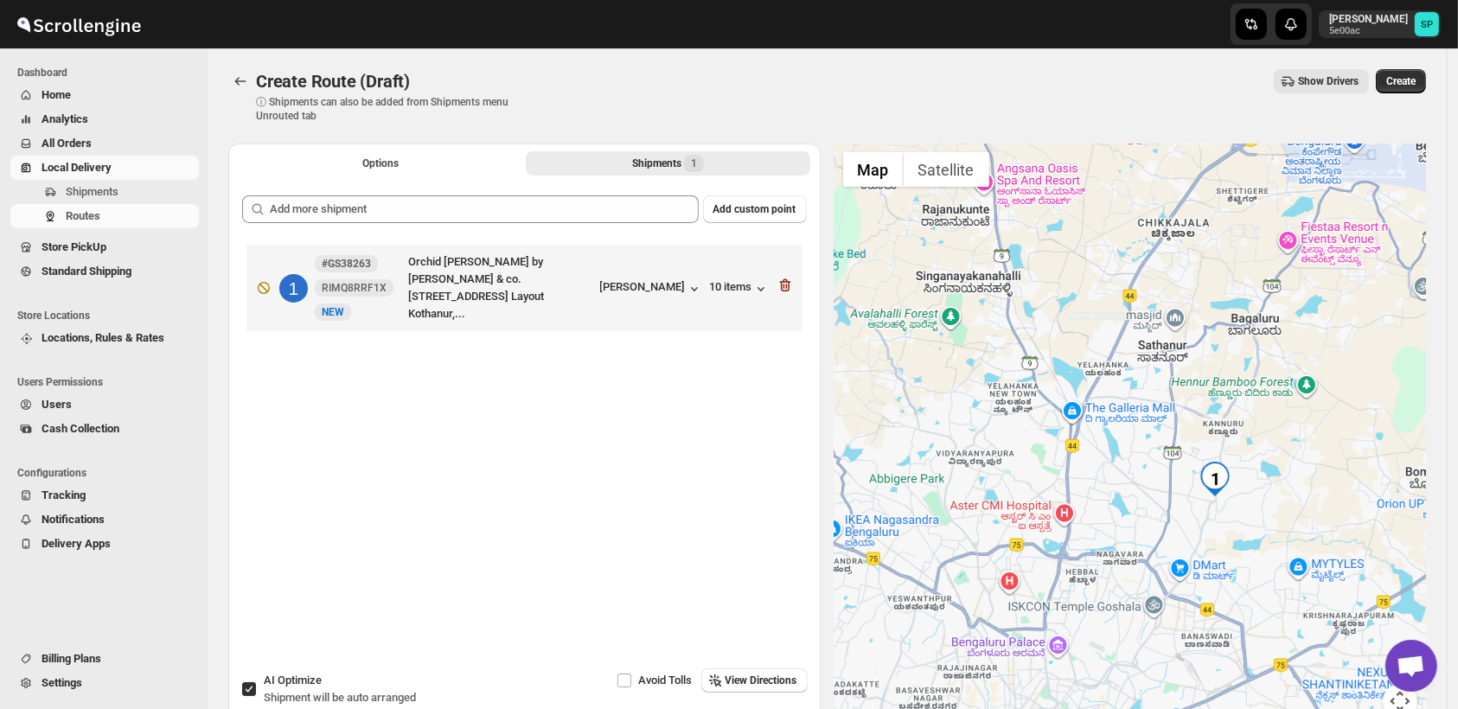
click at [1156, 423] on div at bounding box center [1131, 442] width 592 height 596
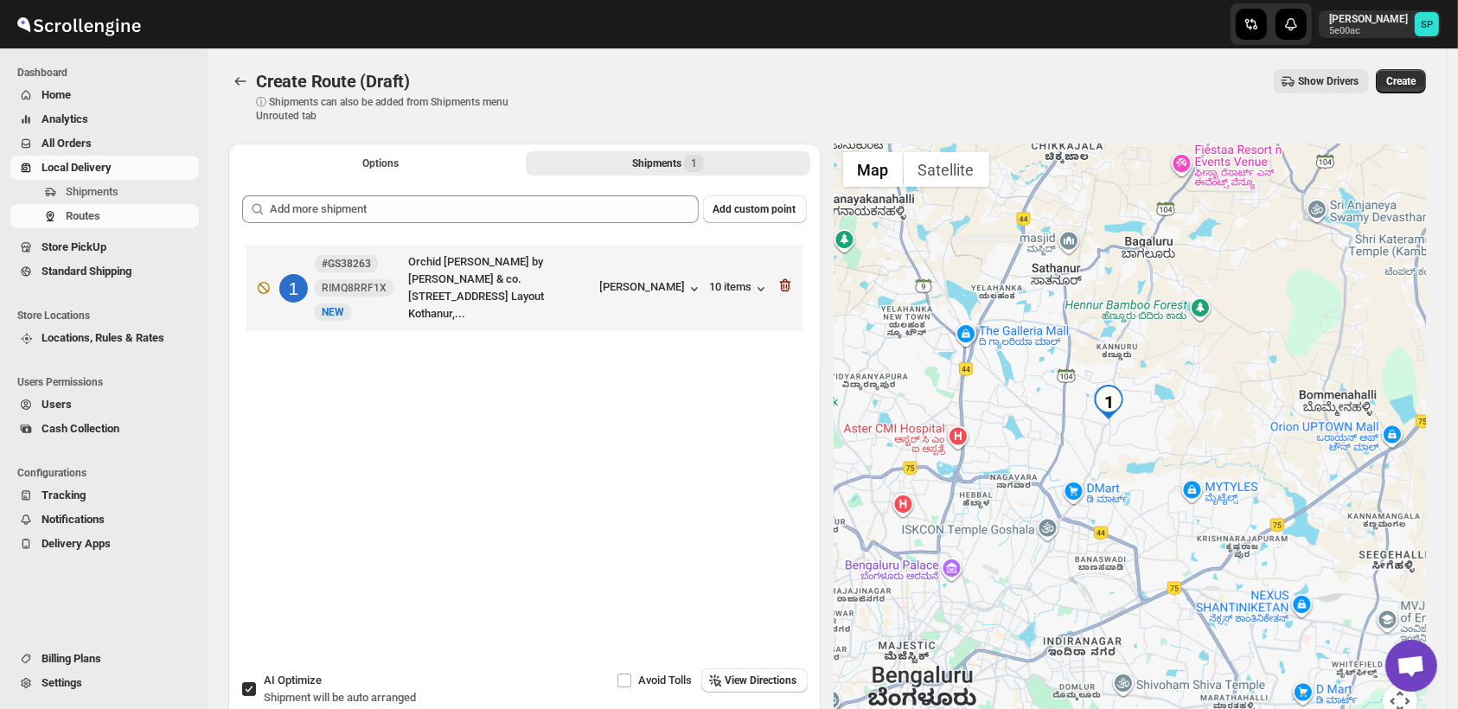
drag, startPoint x: 1308, startPoint y: 500, endPoint x: 1201, endPoint y: 419, distance: 133.9
click at [1201, 419] on div at bounding box center [1131, 442] width 592 height 596
click at [787, 283] on icon "button" at bounding box center [785, 285] width 17 height 17
